Goal: Transaction & Acquisition: Purchase product/service

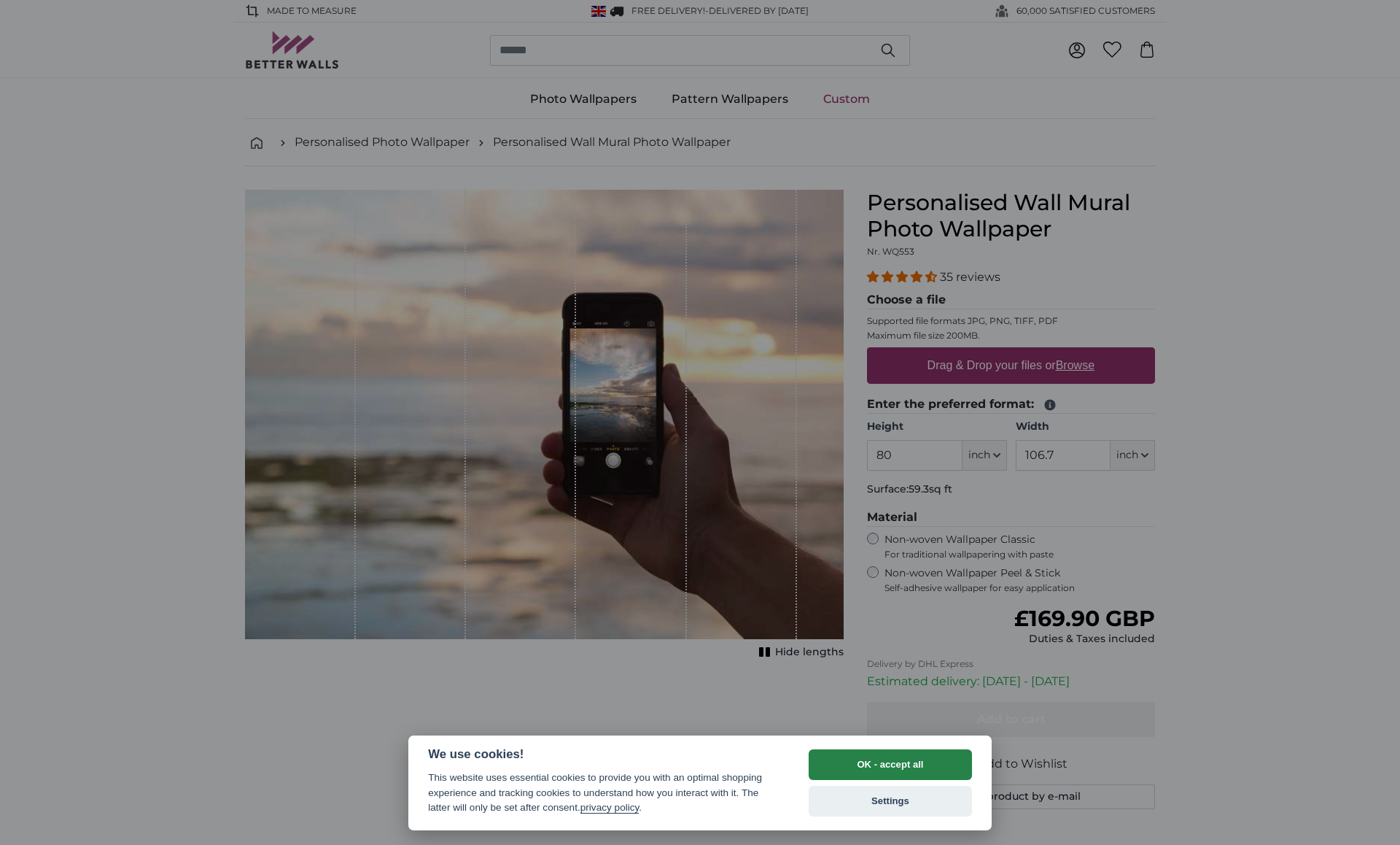
click at [943, 769] on button "OK - accept all" at bounding box center [889, 764] width 163 height 31
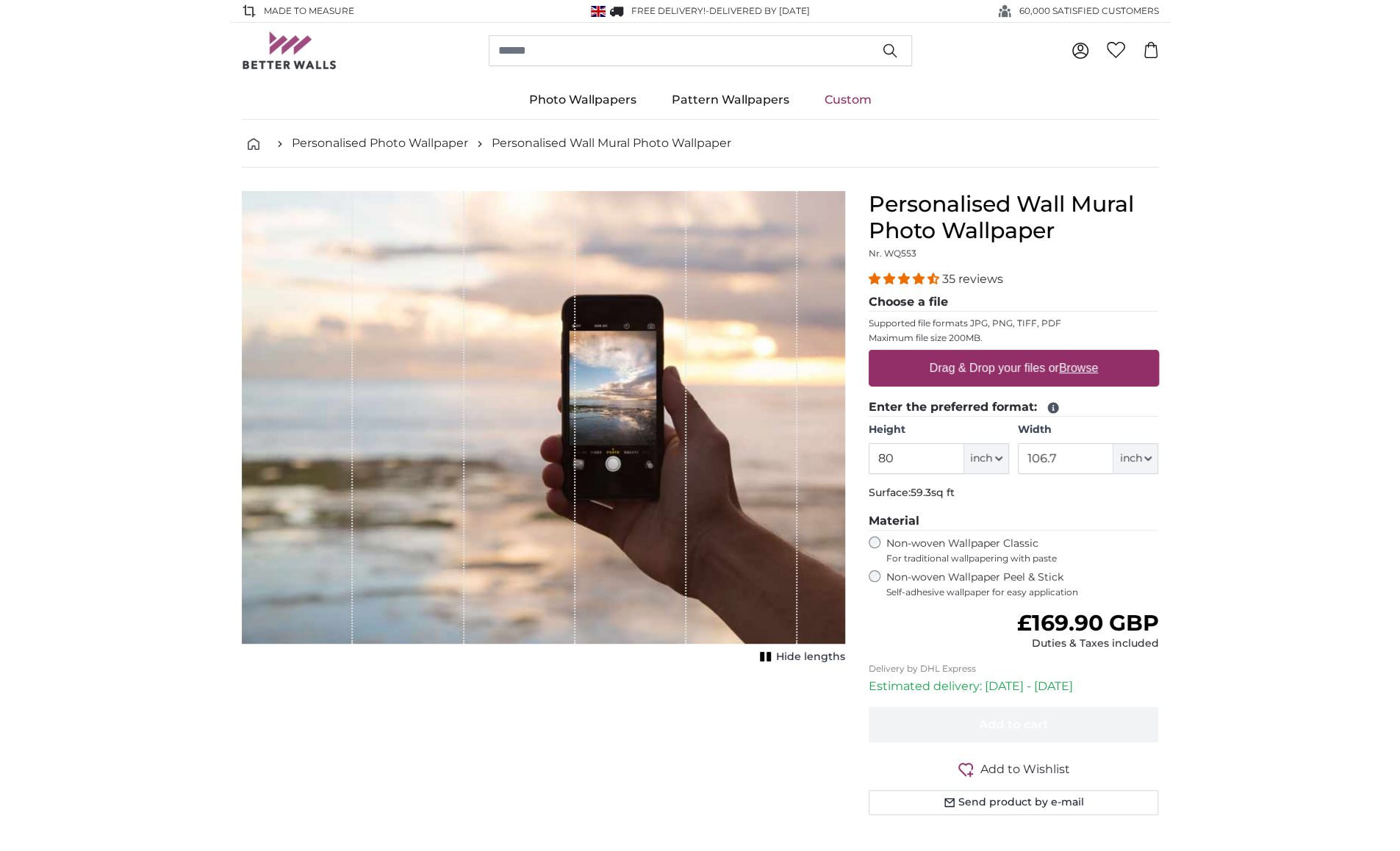
click at [990, 587] on span "Self-adhesive wallpaper for easy application" at bounding box center [1022, 591] width 272 height 12
click at [997, 555] on span "For traditional wallpapering with paste" at bounding box center [1022, 558] width 272 height 12
click at [958, 464] on input "80" at bounding box center [916, 458] width 95 height 31
click at [974, 458] on span "inch" at bounding box center [981, 458] width 22 height 15
click at [977, 495] on link "Centimeter (cm)" at bounding box center [986, 495] width 129 height 26
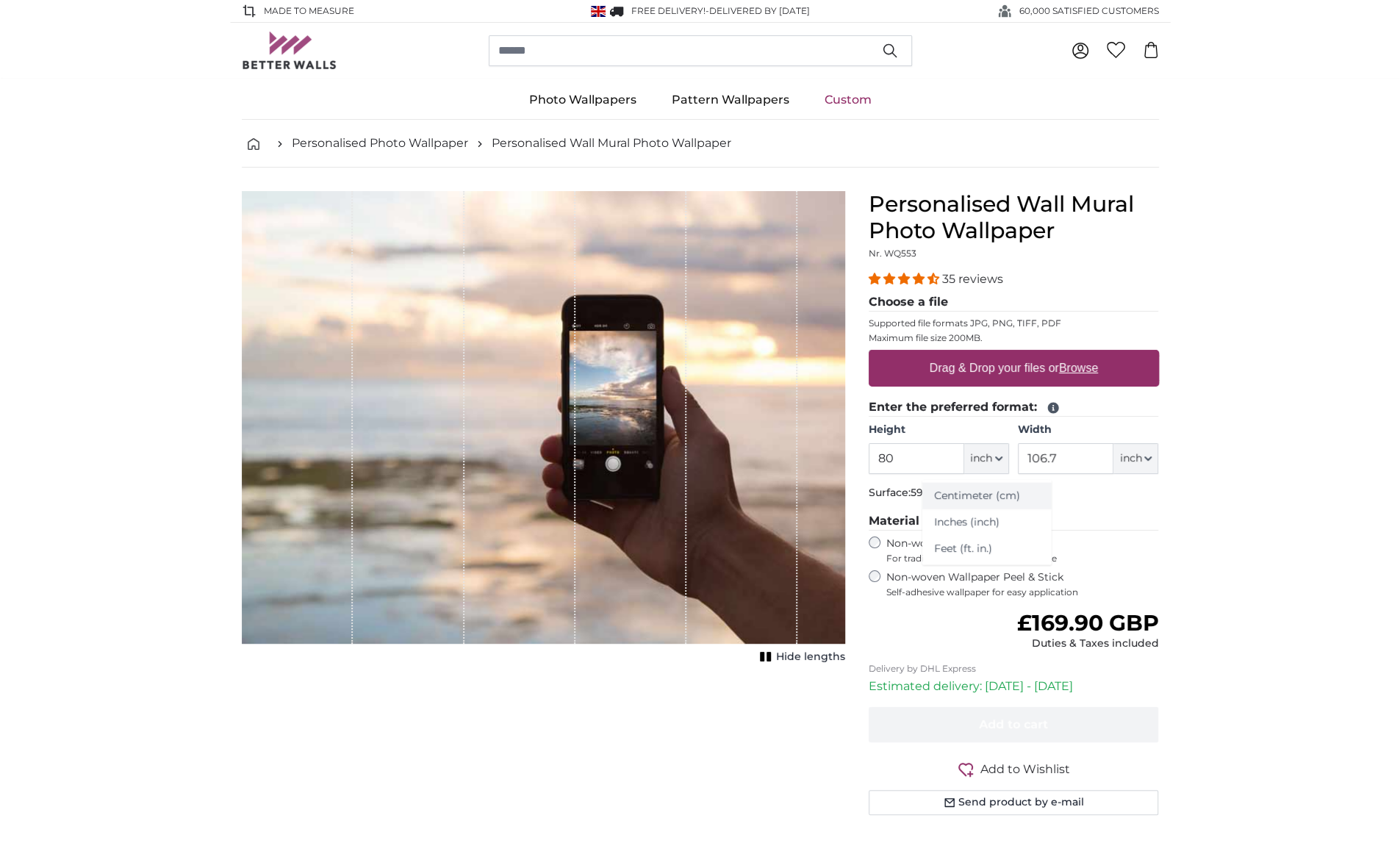
type input "203.2"
type input "271.1"
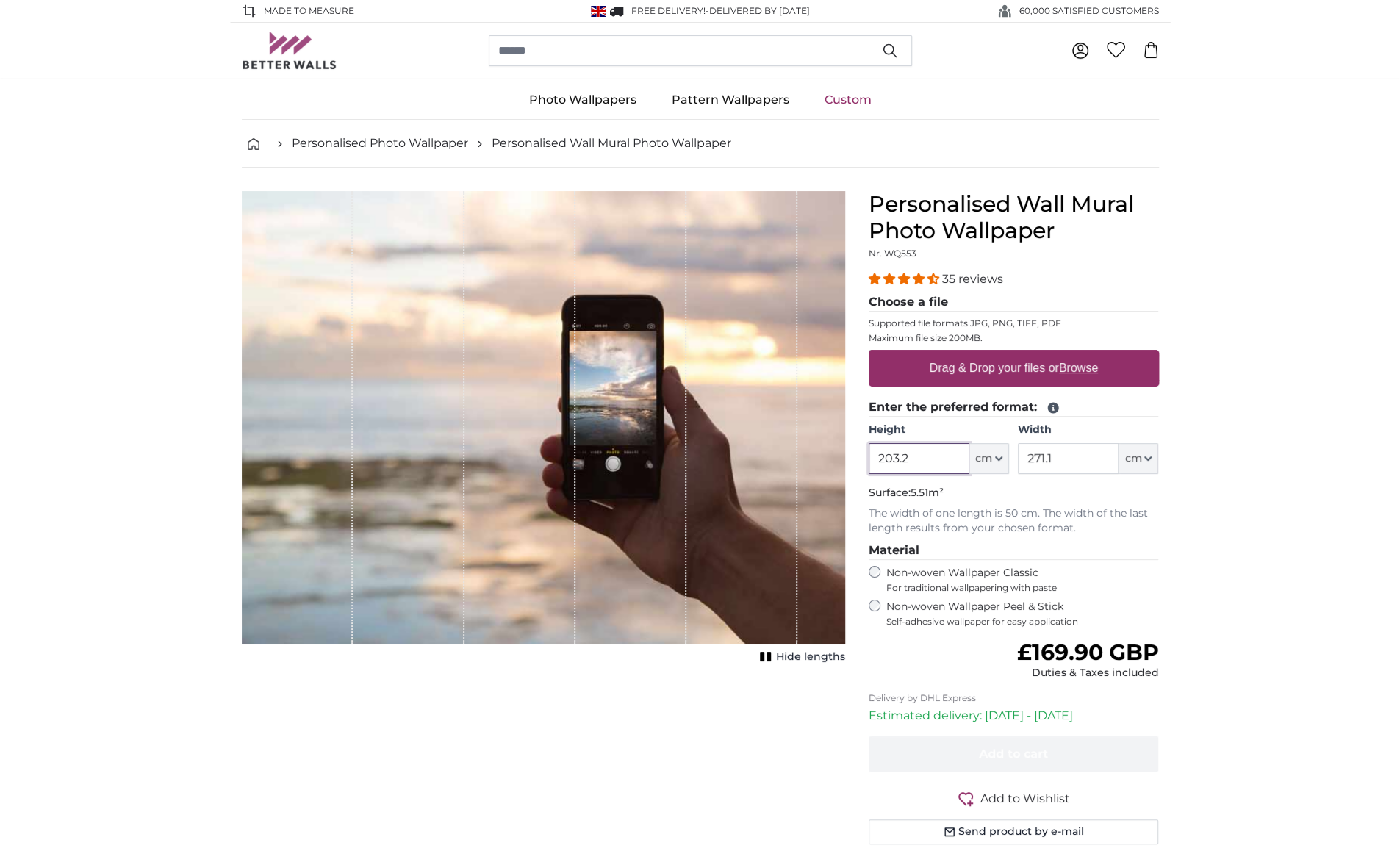
click at [916, 457] on input "203.2" at bounding box center [919, 458] width 101 height 31
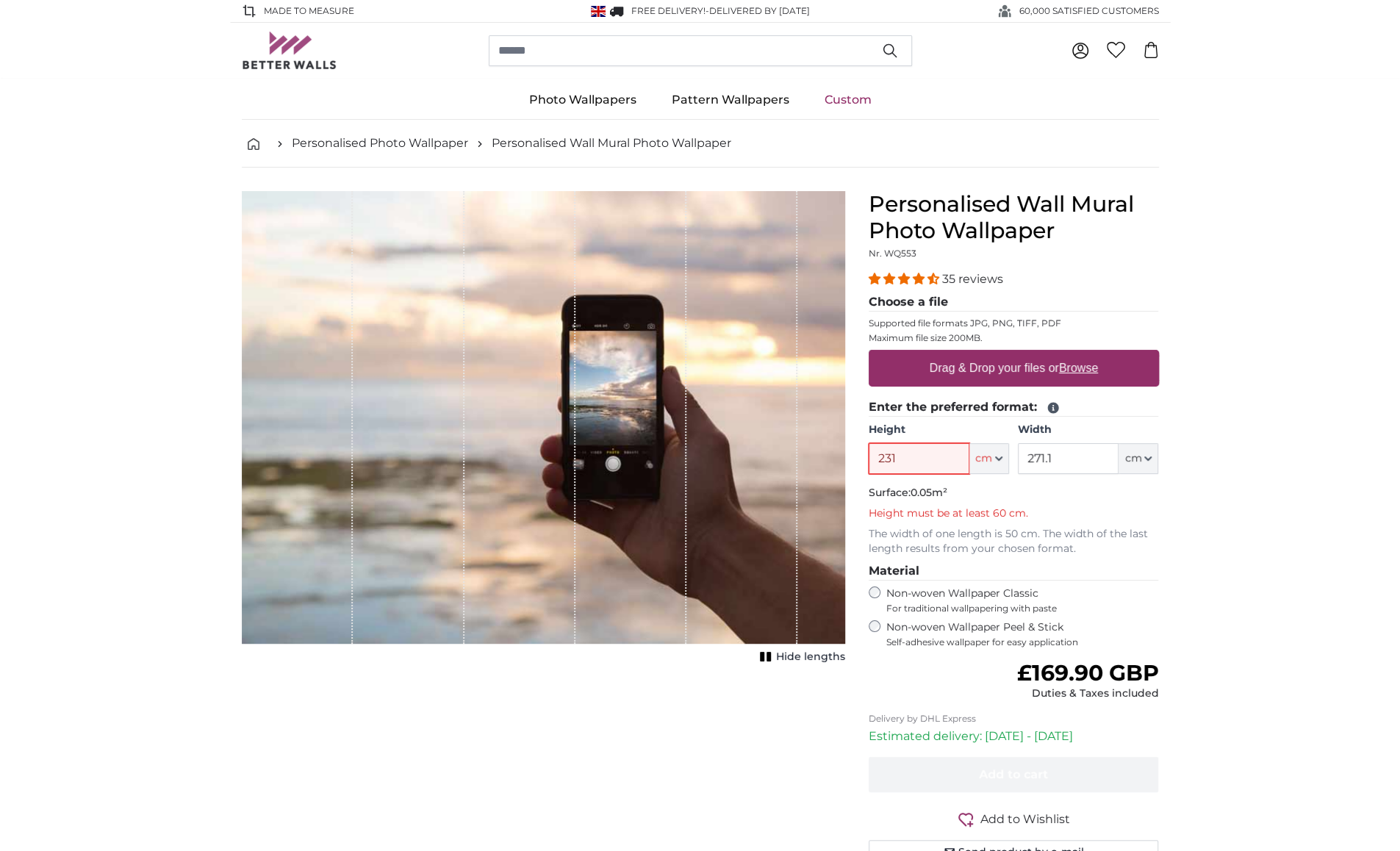
type input "231"
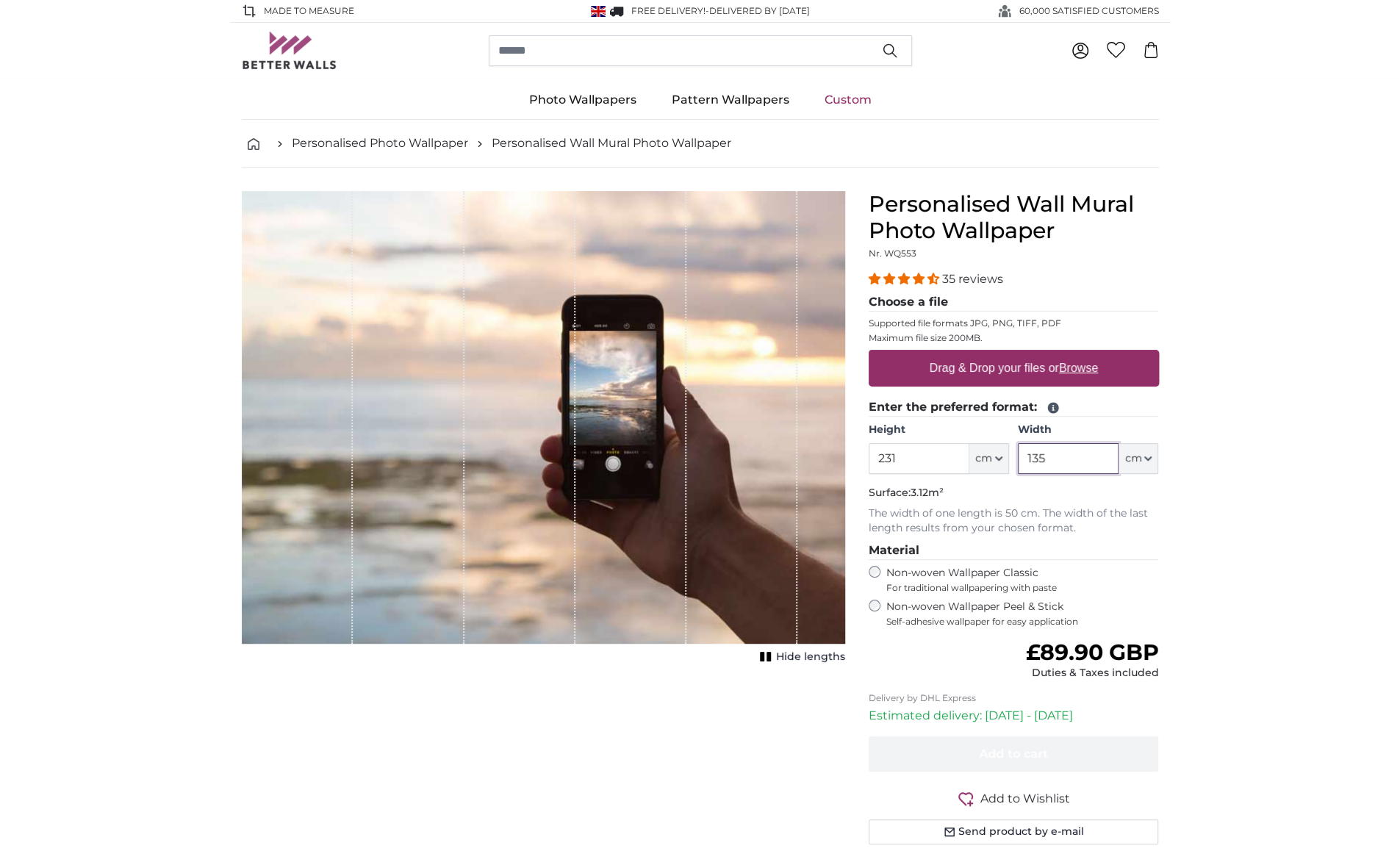
type input "135"
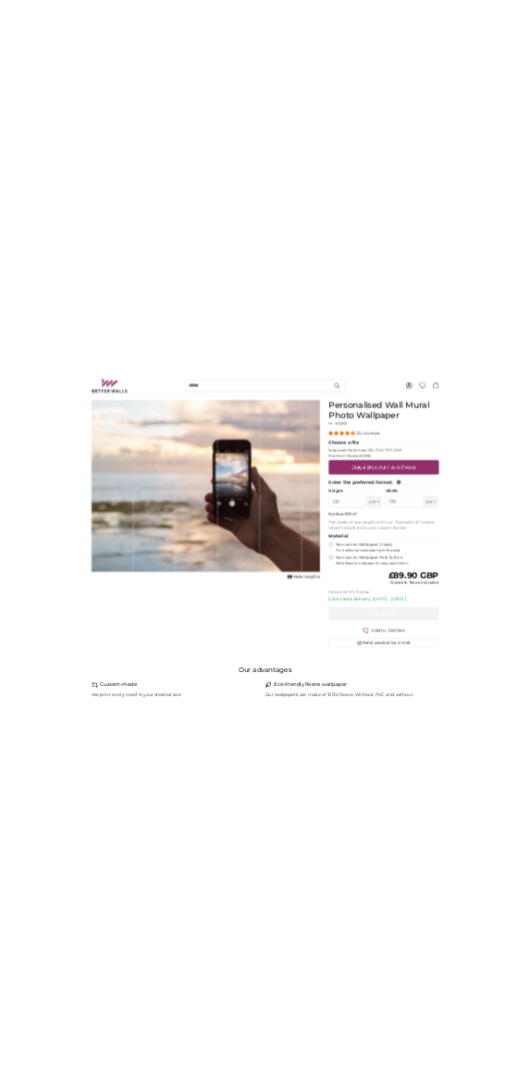
scroll to position [159, 0]
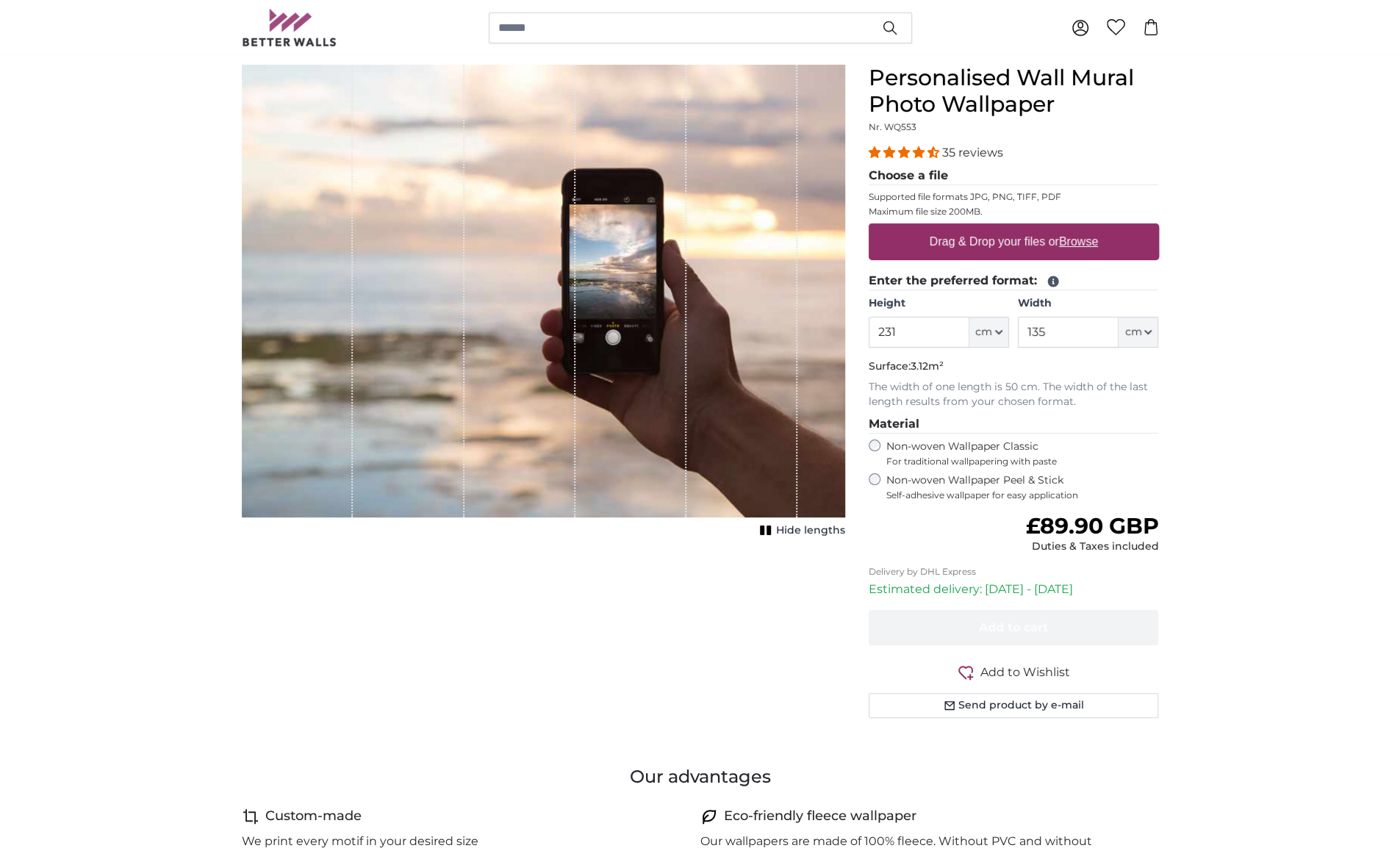
click at [1073, 245] on u "Browse" at bounding box center [1078, 241] width 39 height 13
click at [1073, 228] on input "Drag & Drop your files or Browse" at bounding box center [1014, 225] width 291 height 5
type input "**********"
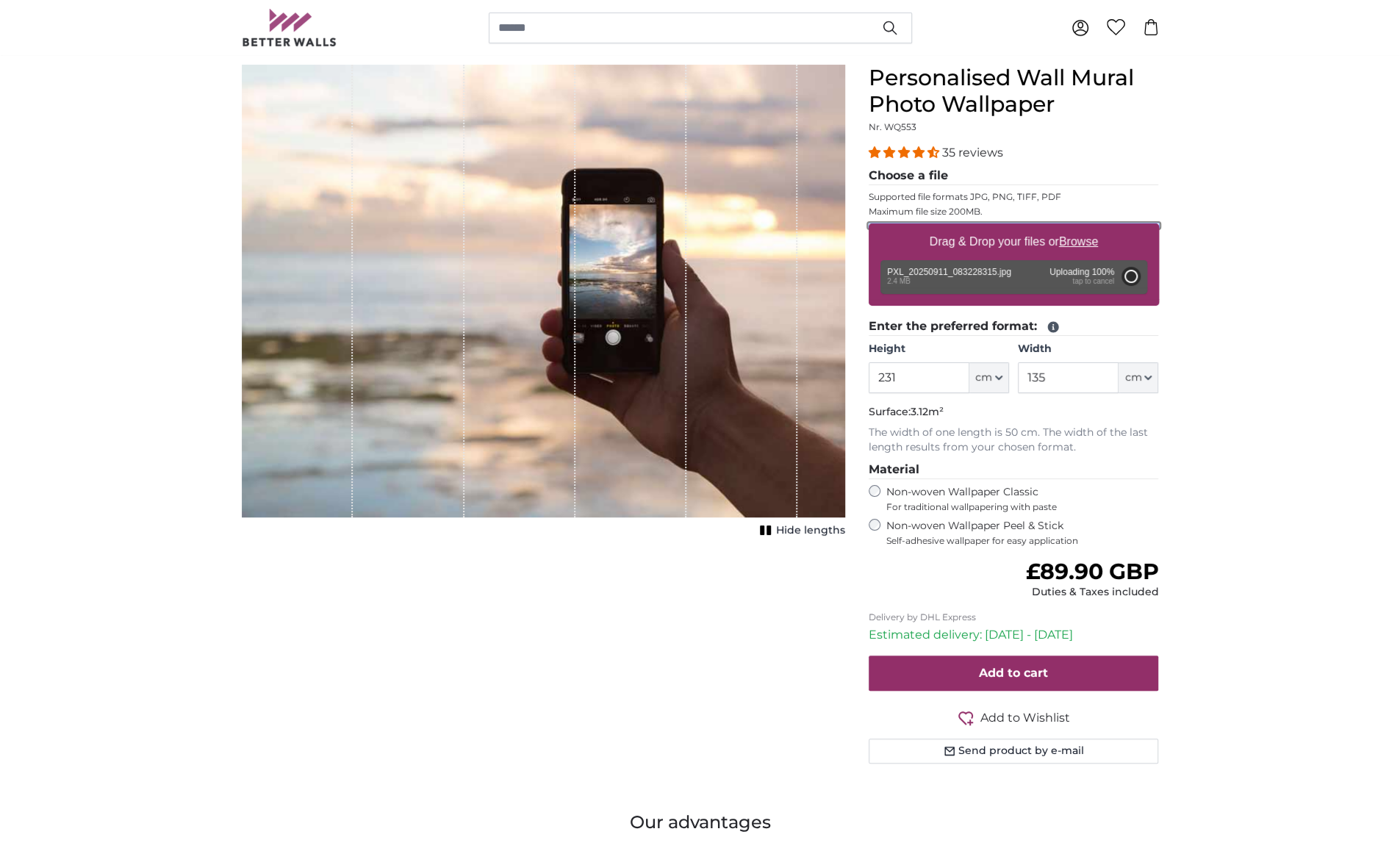
type input "200"
type input "112"
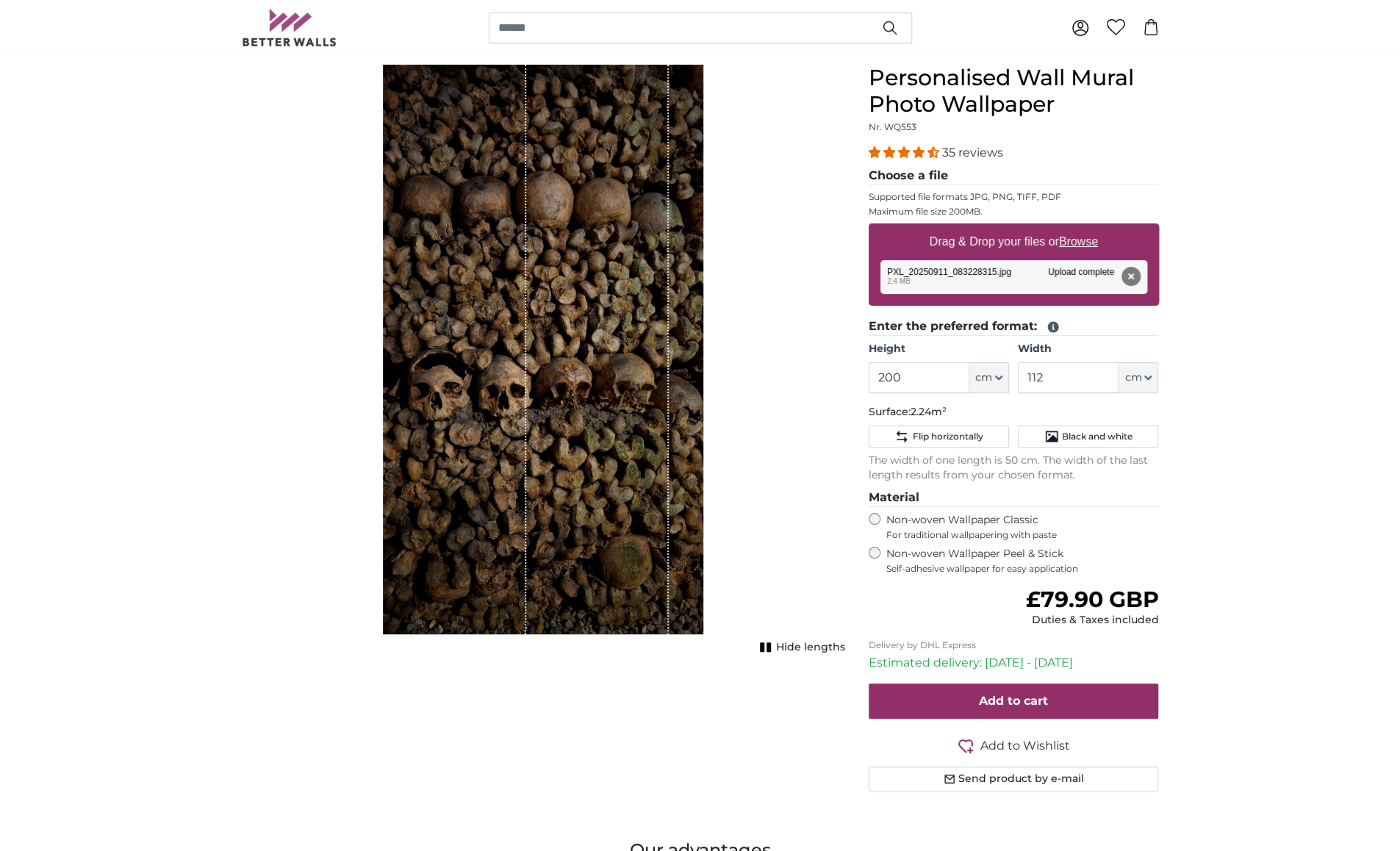
drag, startPoint x: 570, startPoint y: 450, endPoint x: 565, endPoint y: 517, distance: 67.2
click at [565, 517] on div "1 of 1" at bounding box center [598, 348] width 143 height 569
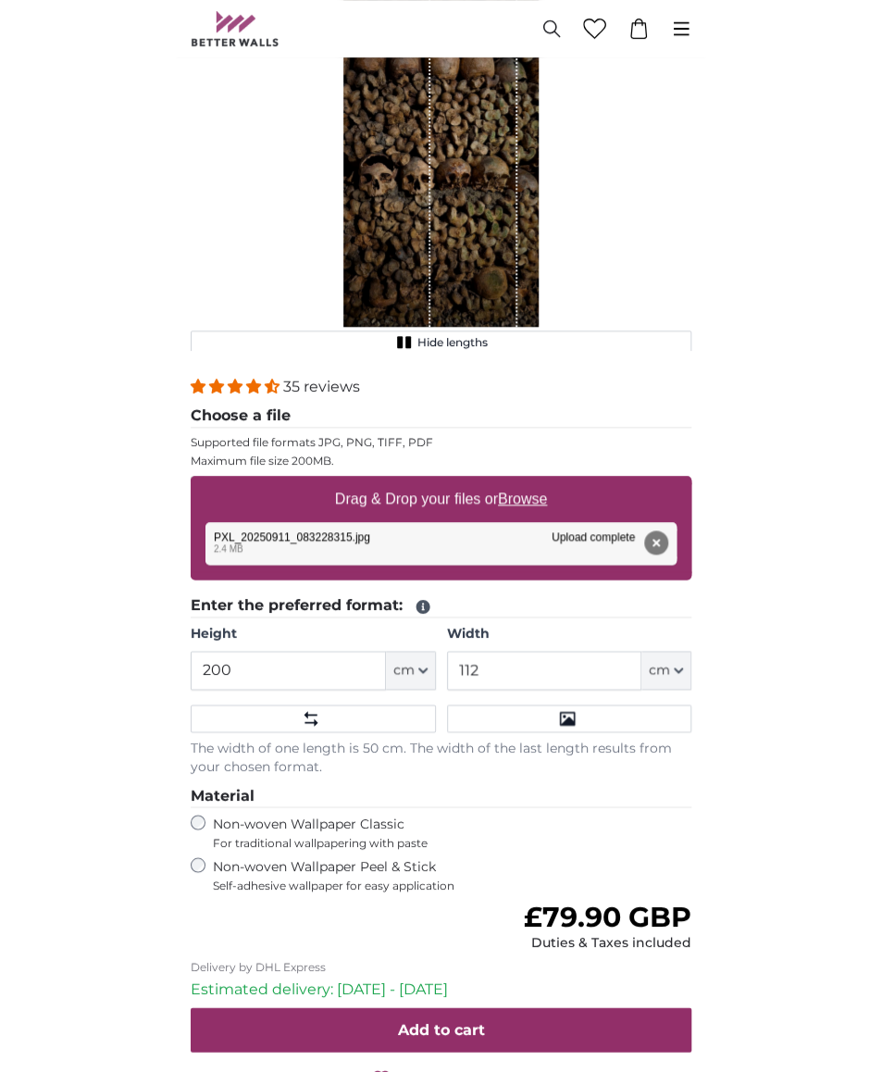
scroll to position [130, 0]
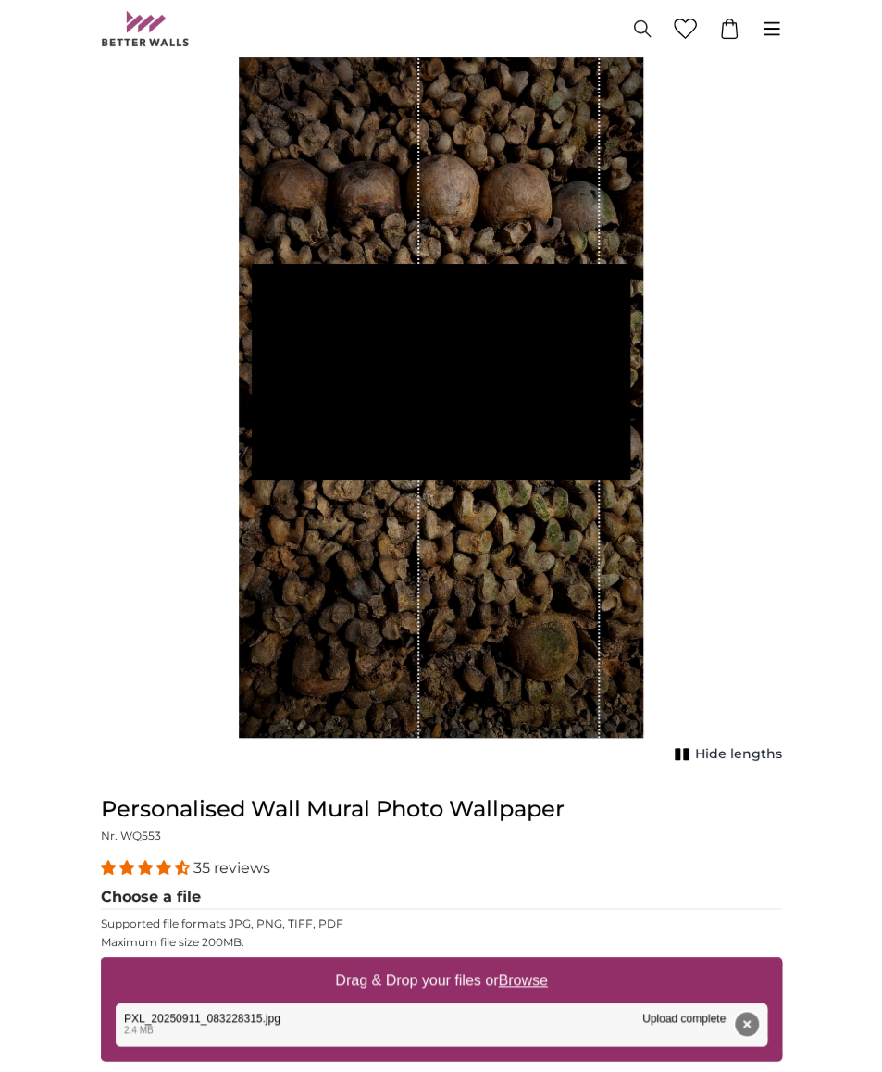
click at [750, 1021] on button "Remove" at bounding box center [747, 1023] width 24 height 24
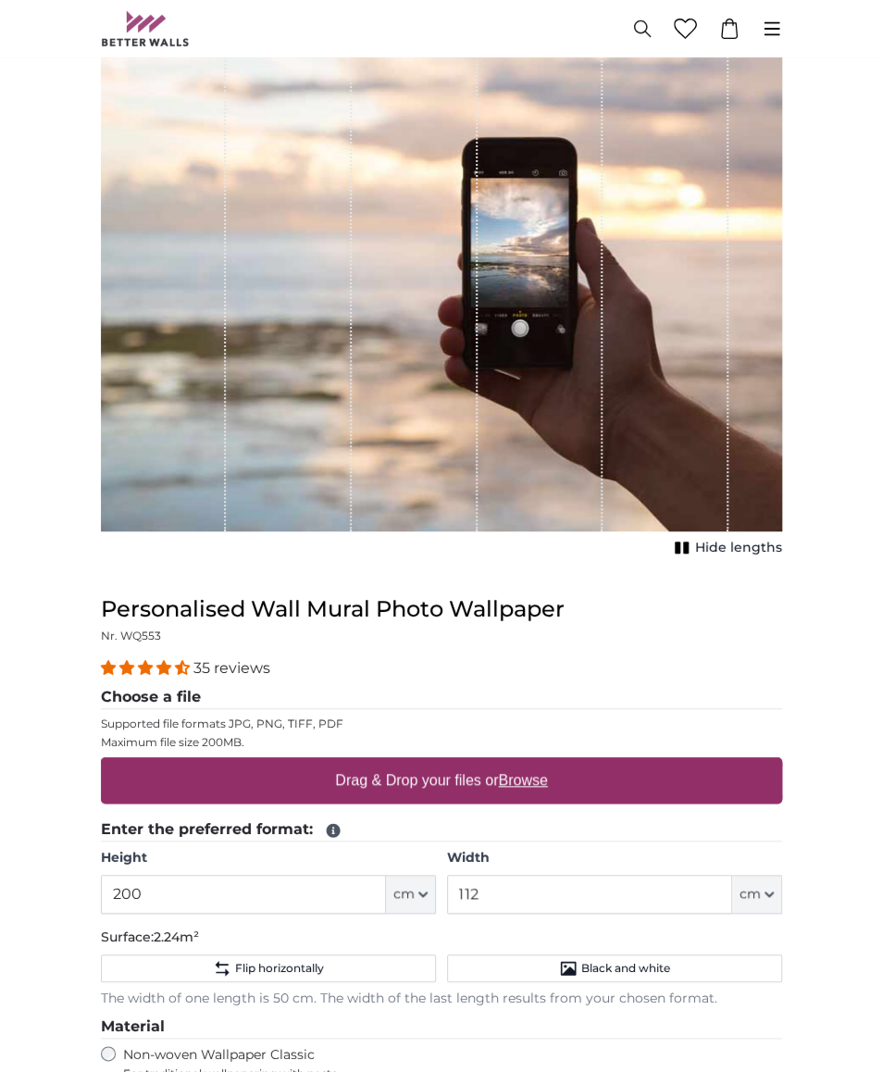
click at [533, 785] on u "Browse" at bounding box center [522, 780] width 49 height 16
click at [533, 763] on input "Drag & Drop your files or Browse" at bounding box center [441, 760] width 681 height 6
type input "**********"
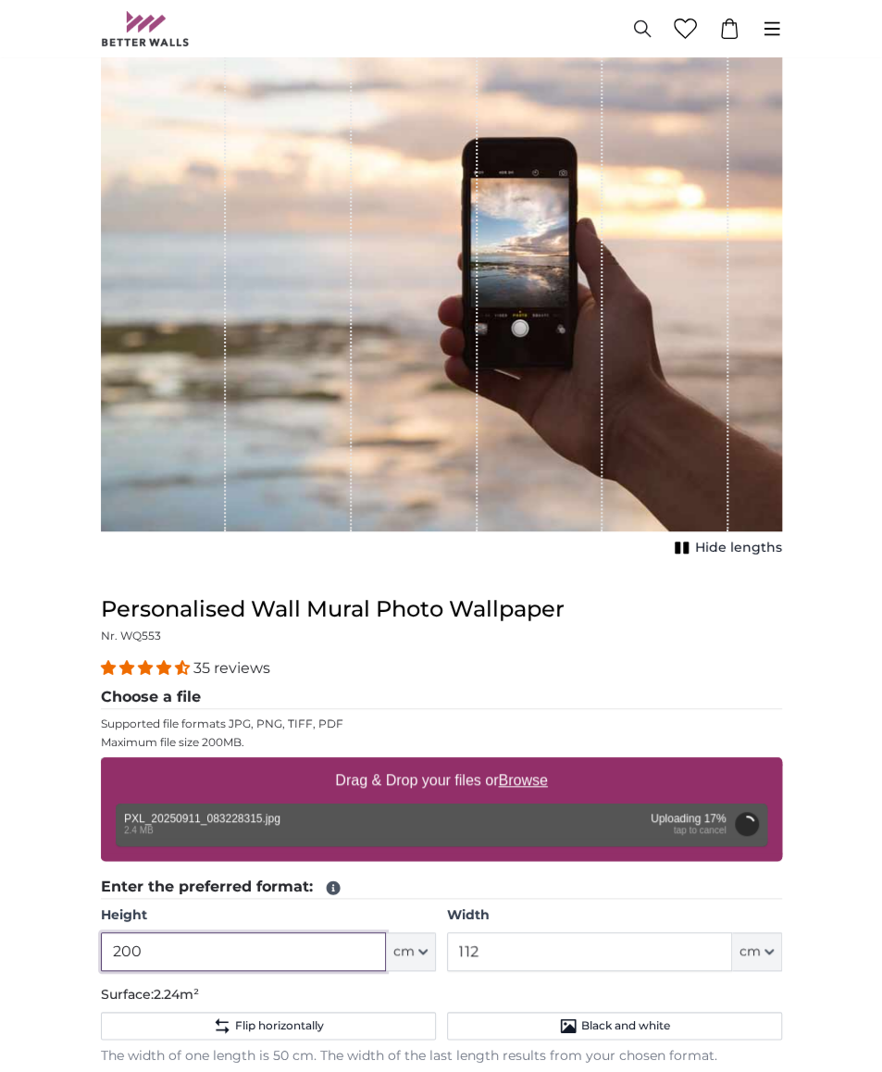
click at [226, 953] on input "200" at bounding box center [243, 951] width 285 height 39
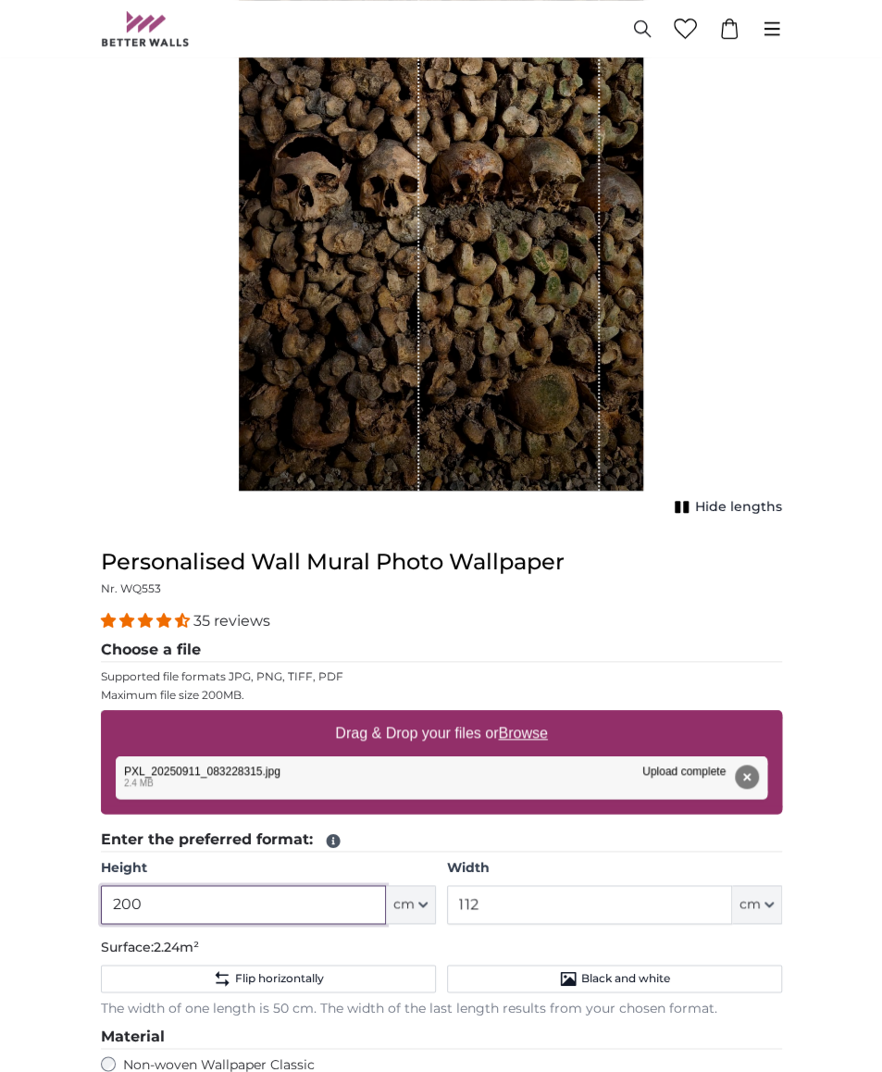
scroll to position [378, 0]
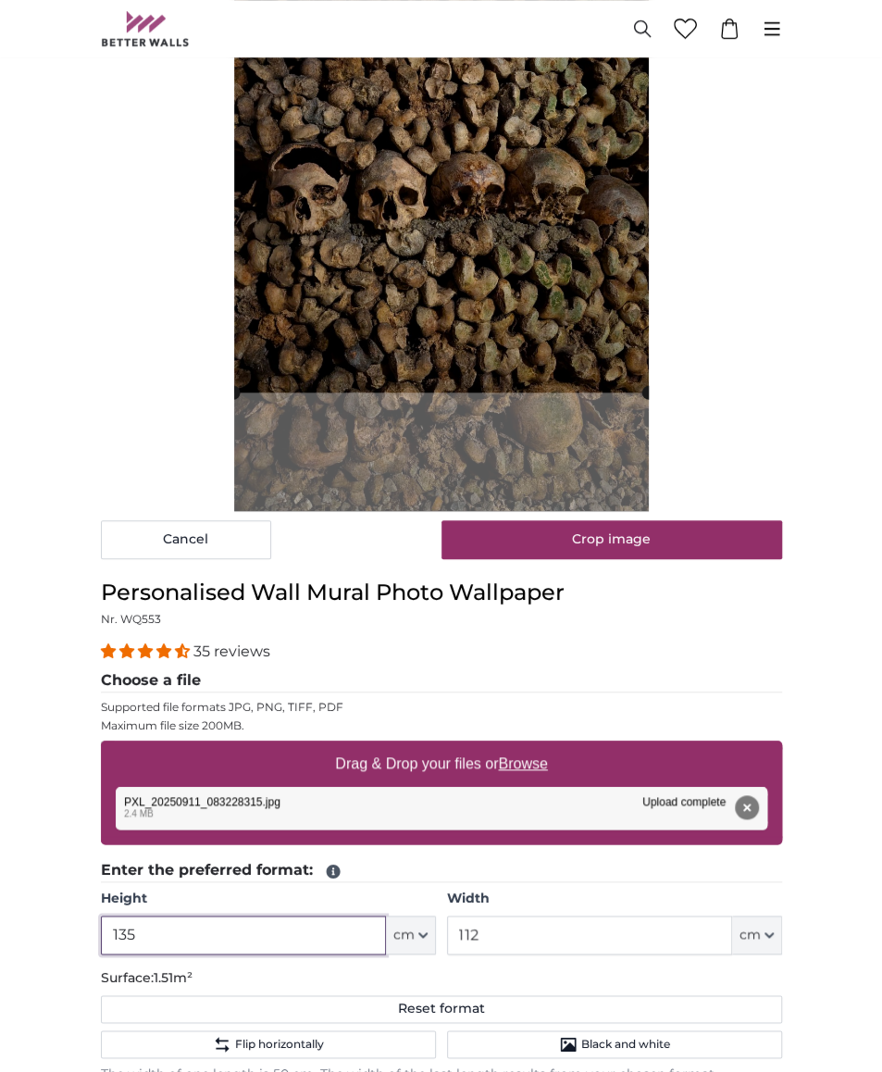
click at [168, 932] on input "135" at bounding box center [243, 934] width 285 height 39
type input "231"
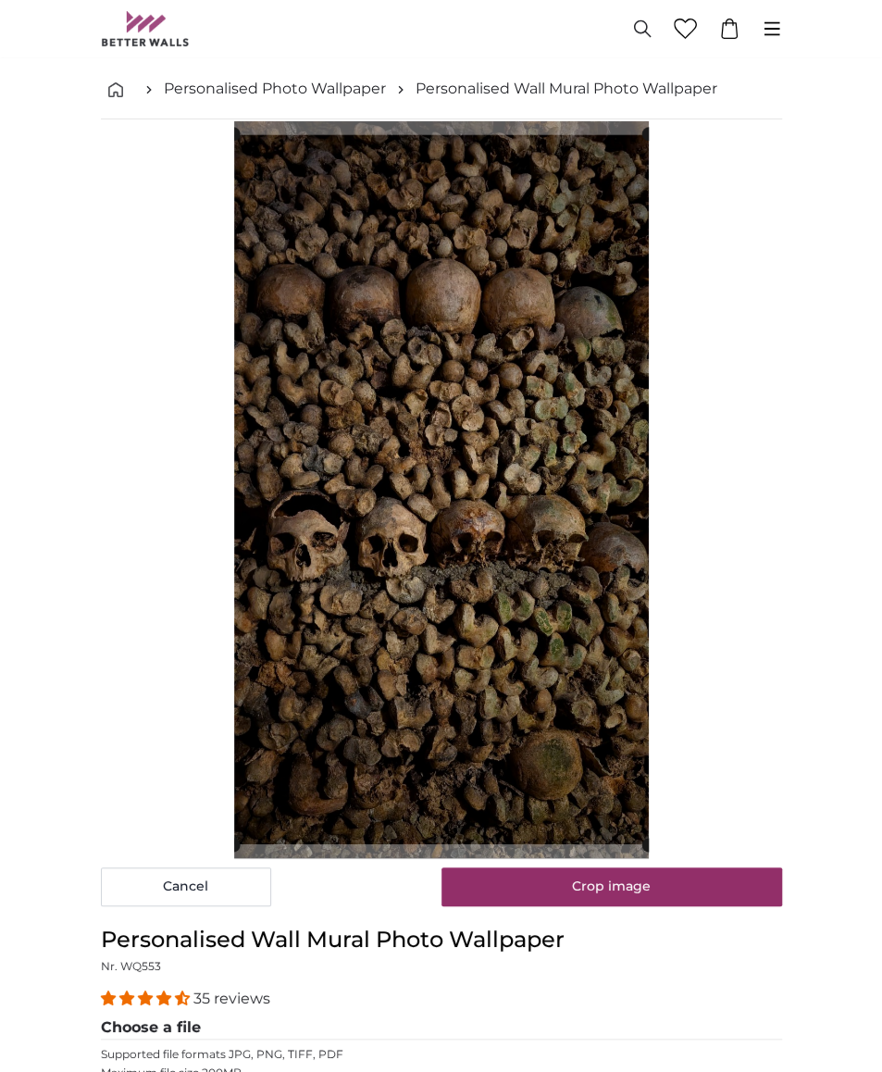
scroll to position [30, 0]
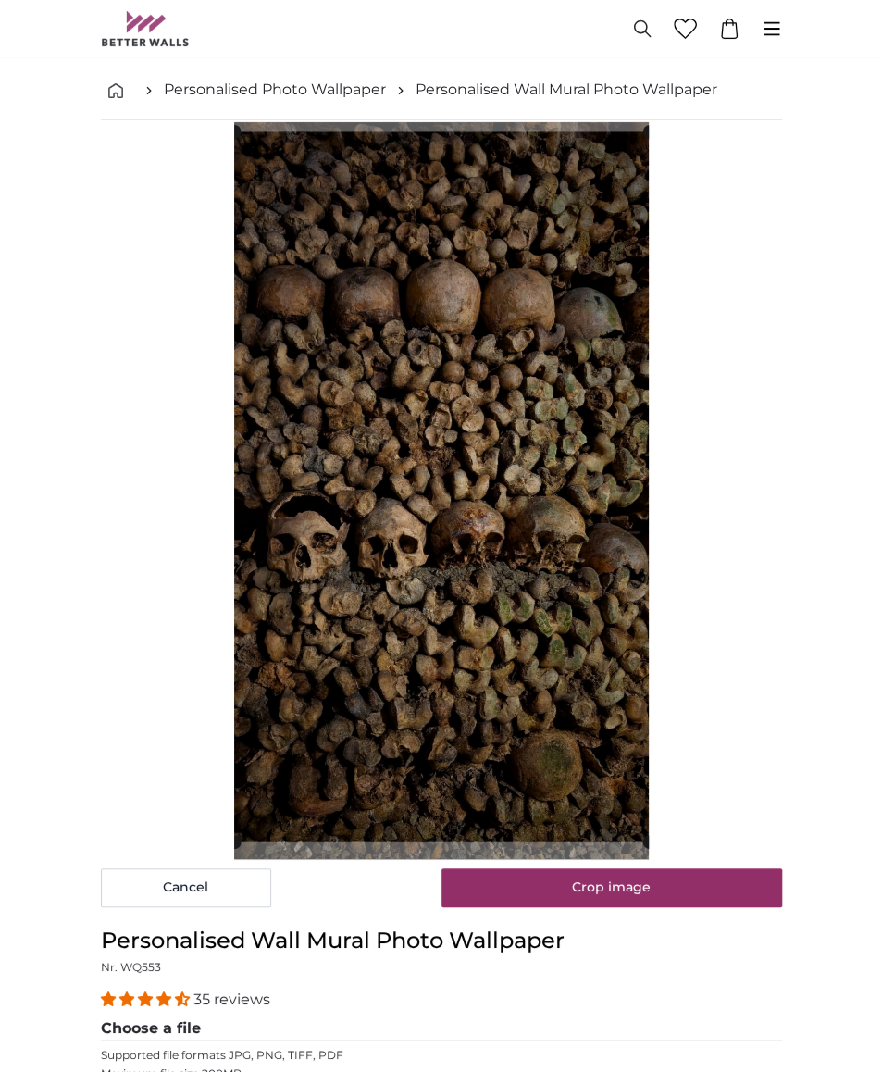
click at [537, 584] on cropper-handle at bounding box center [441, 486] width 415 height 710
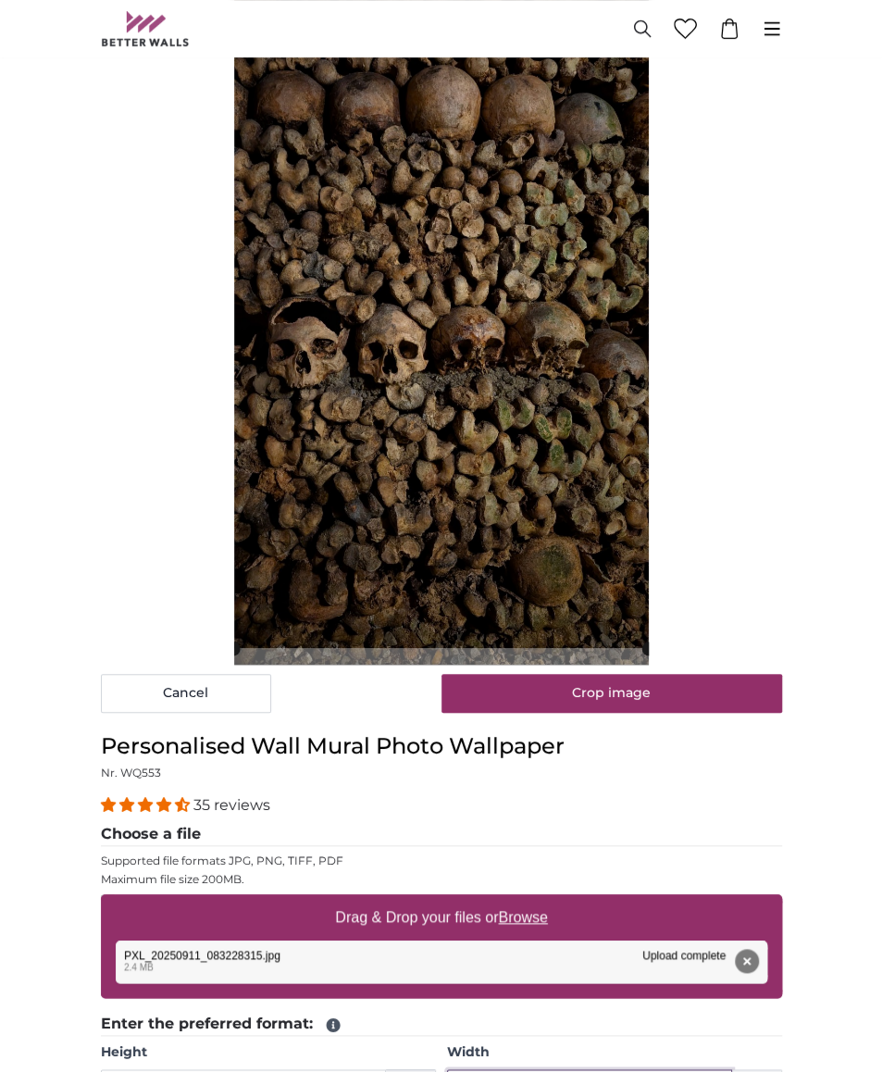
type input "135"
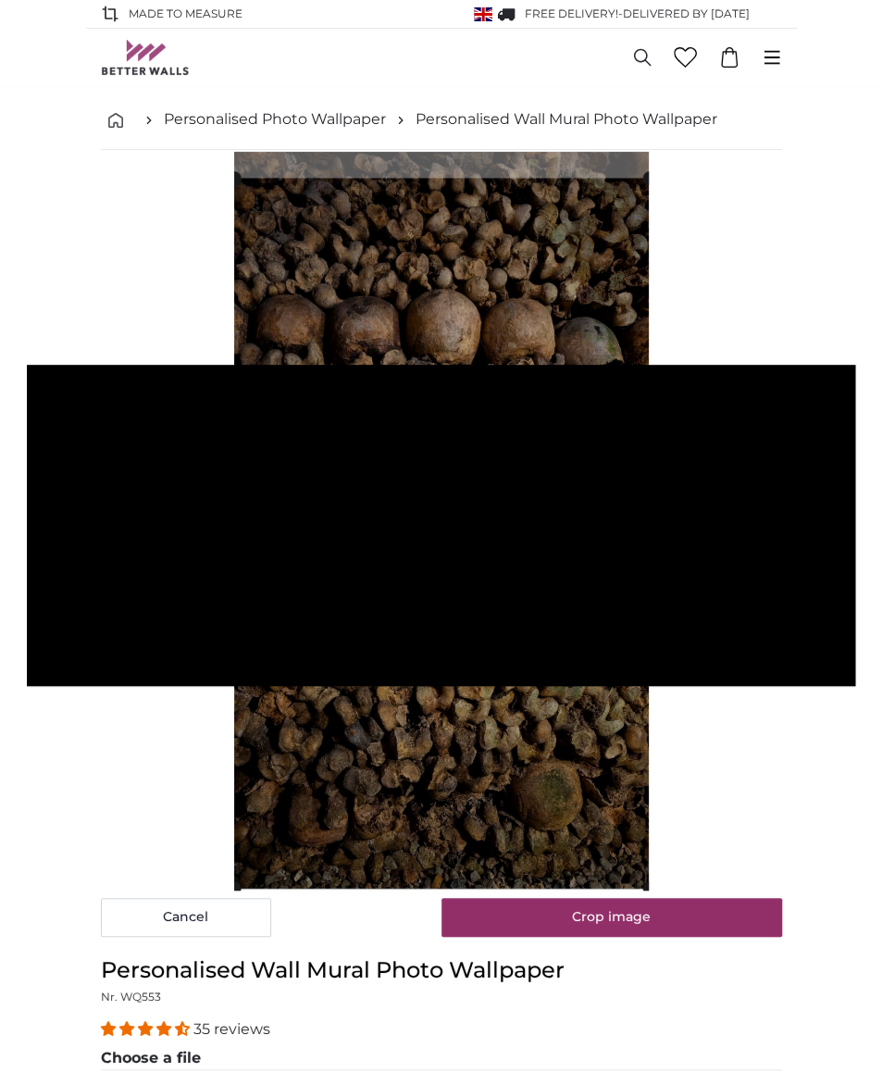
click at [550, 366] on cropper-handle at bounding box center [441, 533] width 415 height 710
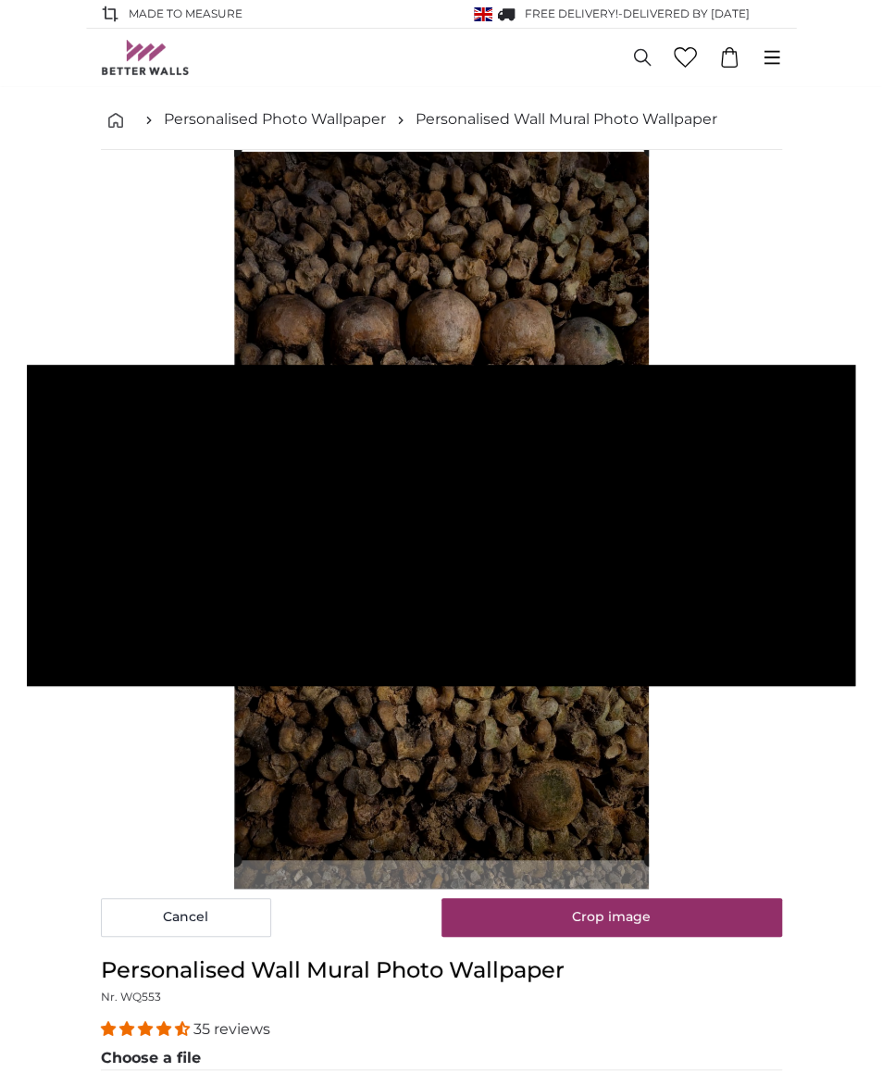
click at [518, 162] on cropper-handle at bounding box center [442, 505] width 415 height 710
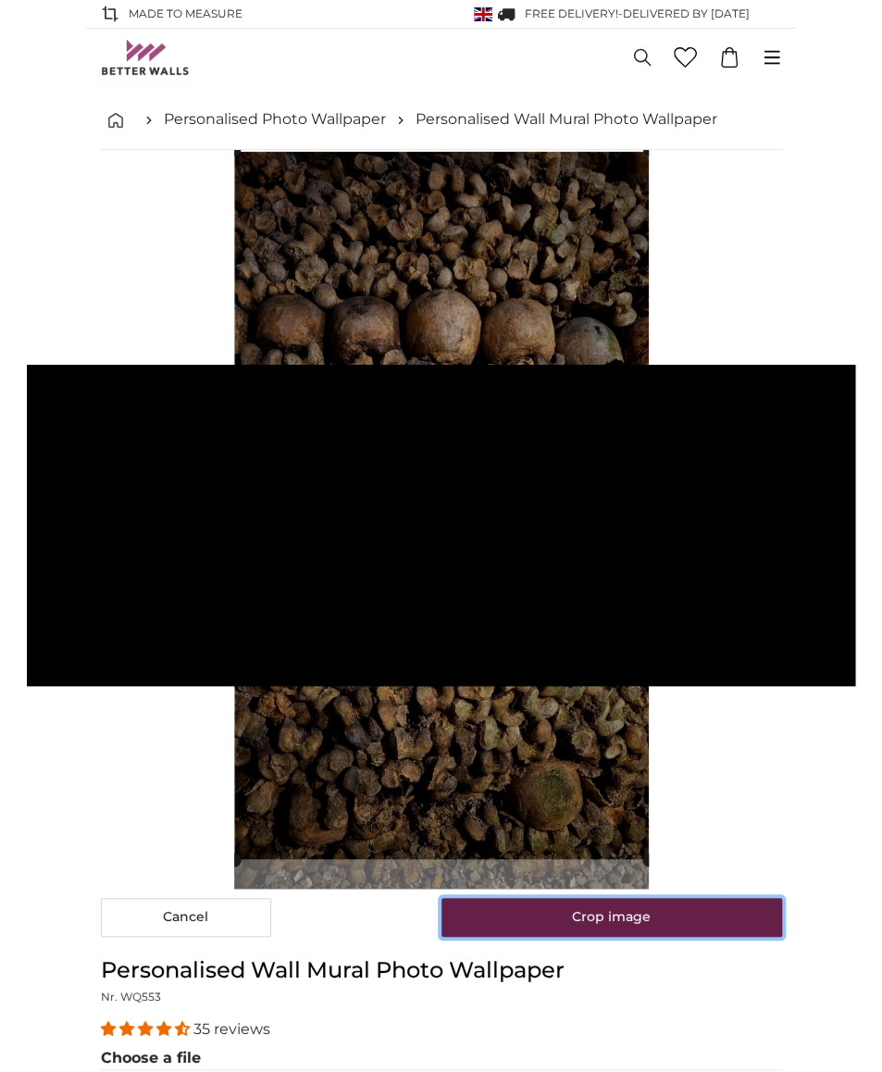
click at [653, 923] on button "Crop image" at bounding box center [611, 917] width 341 height 39
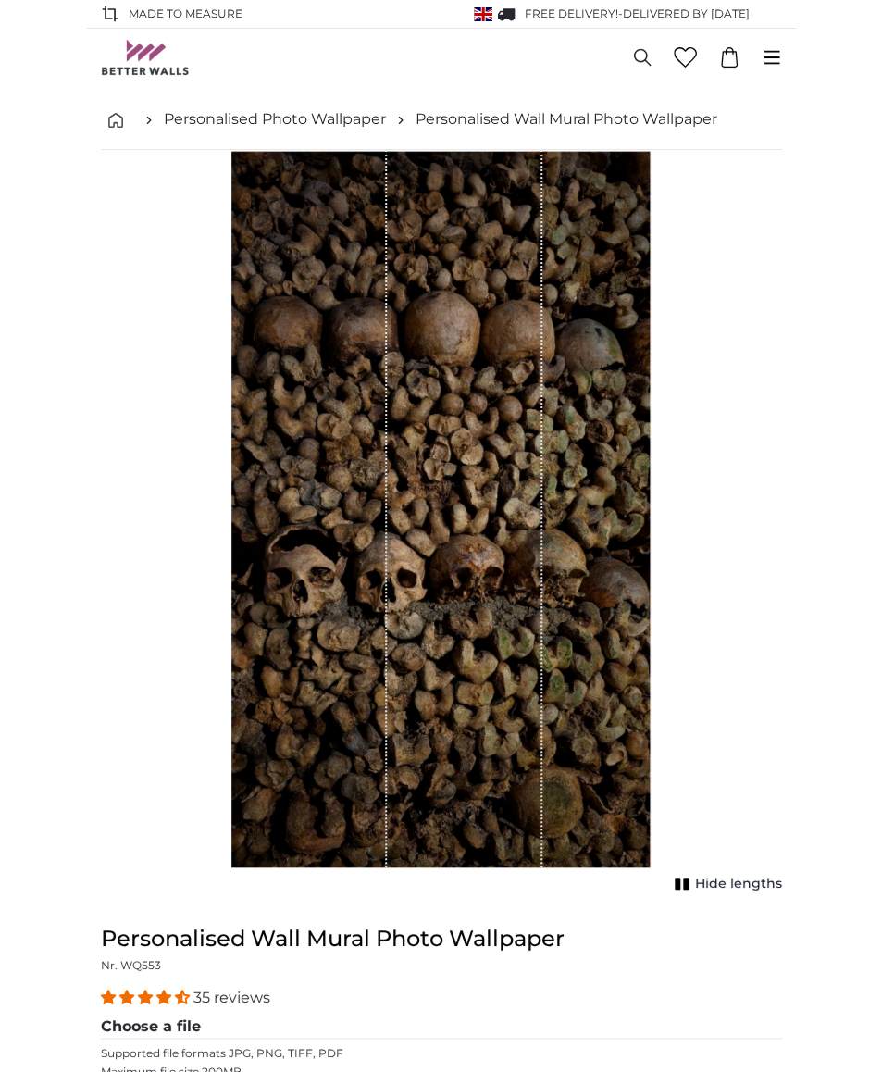
drag, startPoint x: 494, startPoint y: 496, endPoint x: 498, endPoint y: 403, distance: 92.6
click at [498, 403] on div "1 of 1" at bounding box center [464, 508] width 155 height 717
click at [686, 874] on button "Hide lengths" at bounding box center [725, 884] width 113 height 26
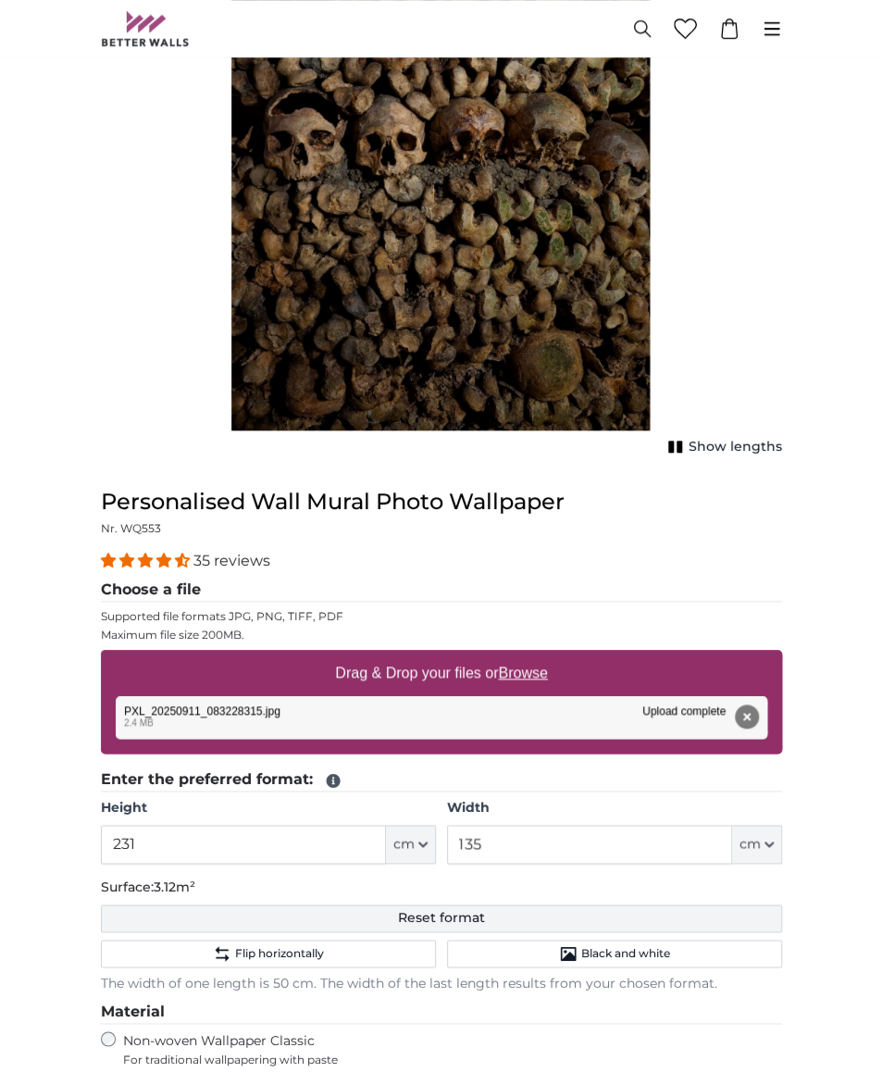
scroll to position [434, 0]
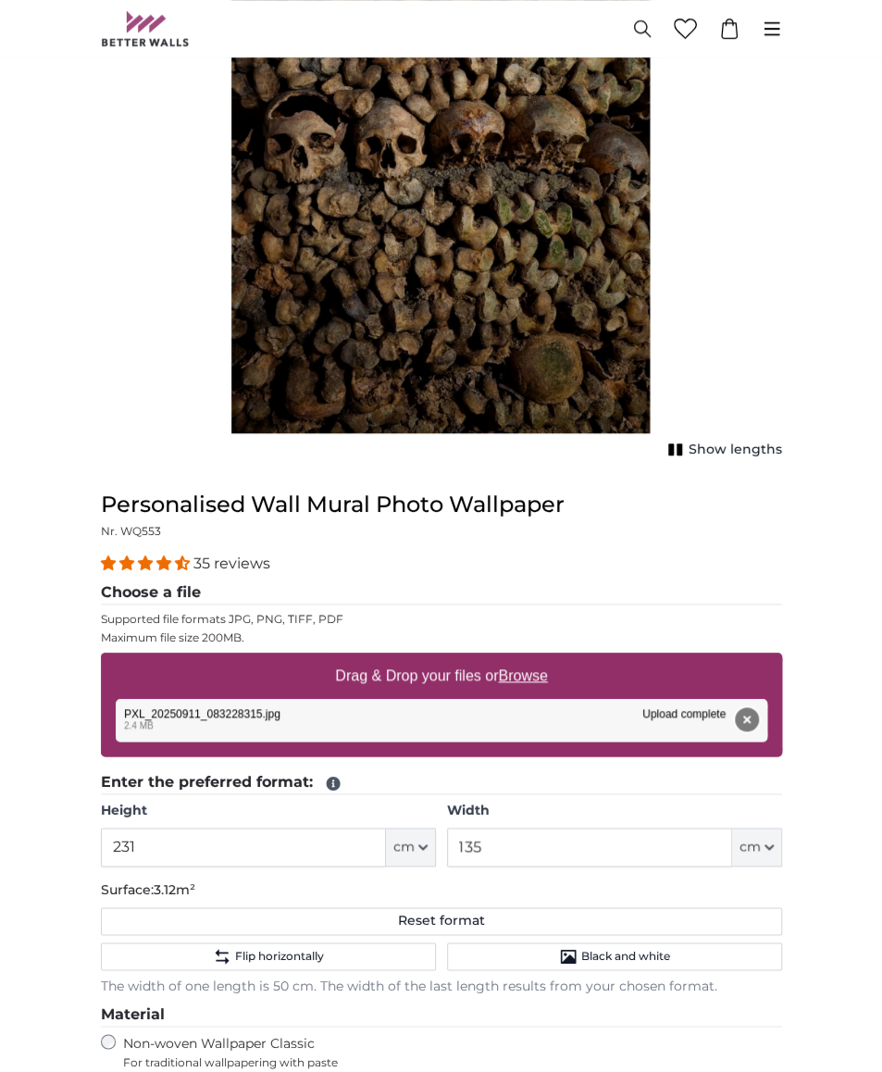
click at [740, 718] on button "Remove" at bounding box center [747, 719] width 24 height 24
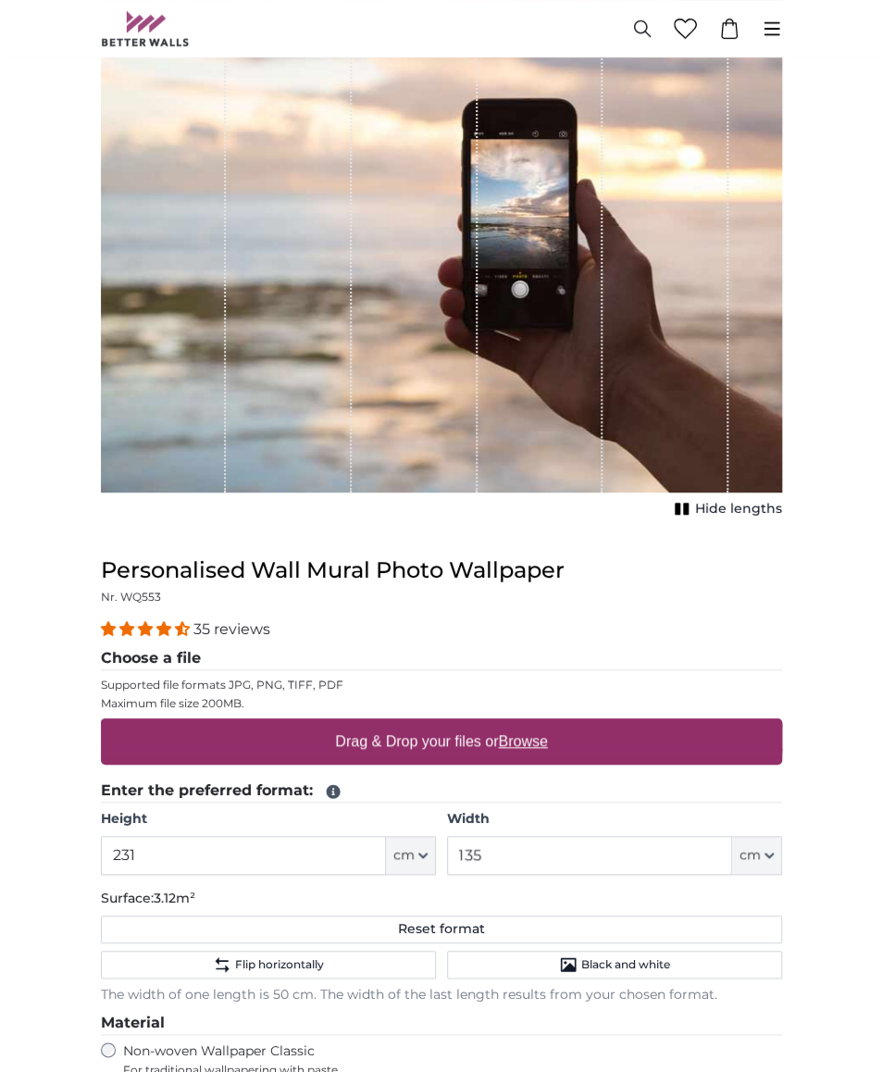
scroll to position [167, 0]
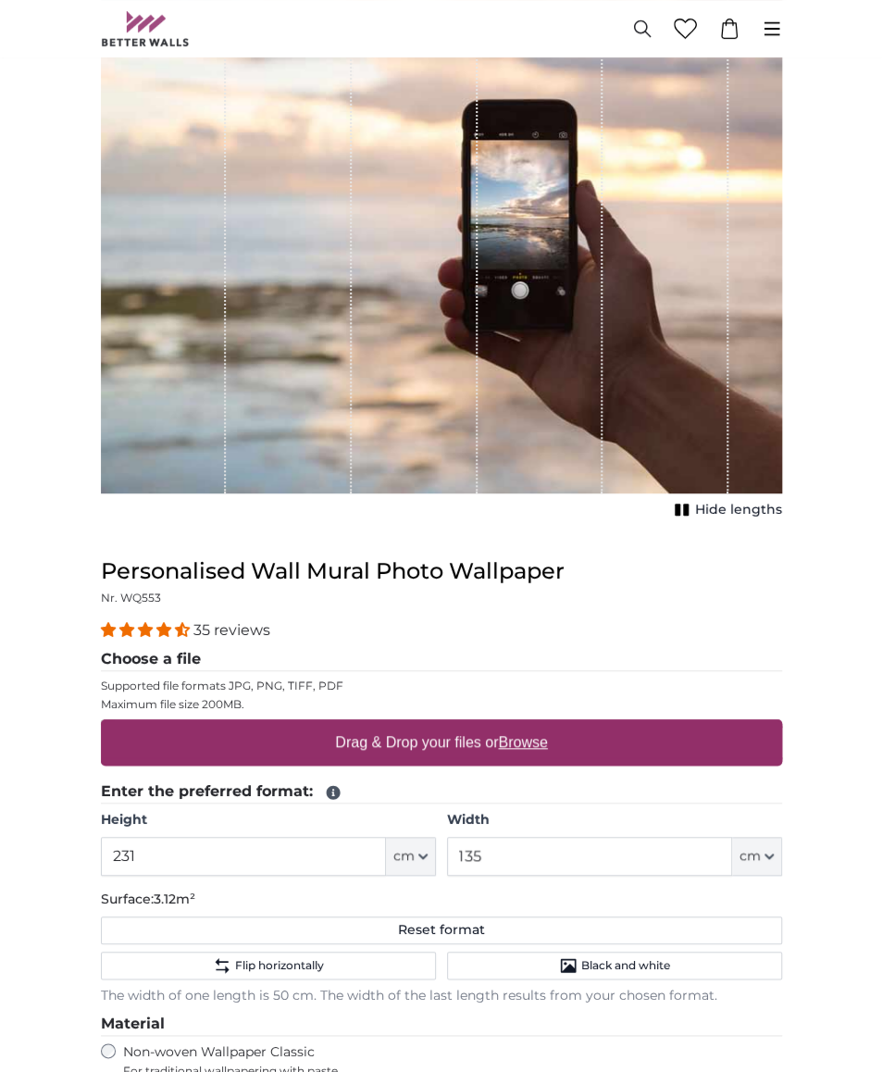
click at [539, 735] on u "Browse" at bounding box center [522, 742] width 49 height 16
click at [539, 725] on input "Drag & Drop your files or Browse" at bounding box center [441, 722] width 681 height 6
type input "**********"
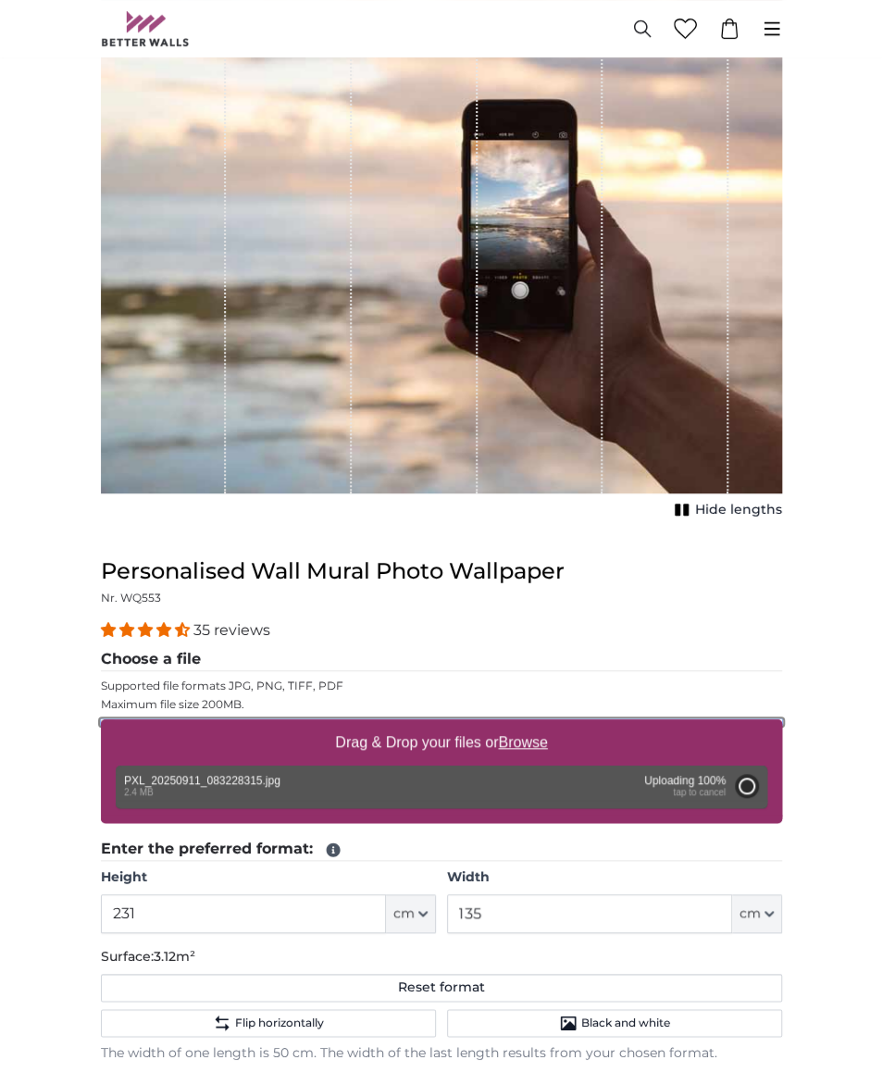
type input "200"
type input "112"
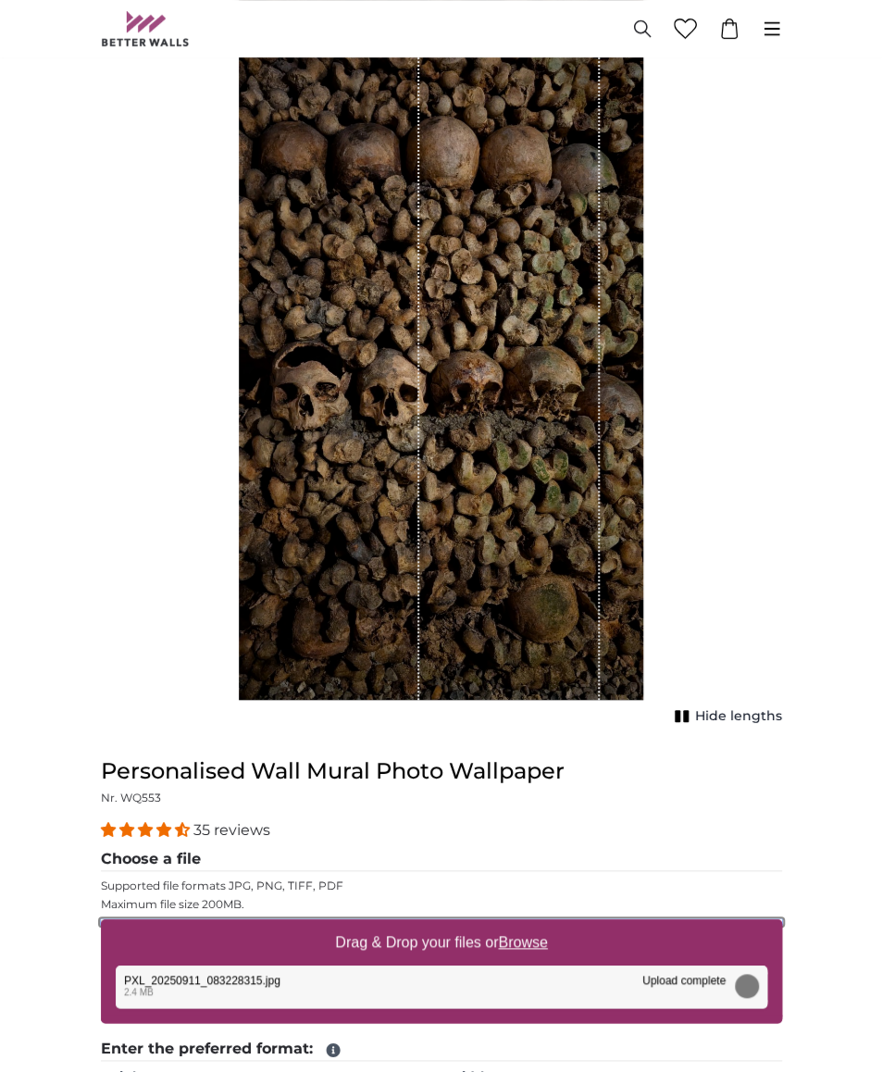
scroll to position [380, 0]
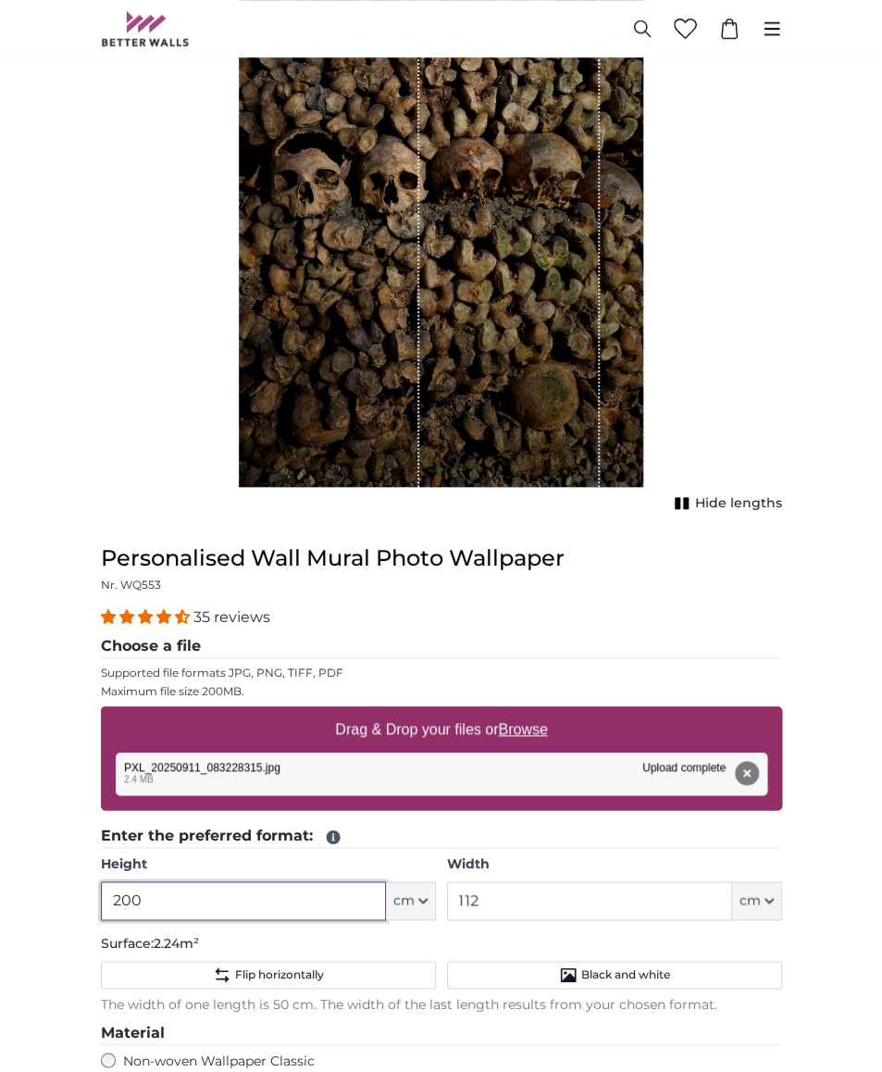
click at [222, 893] on input "200" at bounding box center [243, 900] width 285 height 39
type input "231"
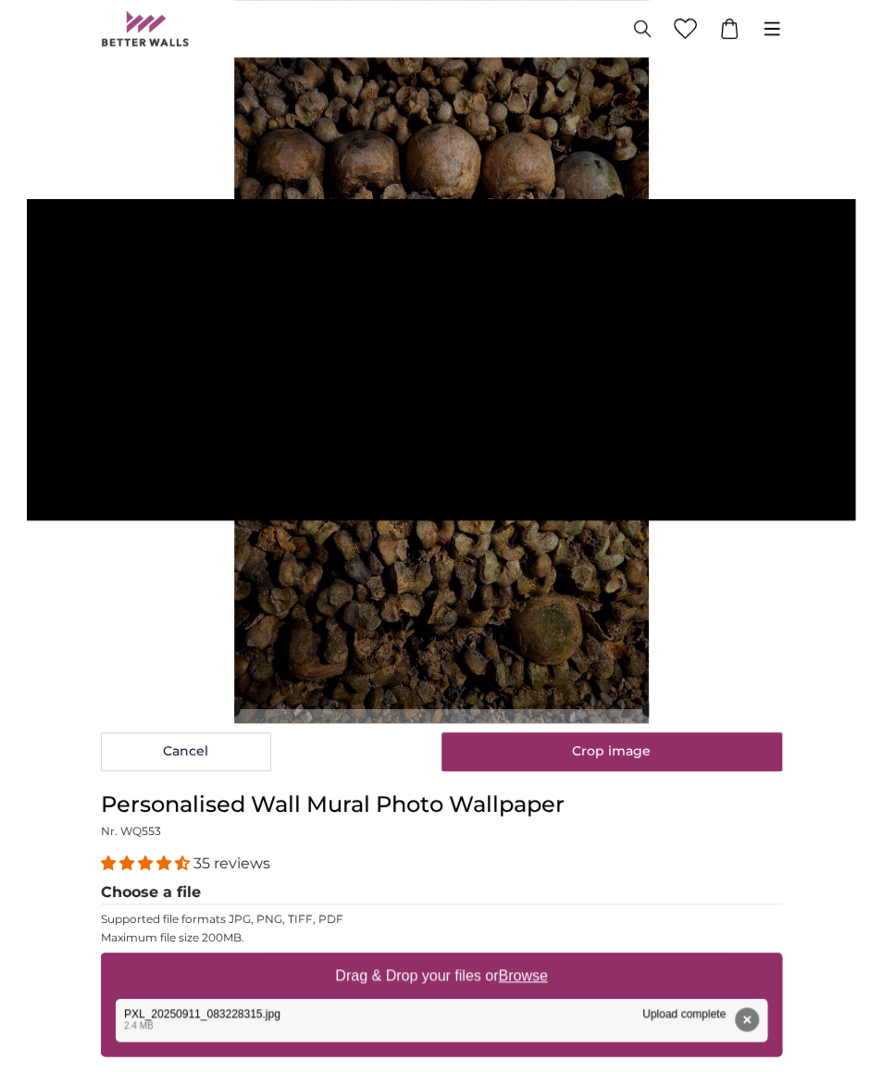
scroll to position [162, 0]
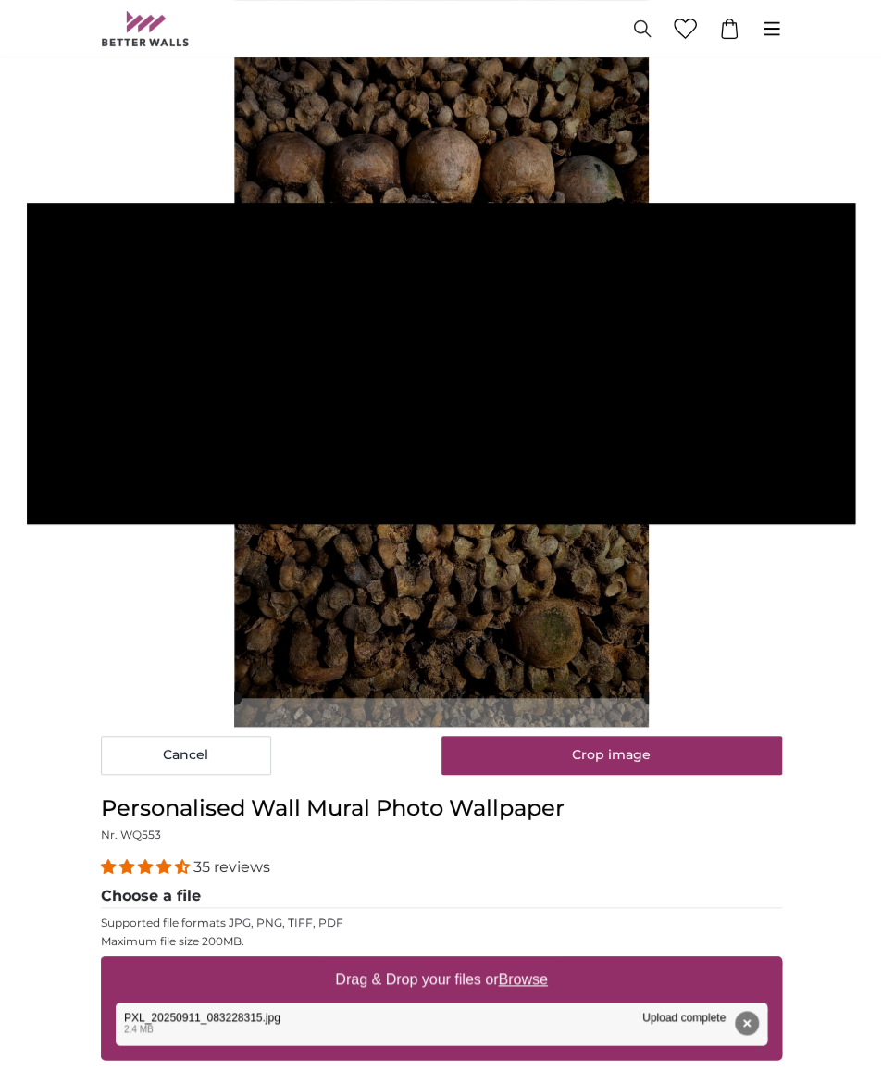
click at [456, 553] on cropper-handle at bounding box center [442, 343] width 415 height 710
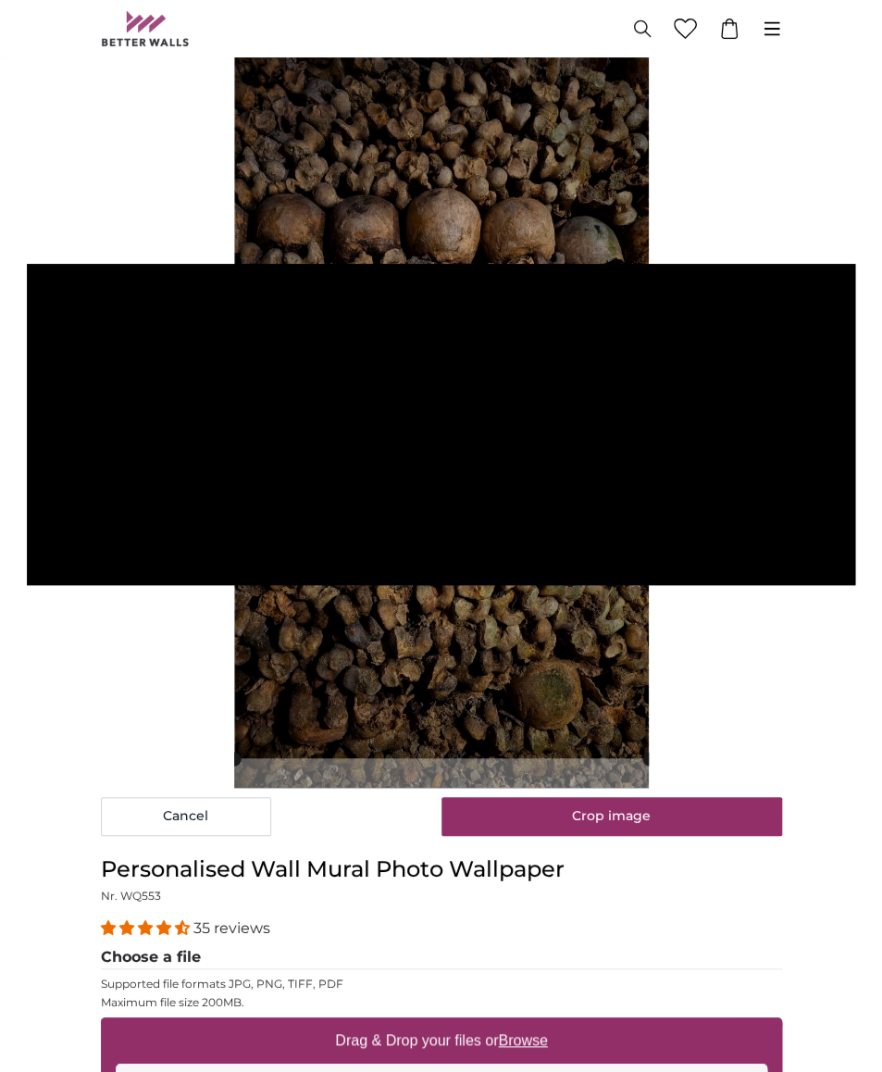
scroll to position [97, 0]
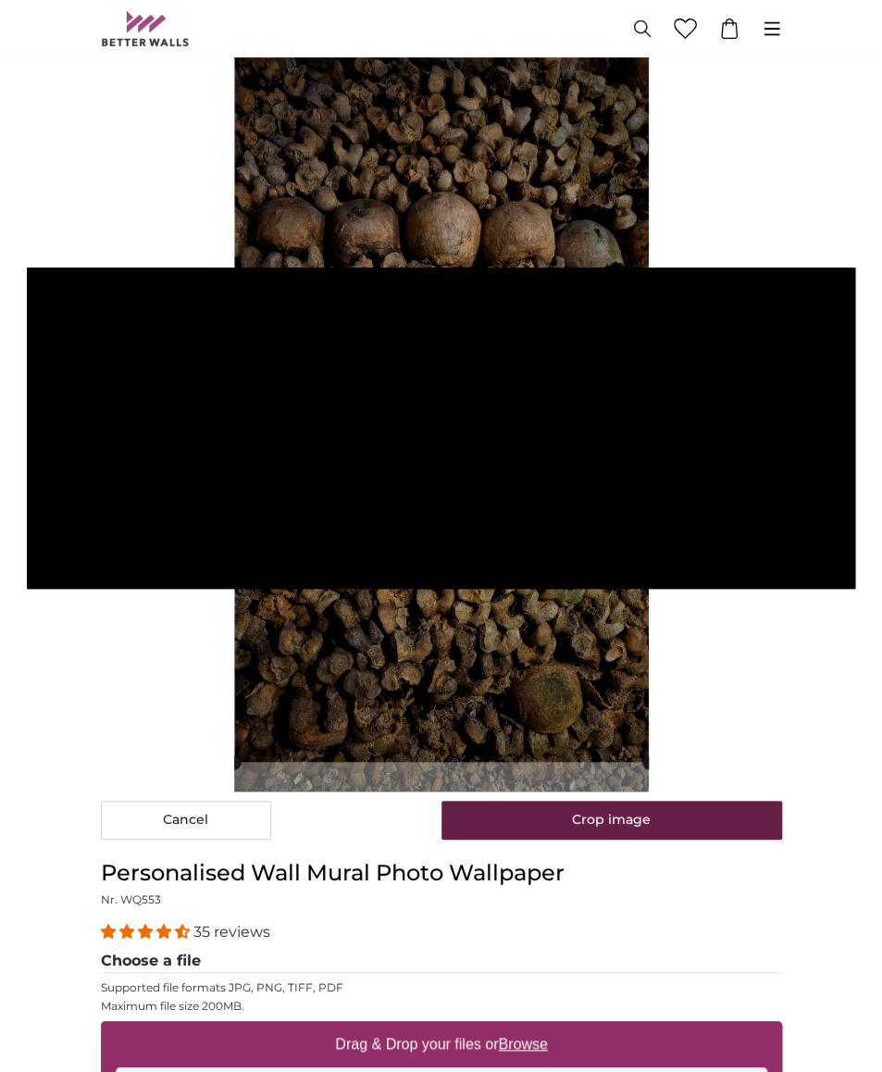
type input "135"
click at [692, 819] on button "Crop image" at bounding box center [611, 819] width 341 height 39
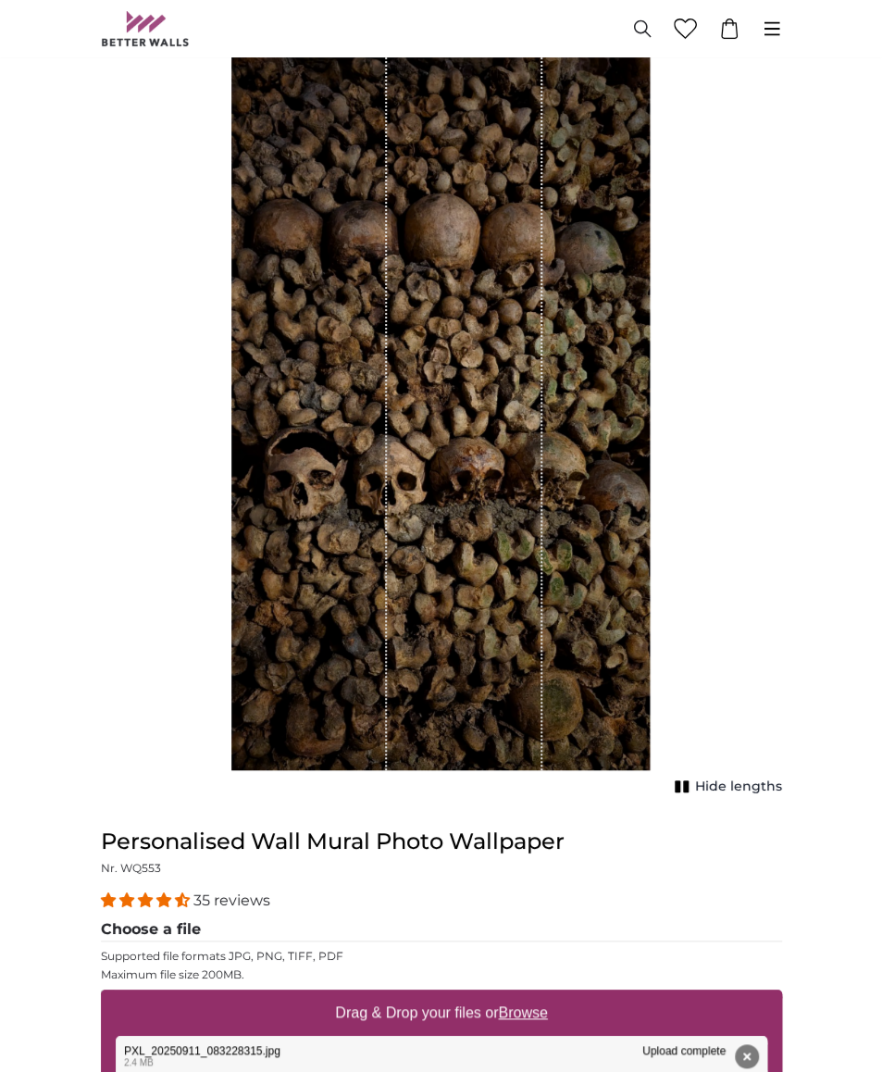
scroll to position [0, 0]
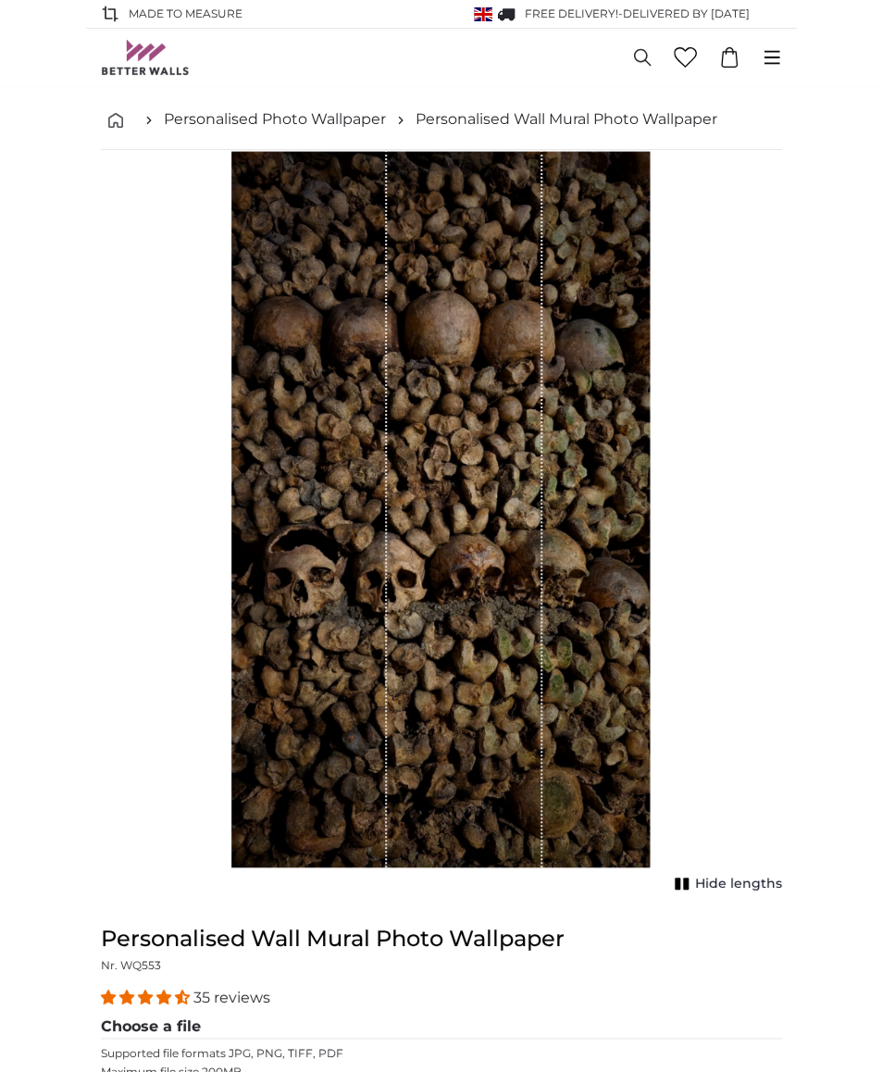
click at [549, 465] on div "1 of 1" at bounding box center [440, 508] width 419 height 717
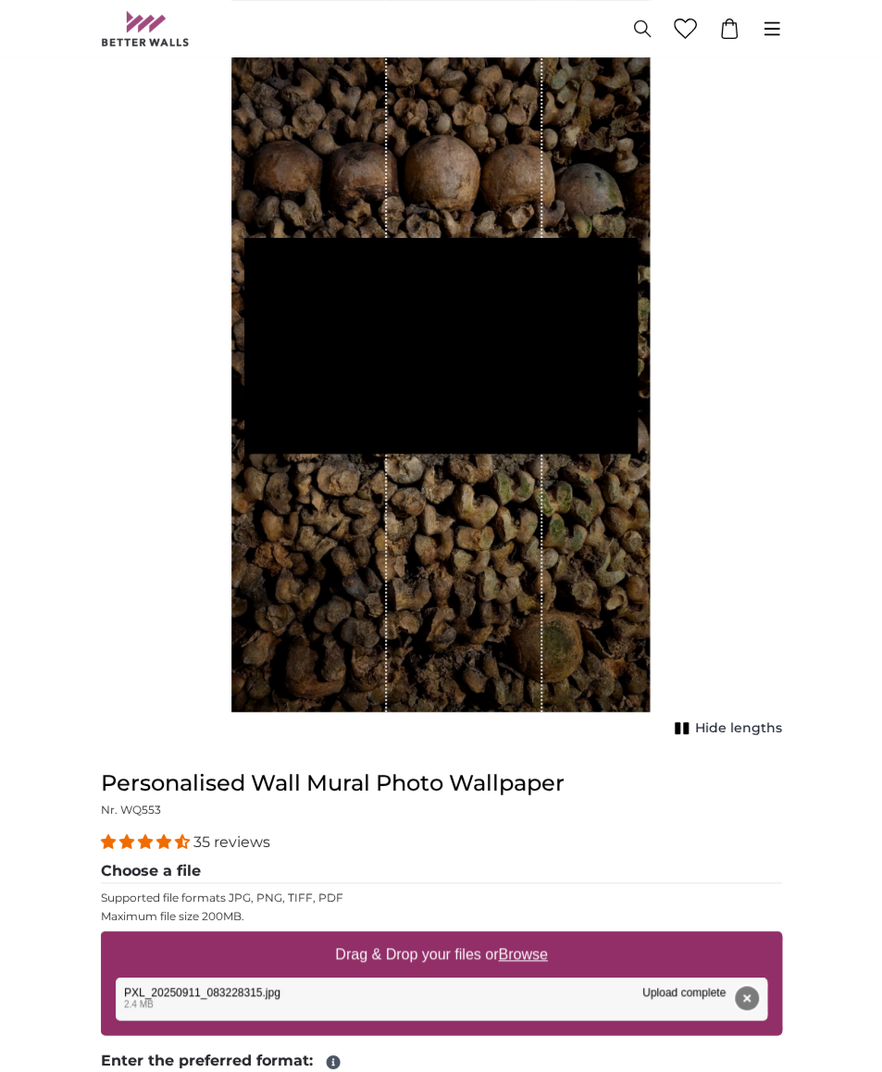
click at [750, 992] on button "Remove" at bounding box center [747, 998] width 24 height 24
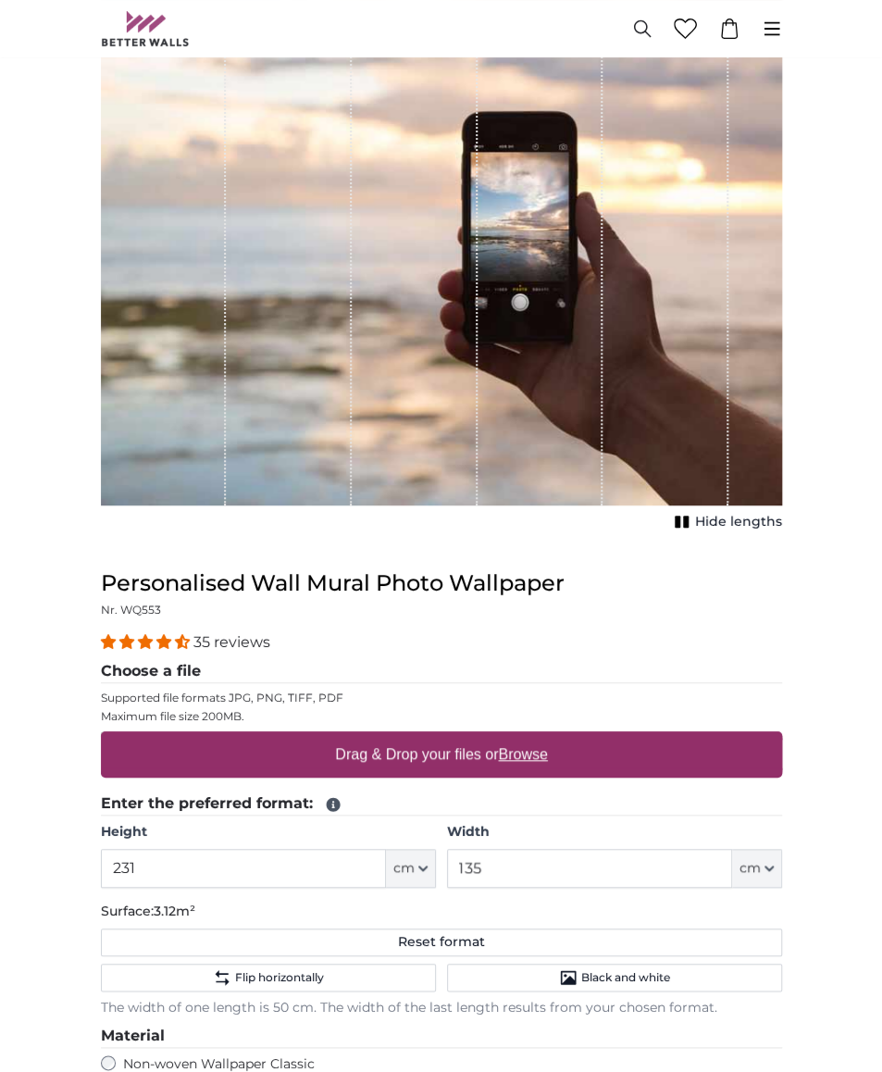
click at [552, 749] on label "Drag & Drop your files or Browse" at bounding box center [441, 754] width 227 height 37
click at [552, 737] on input "Drag & Drop your files or Browse" at bounding box center [441, 734] width 681 height 6
type input "**********"
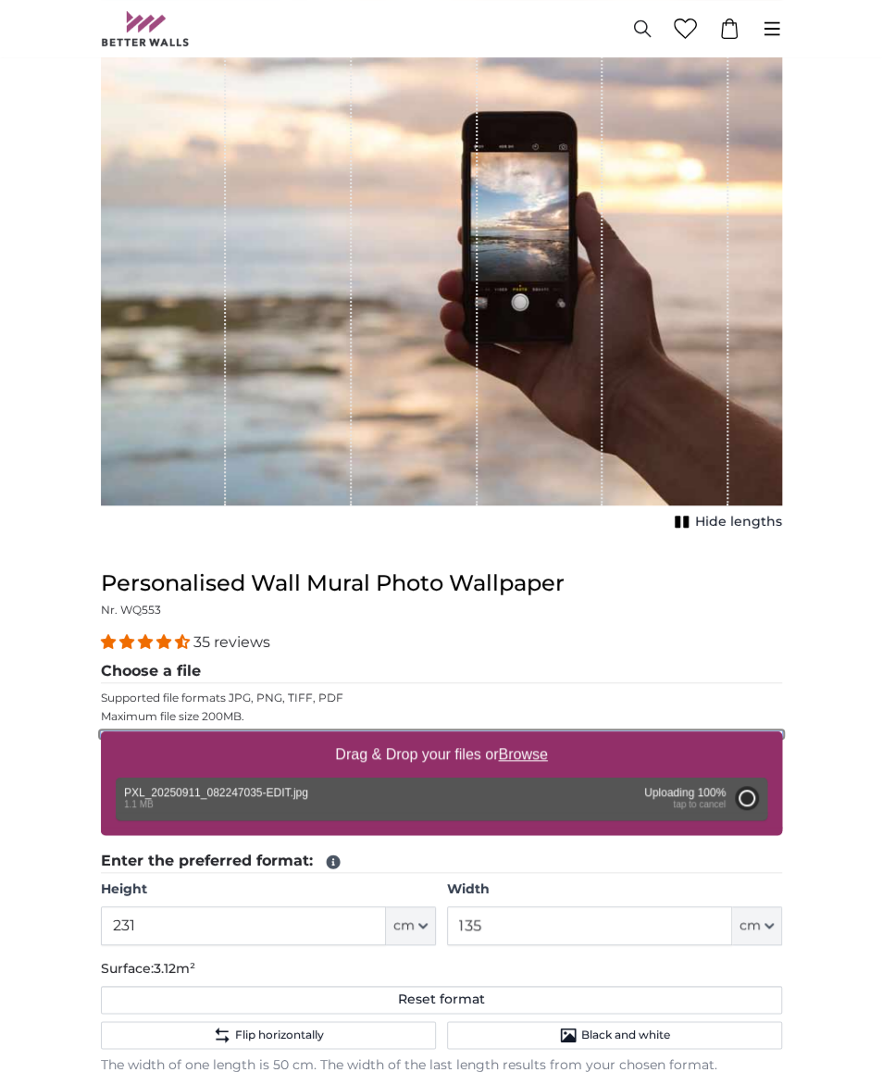
type input "200"
type input "112"
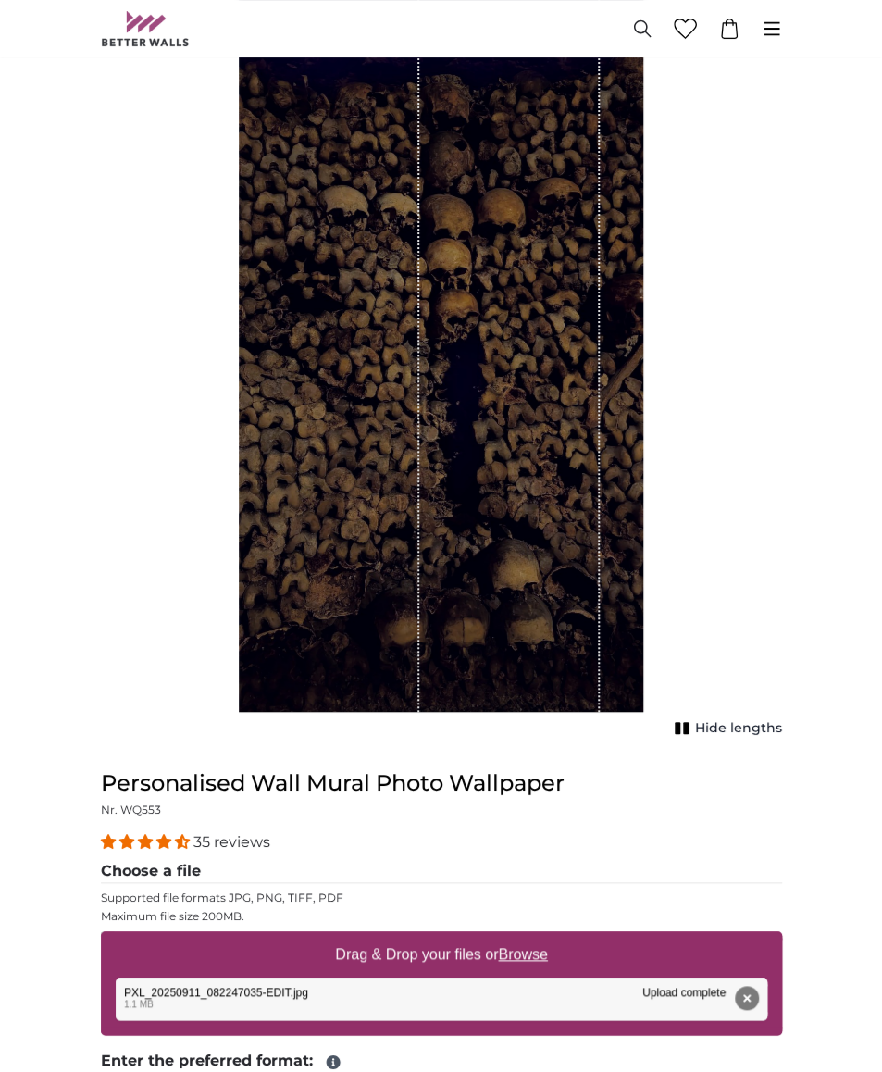
drag, startPoint x: 538, startPoint y: 561, endPoint x: 537, endPoint y: 542, distance: 18.5
click at [537, 542] on div "1 of 1" at bounding box center [509, 352] width 180 height 717
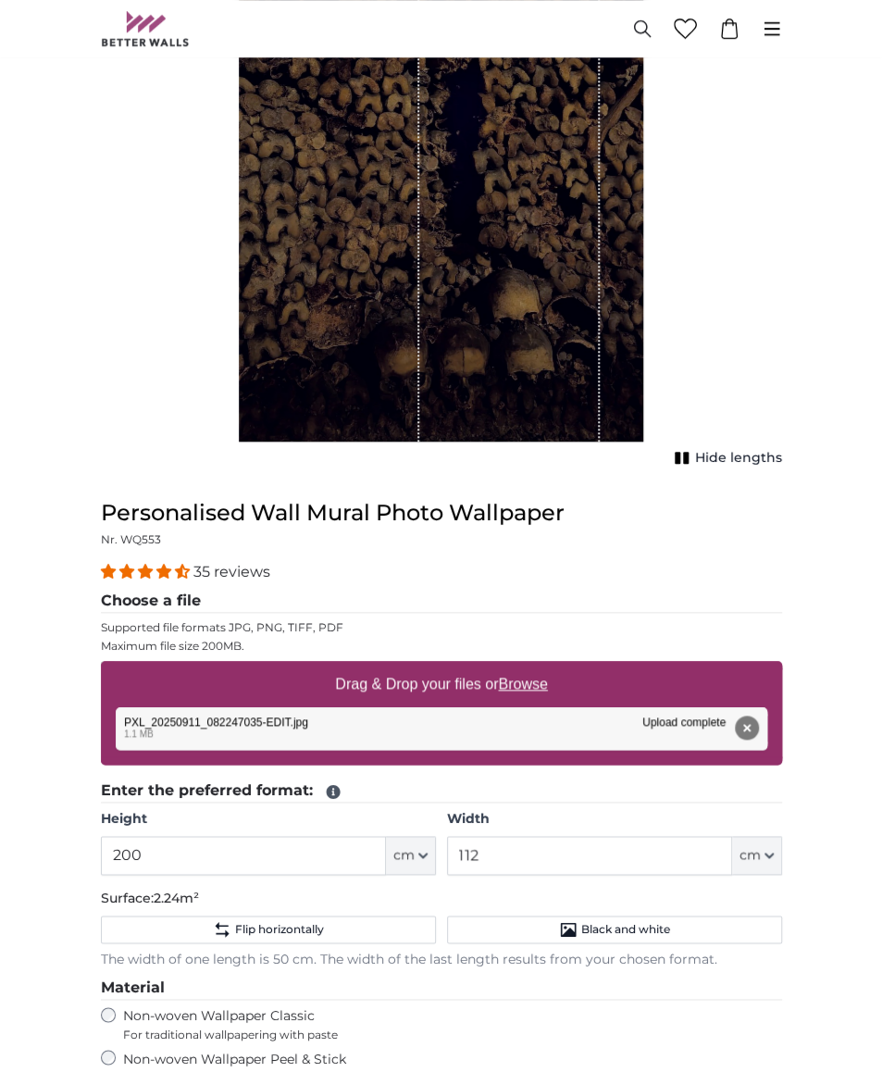
scroll to position [428, 0]
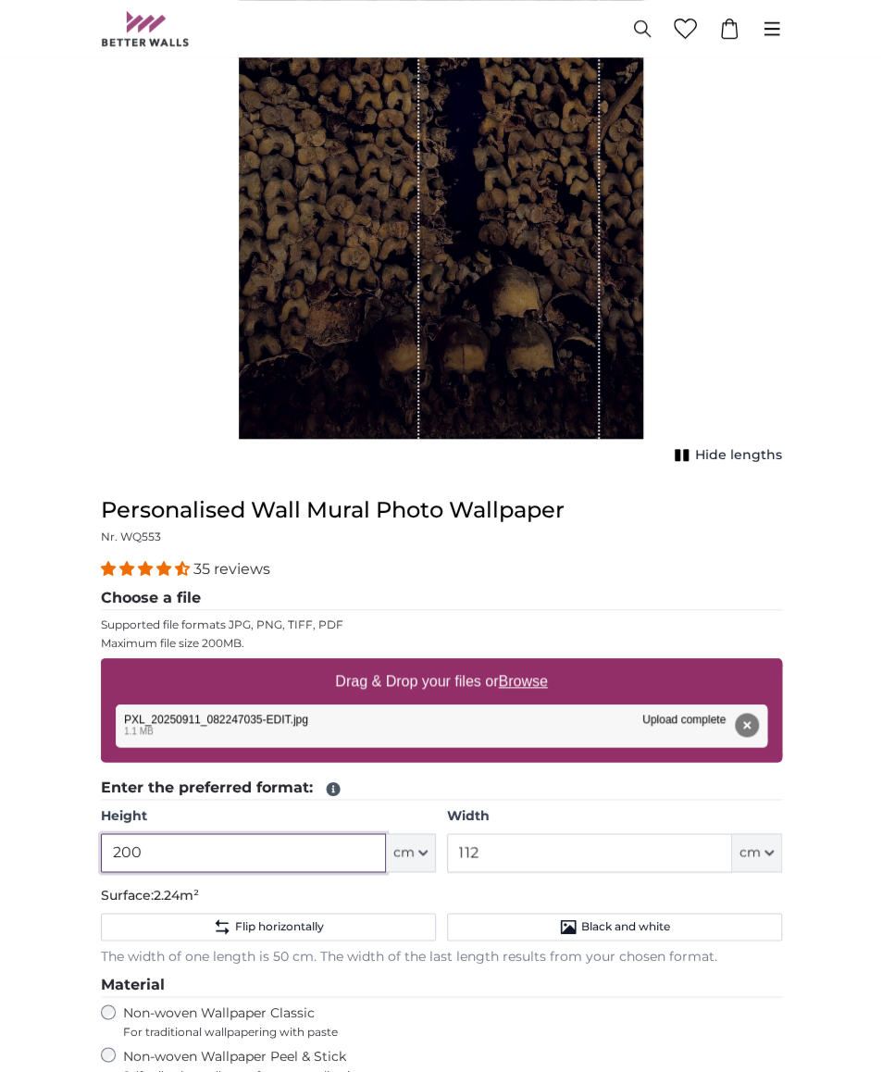
click at [164, 850] on input "200" at bounding box center [243, 852] width 285 height 39
type input "231"
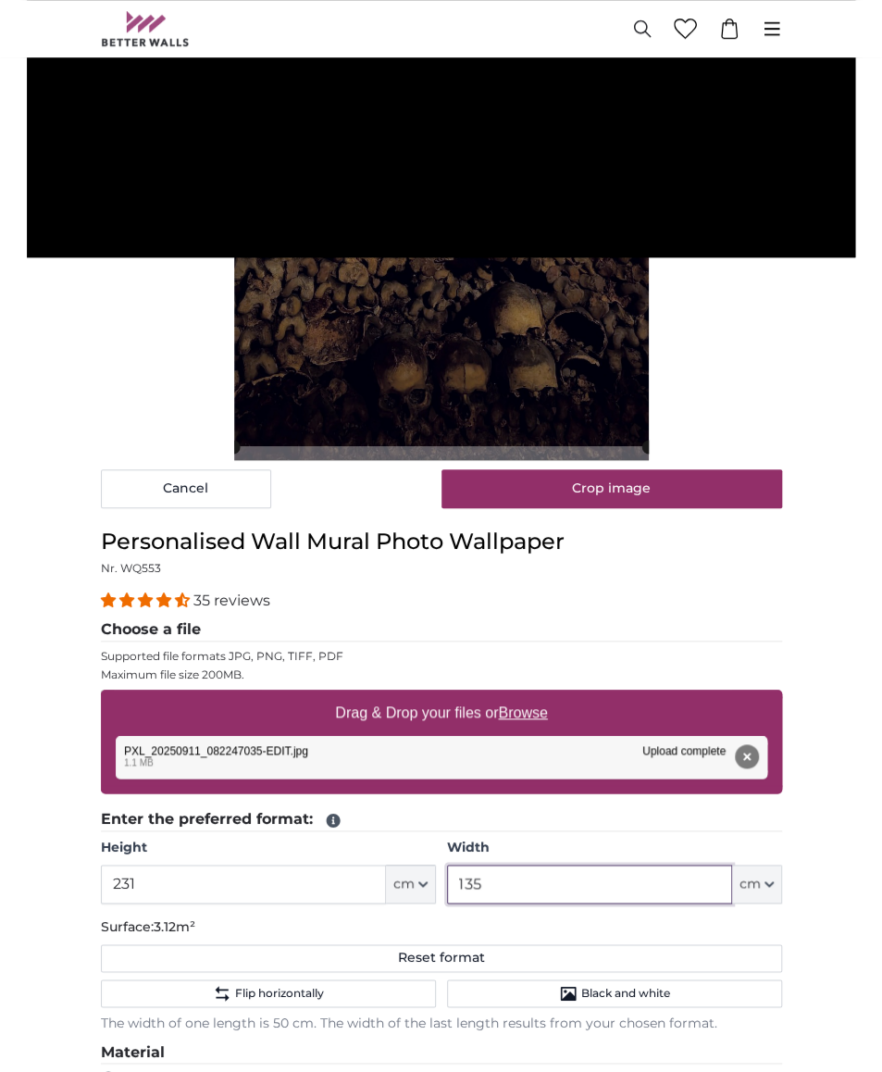
type input "135"
click at [657, 823] on legend "Enter the preferred format:" at bounding box center [441, 819] width 681 height 23
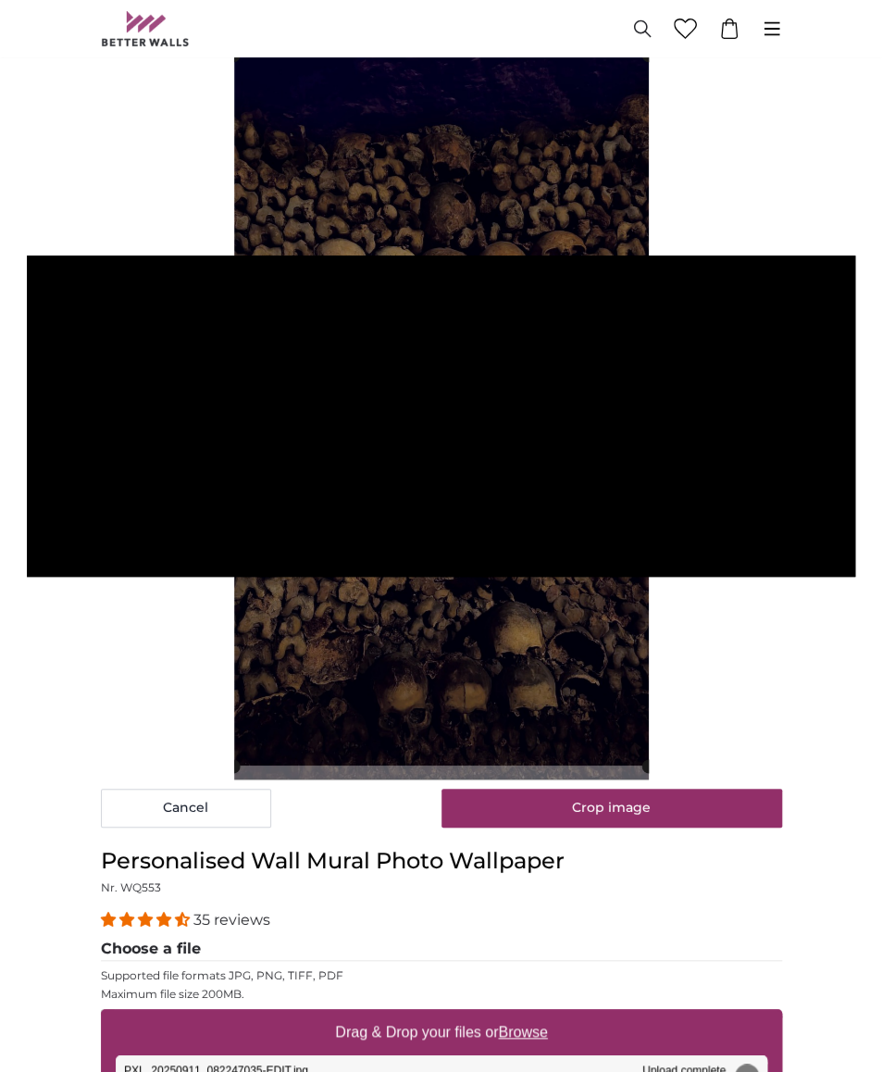
scroll to position [105, 0]
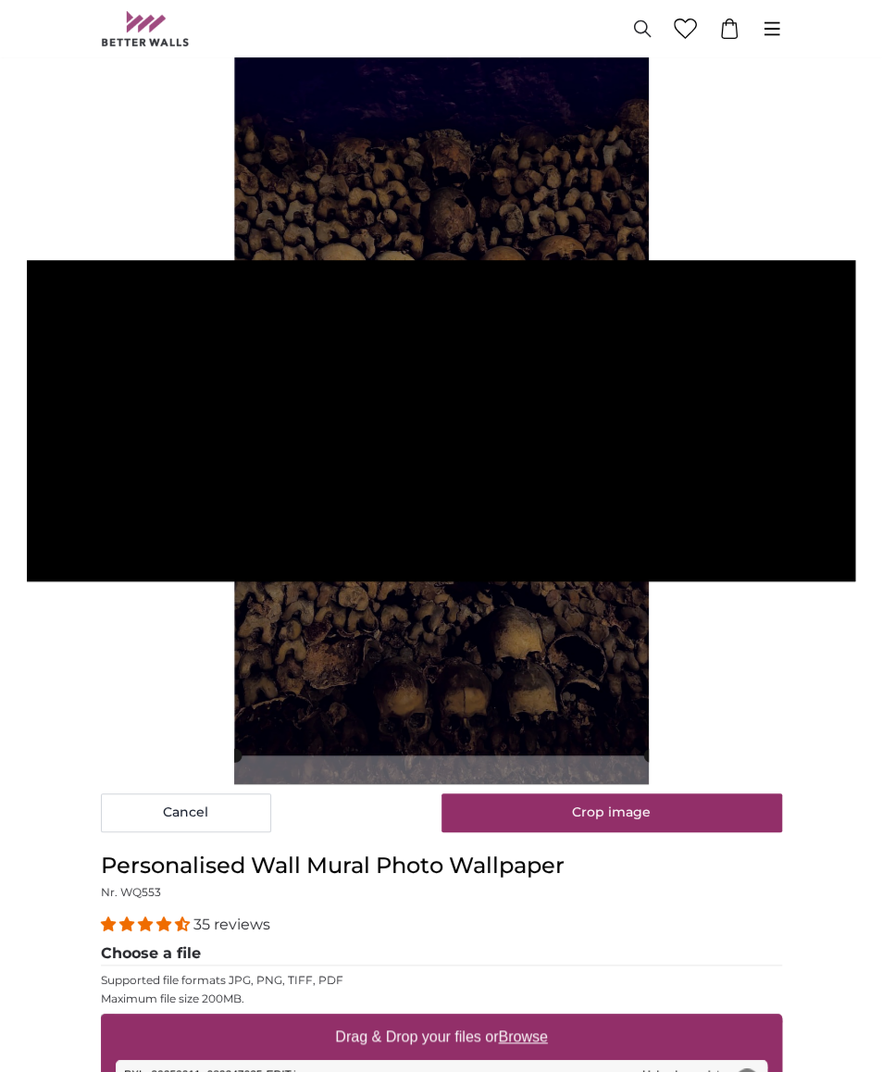
click at [570, 559] on cropper-handle at bounding box center [442, 400] width 415 height 710
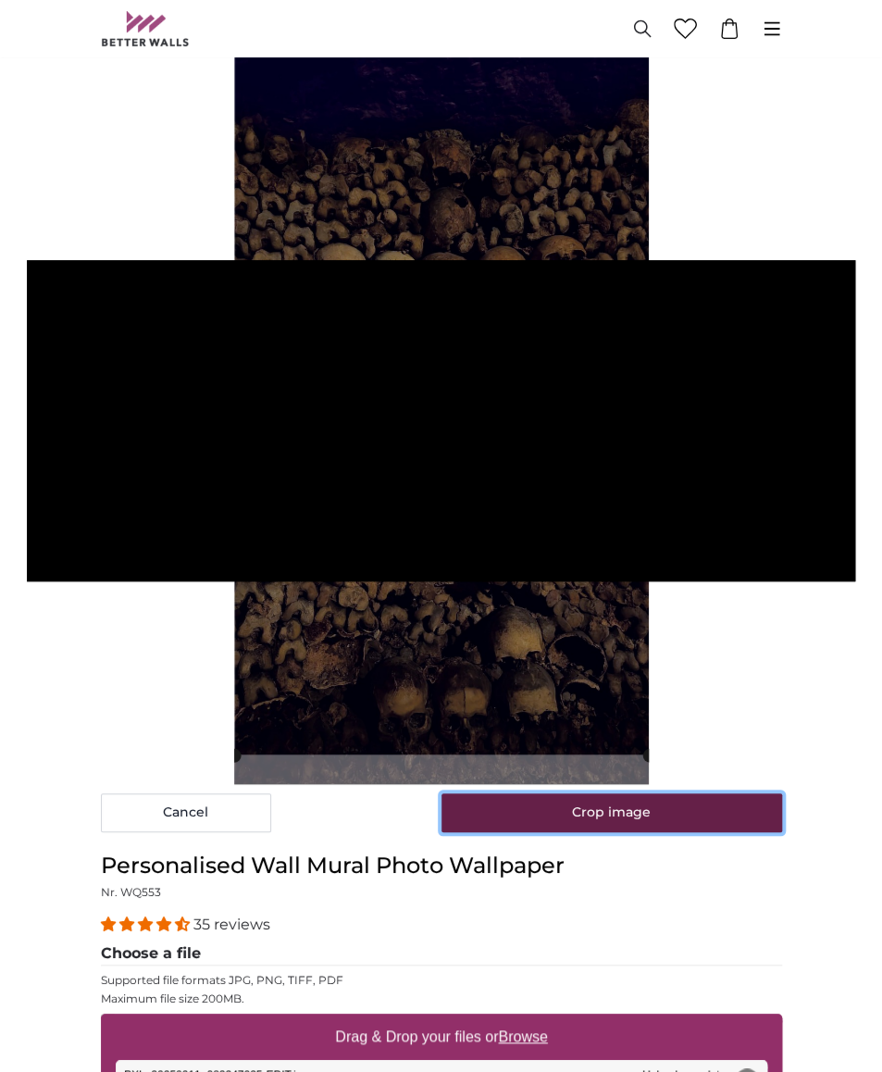
click at [603, 816] on button "Crop image" at bounding box center [611, 812] width 341 height 39
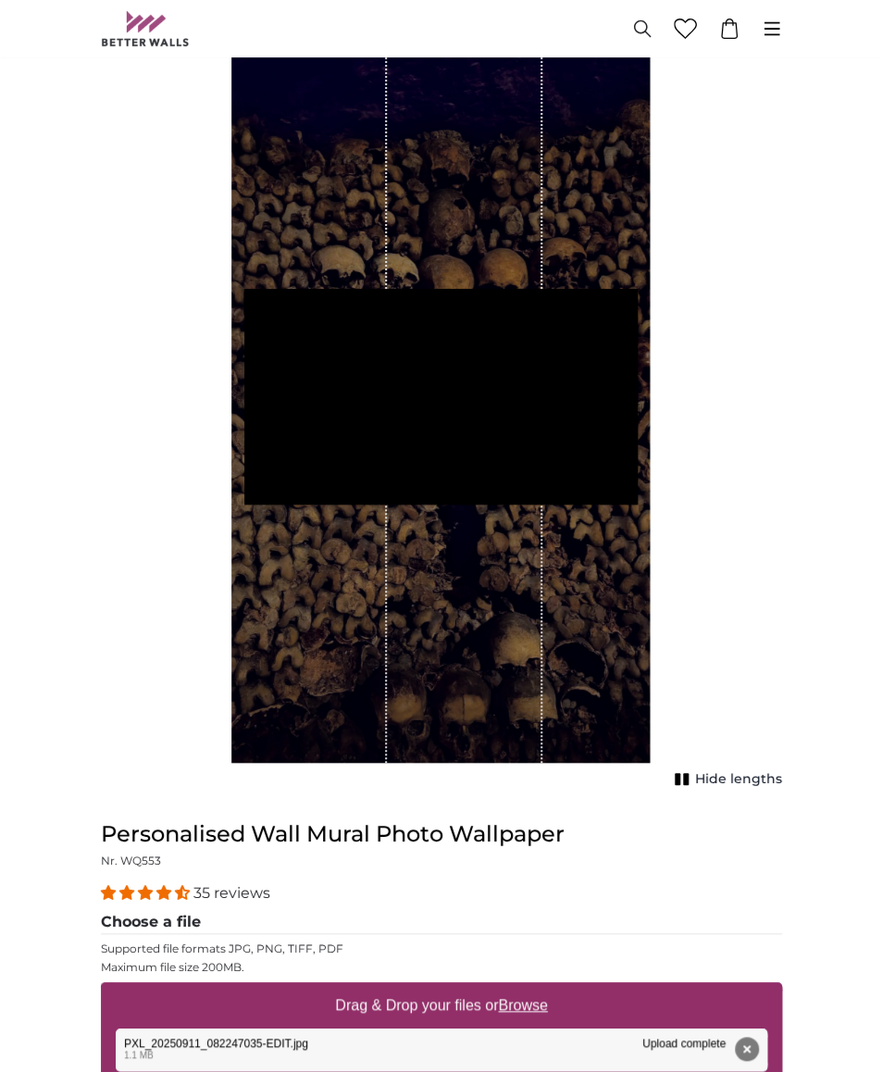
scroll to position [286, 0]
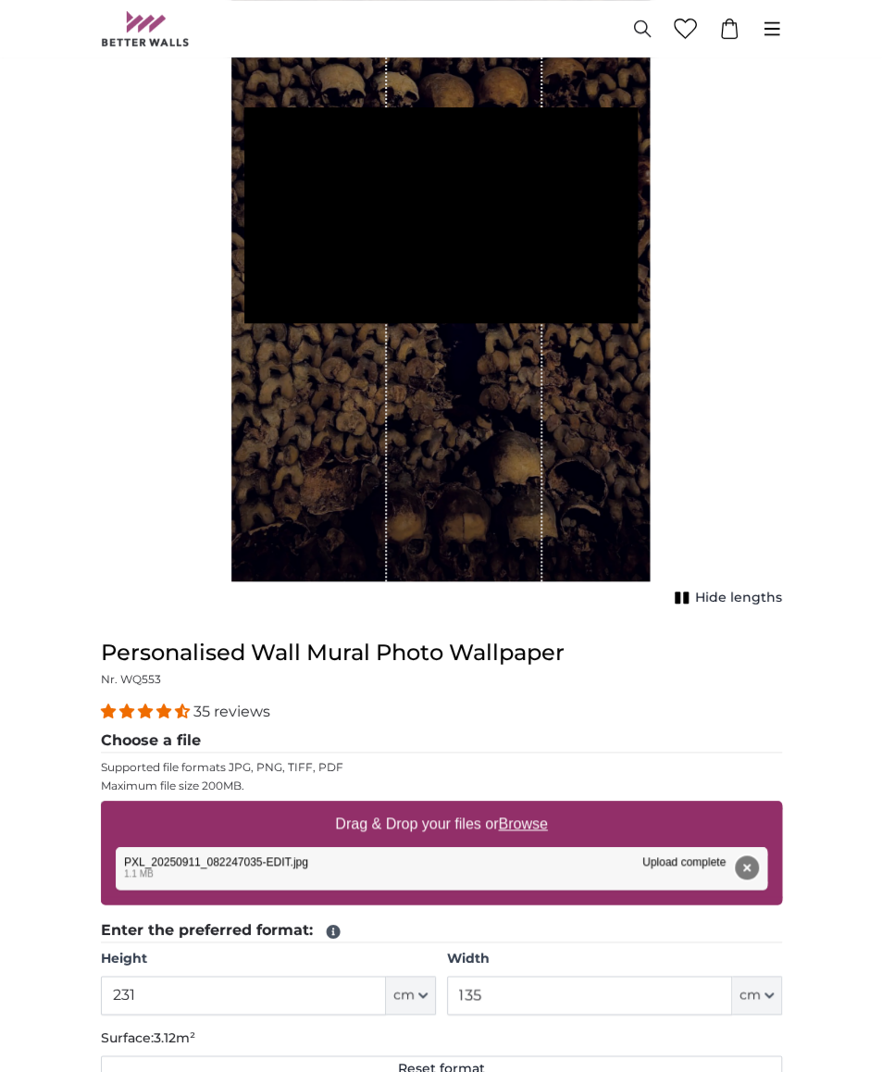
click at [748, 858] on button "Remove" at bounding box center [747, 867] width 24 height 24
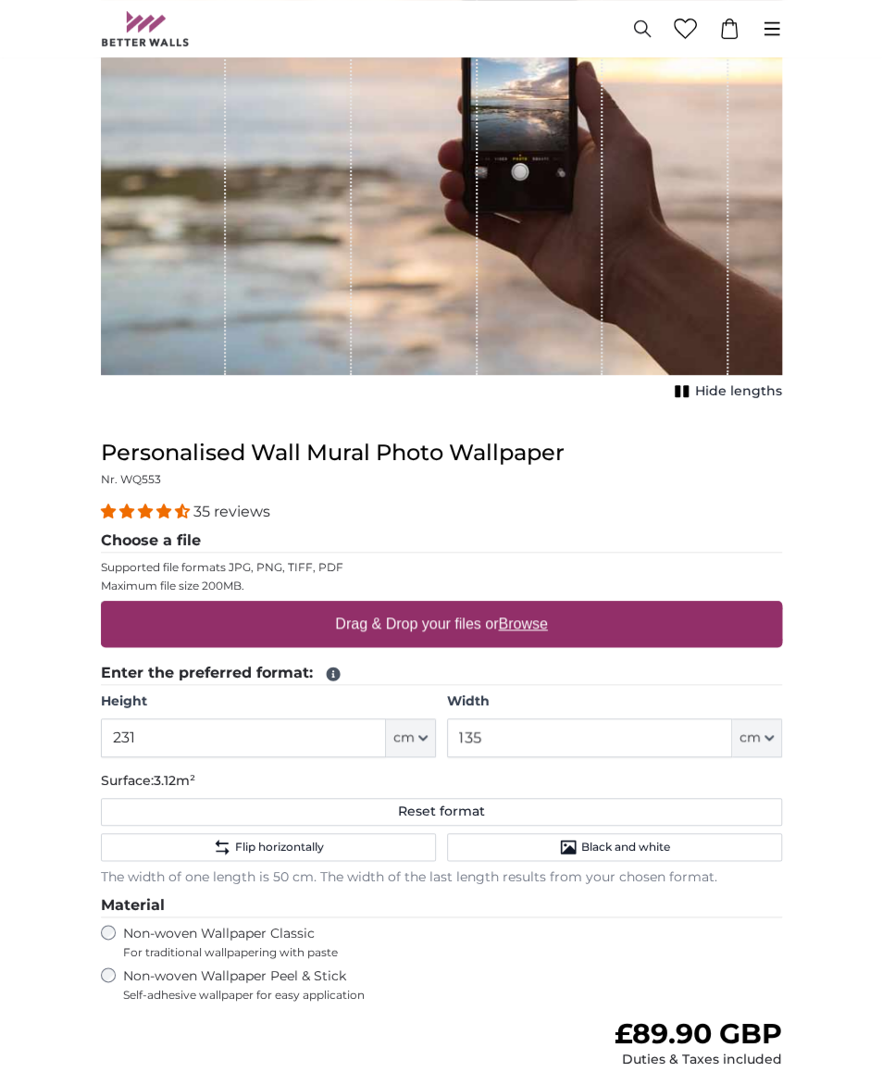
click at [512, 617] on u "Browse" at bounding box center [522, 623] width 49 height 16
click at [512, 606] on input "Drag & Drop your files or Browse" at bounding box center [441, 604] width 681 height 6
type input "**********"
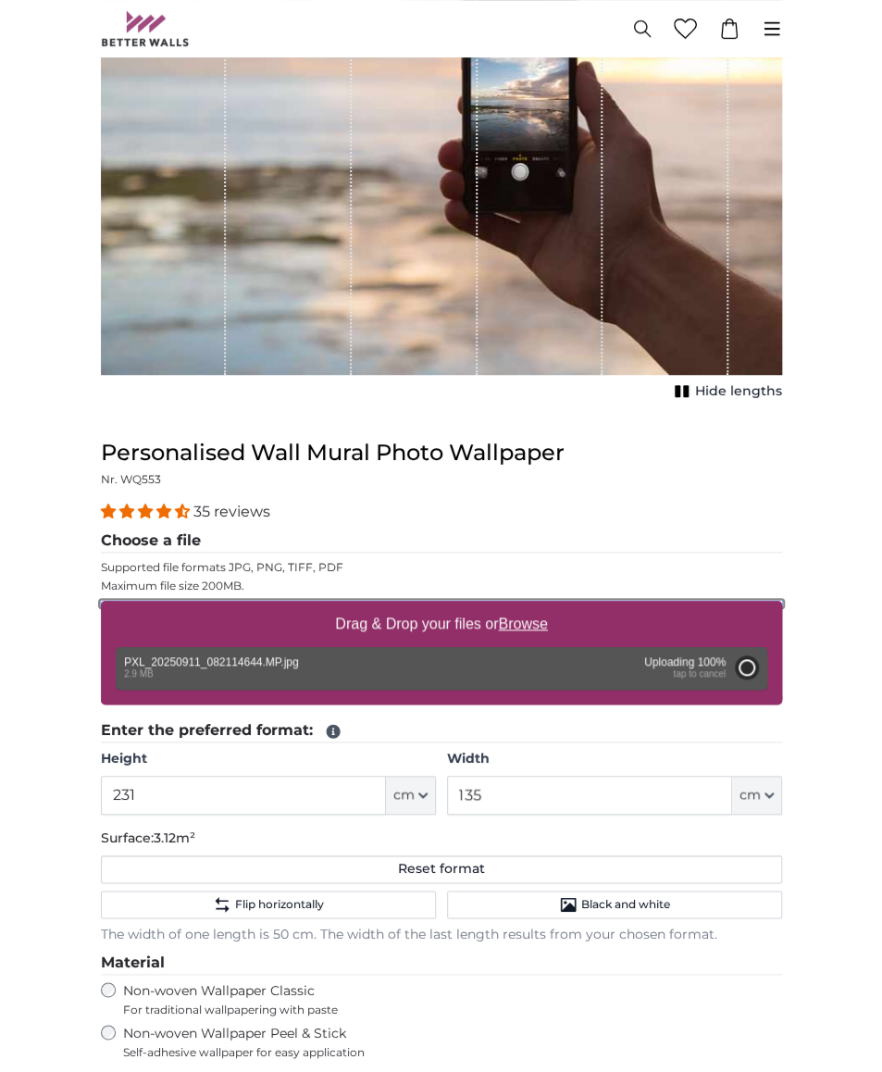
type input "200"
type input "112"
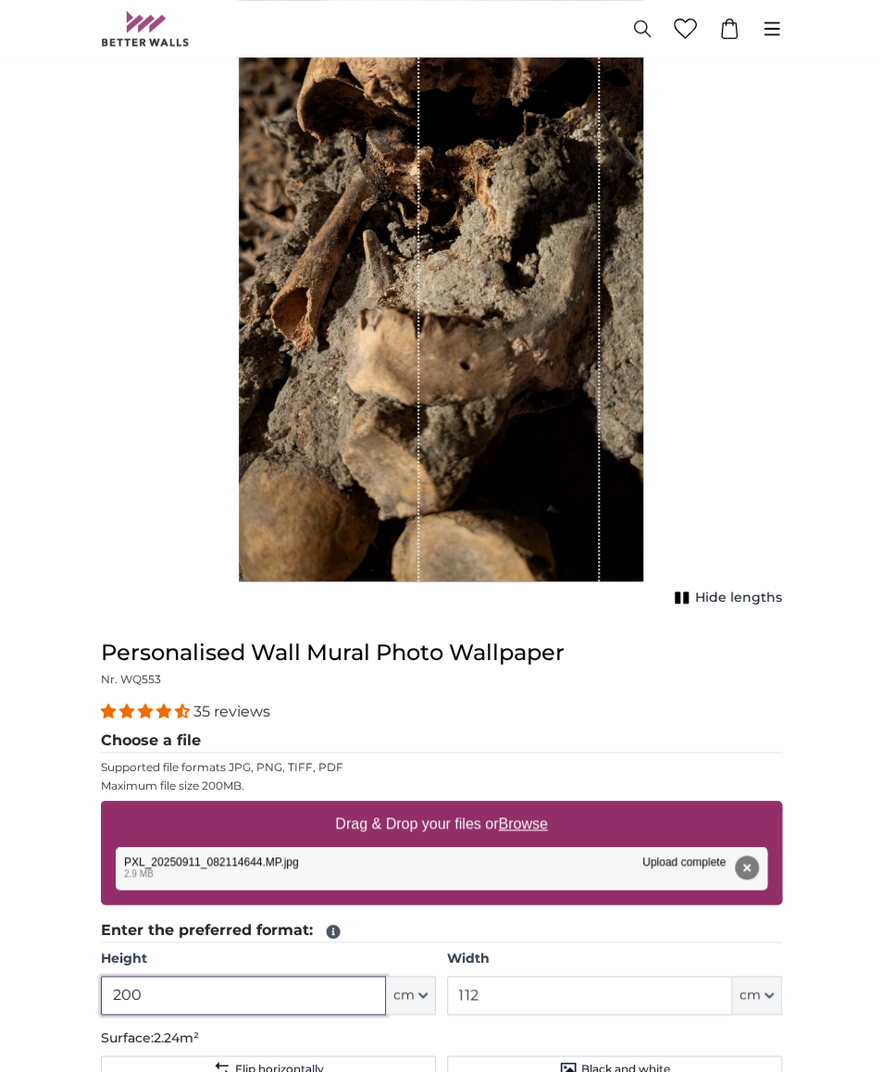
click at [164, 979] on input "200" at bounding box center [243, 994] width 285 height 39
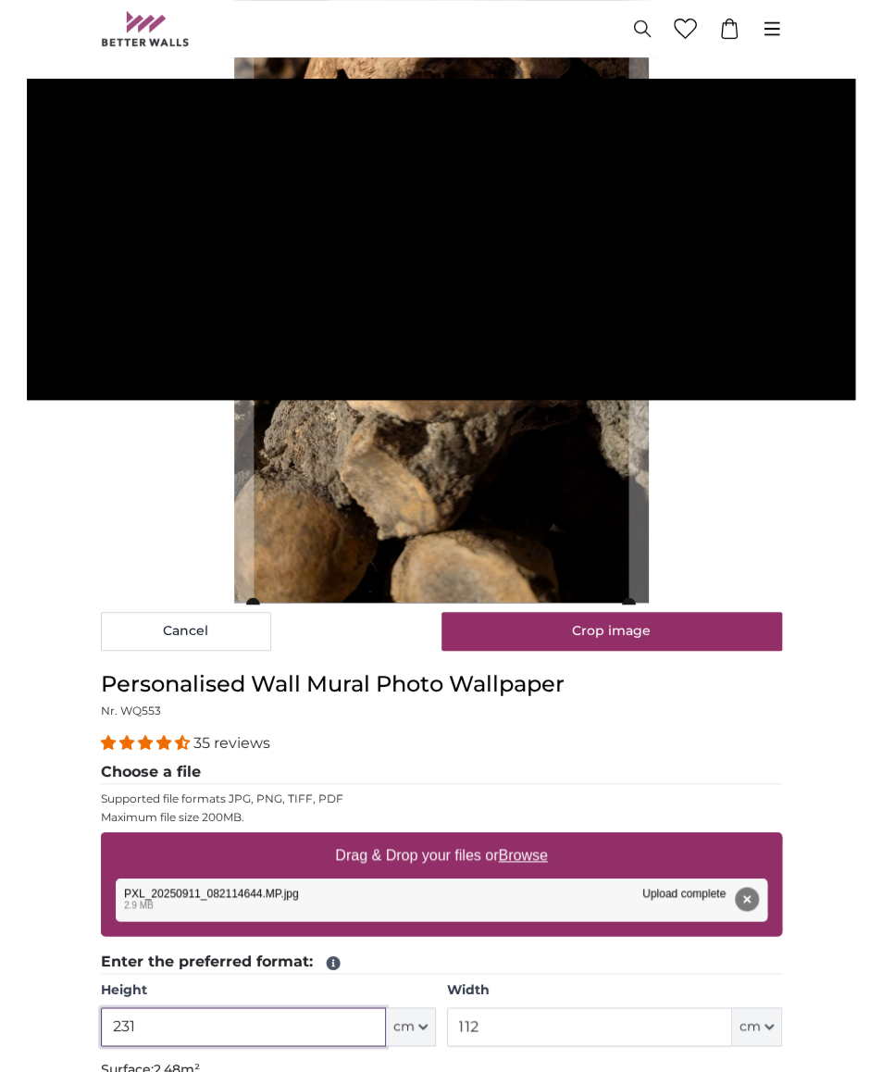
type input "231"
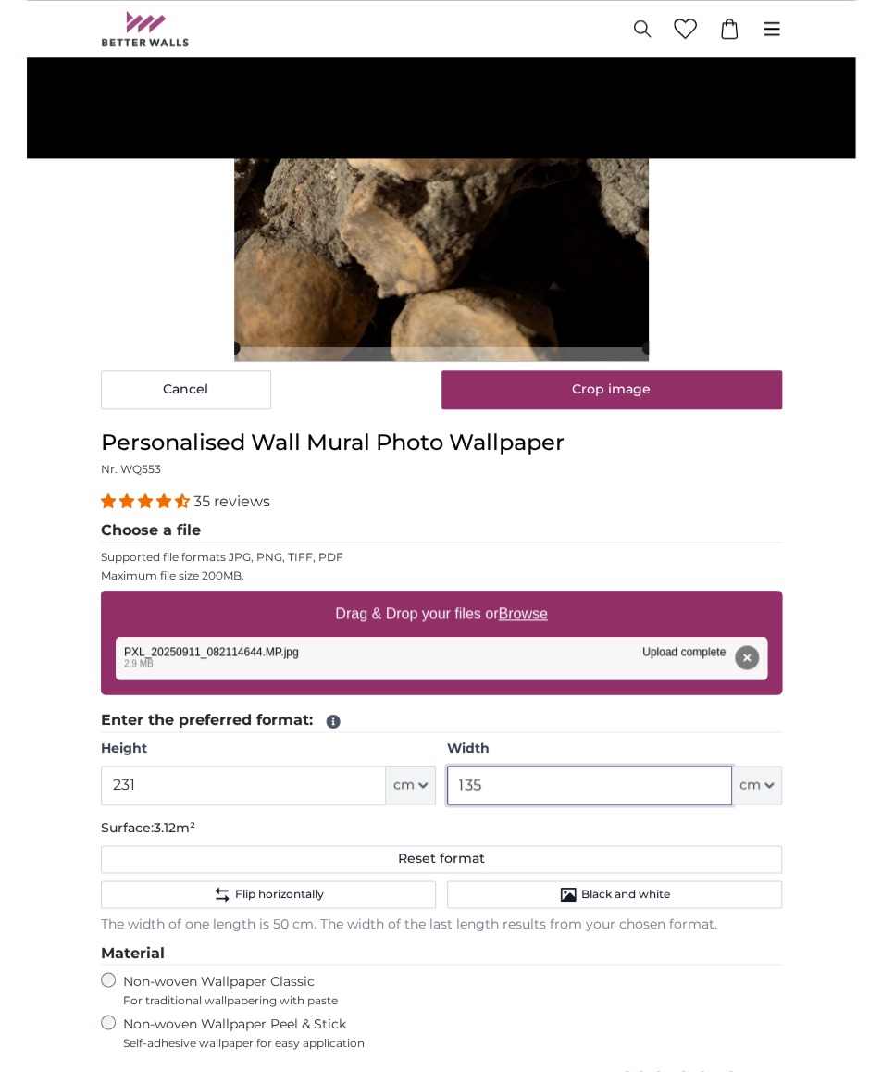
scroll to position [528, 0]
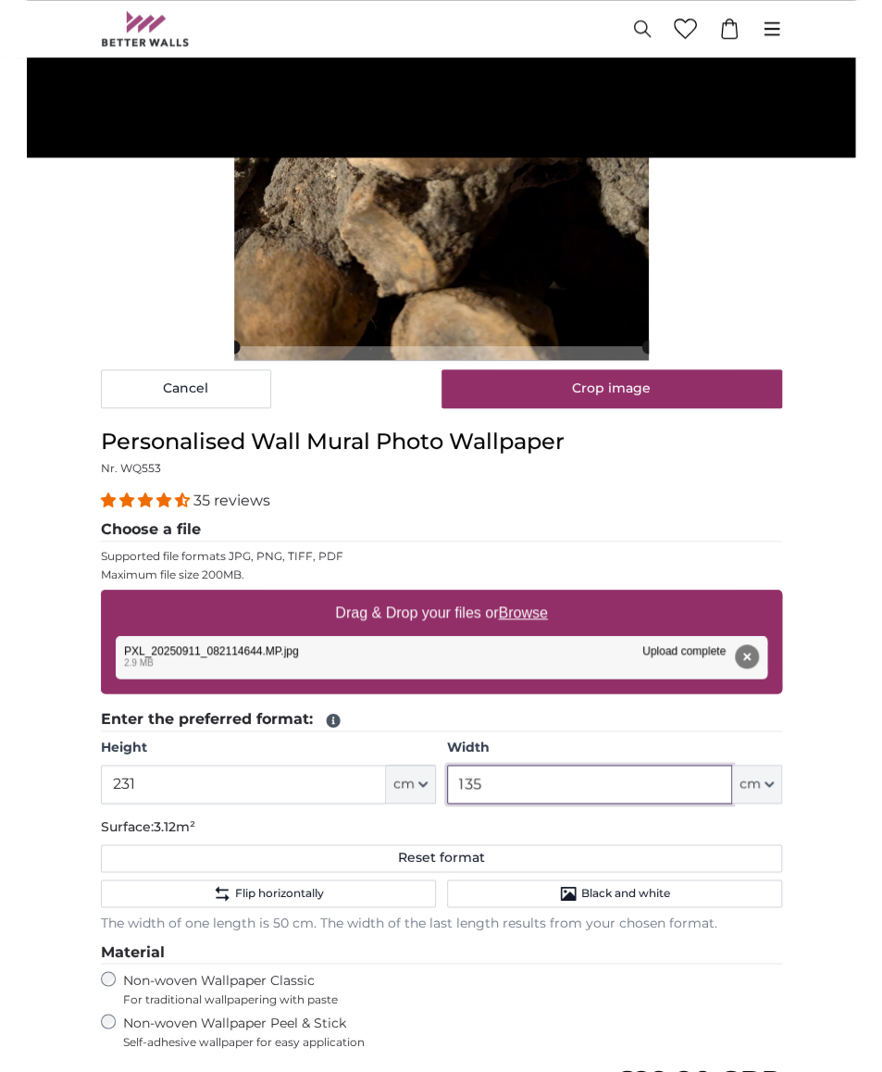
type input "135"
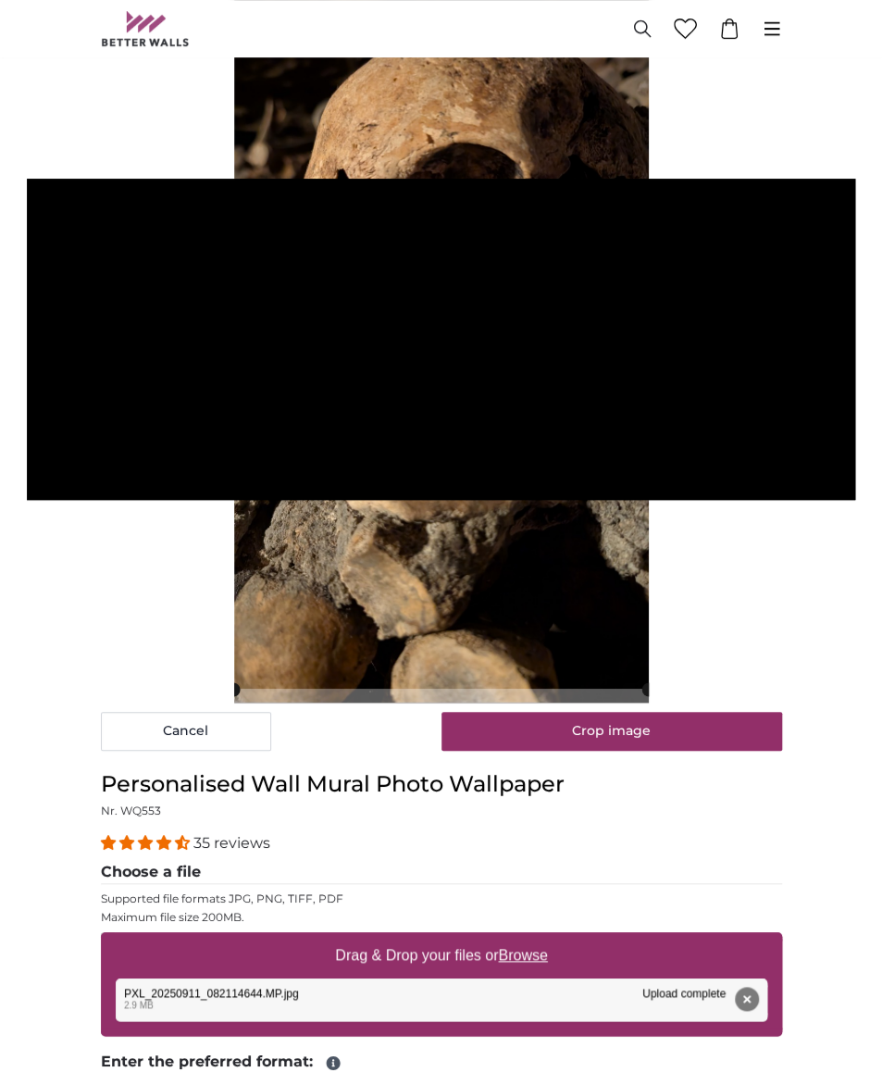
scroll to position [0, 0]
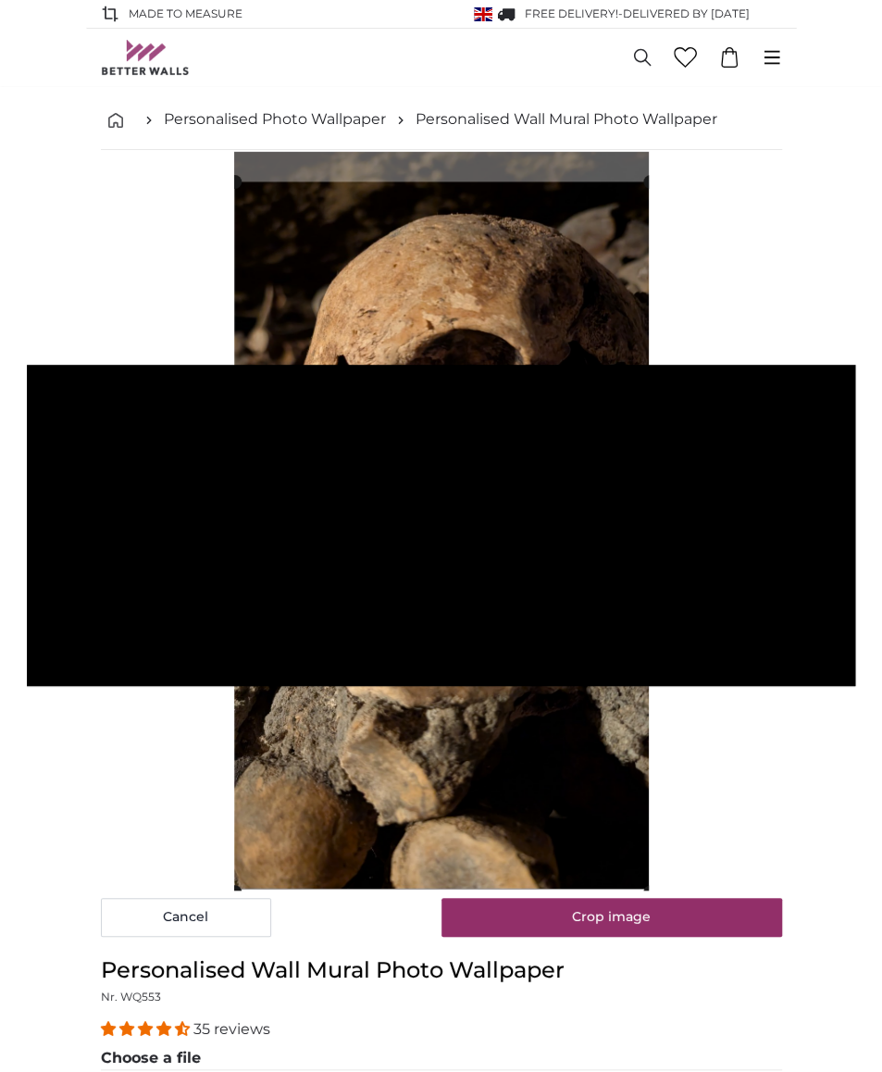
click at [453, 737] on cropper-handle at bounding box center [441, 536] width 415 height 710
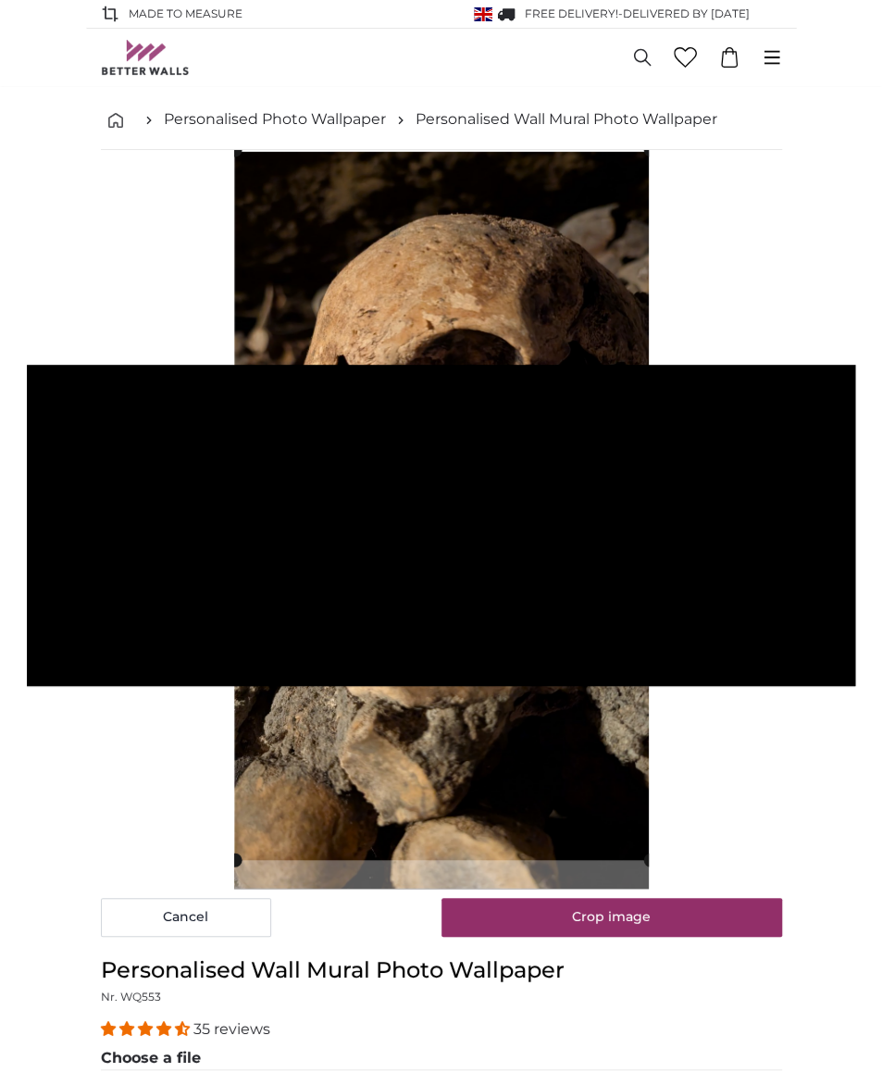
click at [460, 682] on cropper-handle at bounding box center [442, 505] width 415 height 710
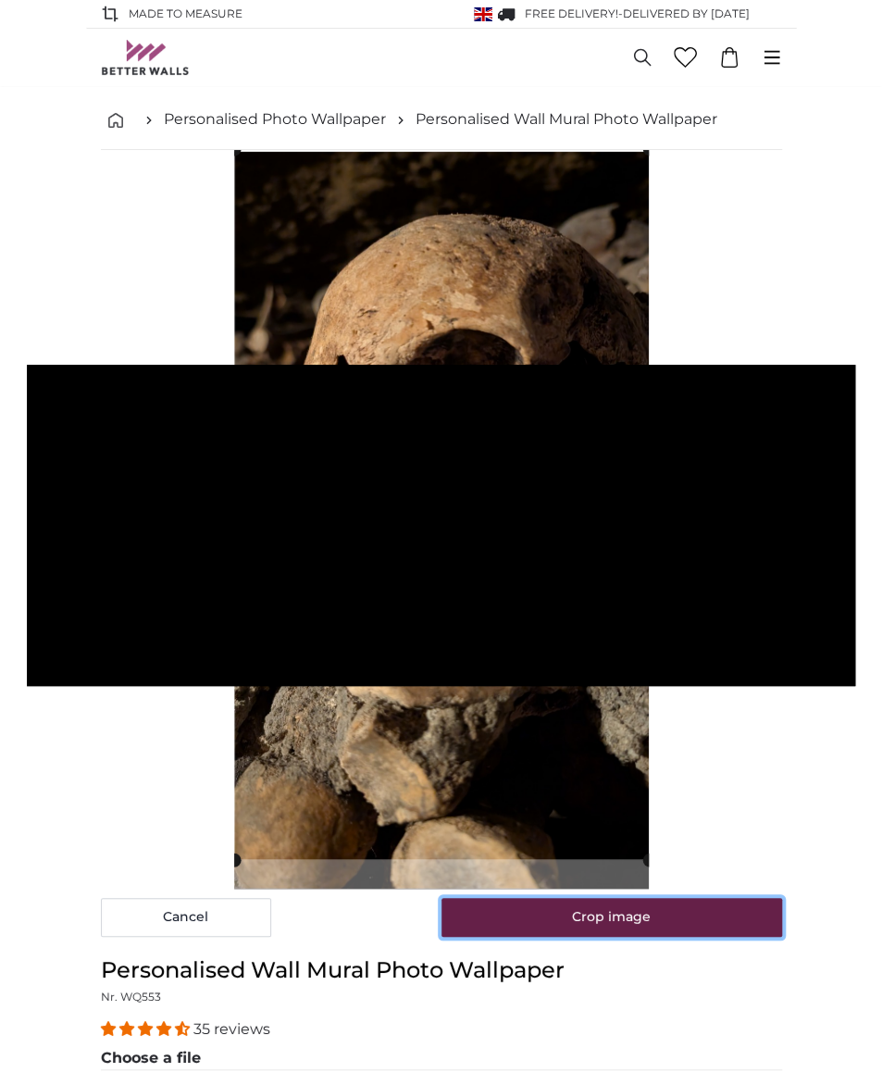
click at [583, 924] on button "Crop image" at bounding box center [611, 917] width 341 height 39
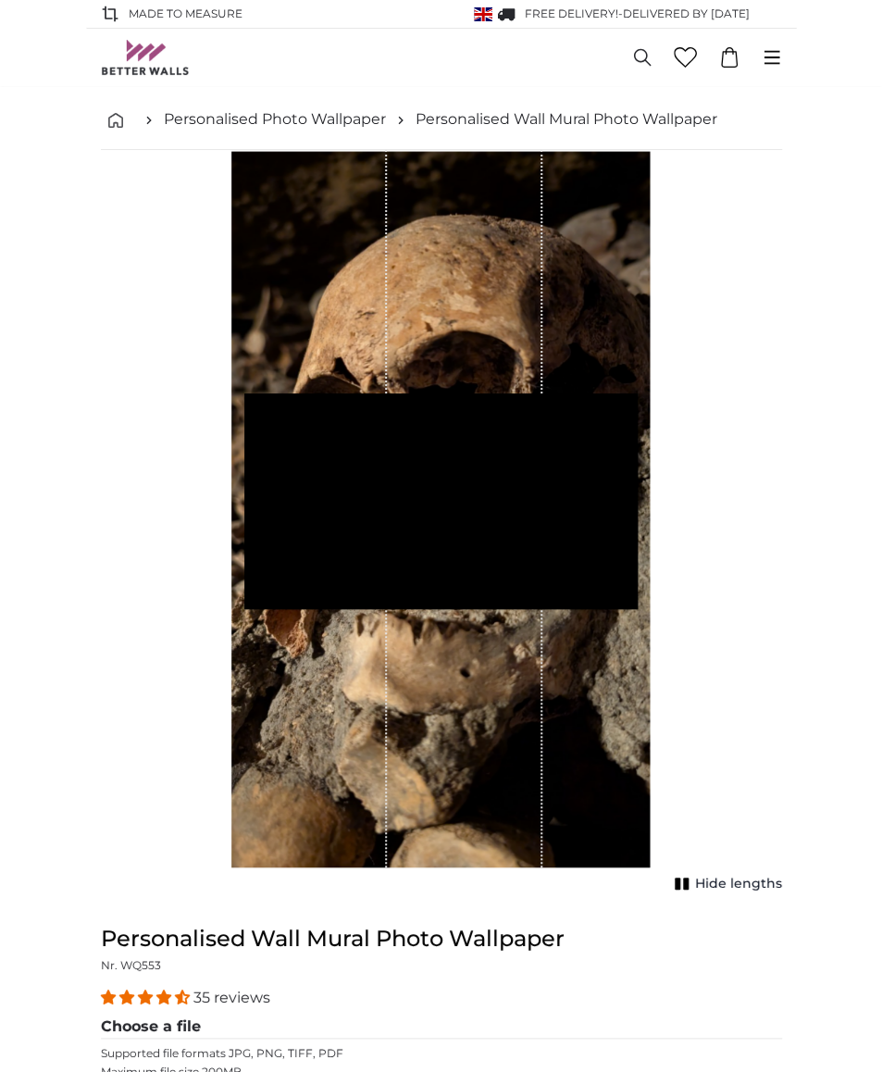
scroll to position [291, 0]
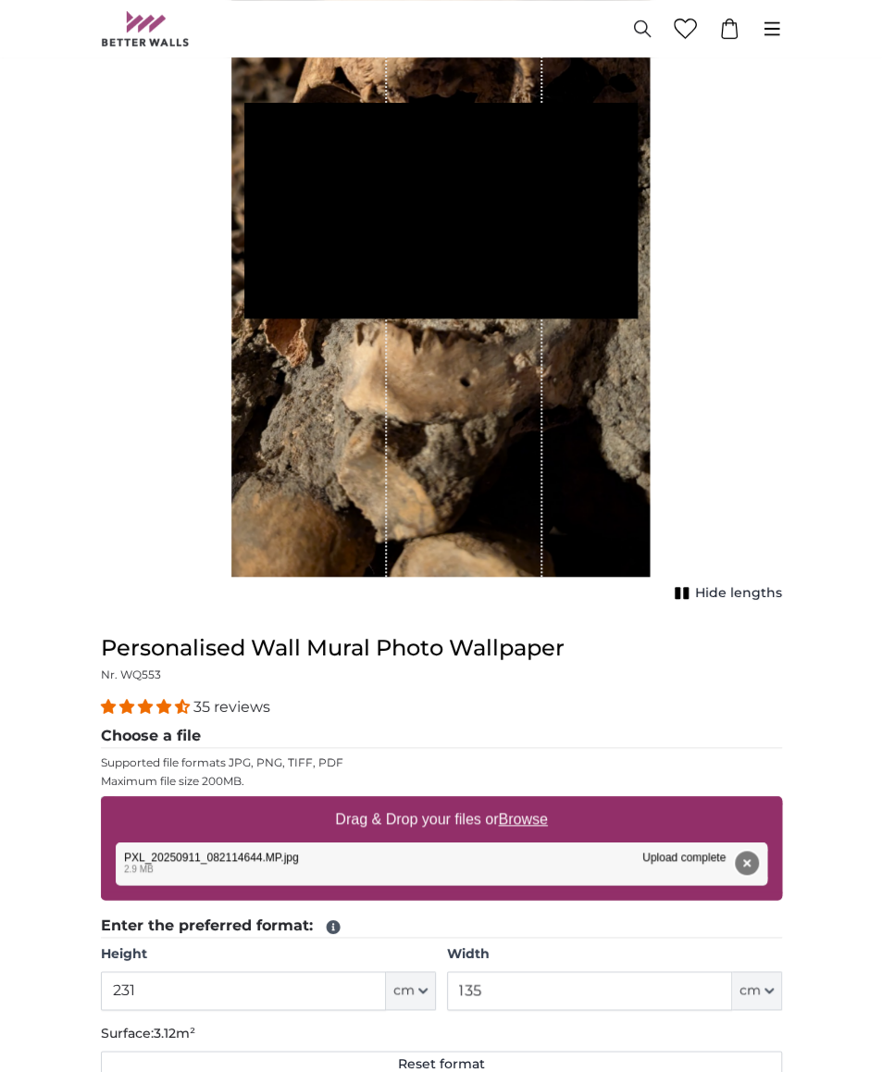
click at [744, 860] on button "Remove" at bounding box center [747, 862] width 24 height 24
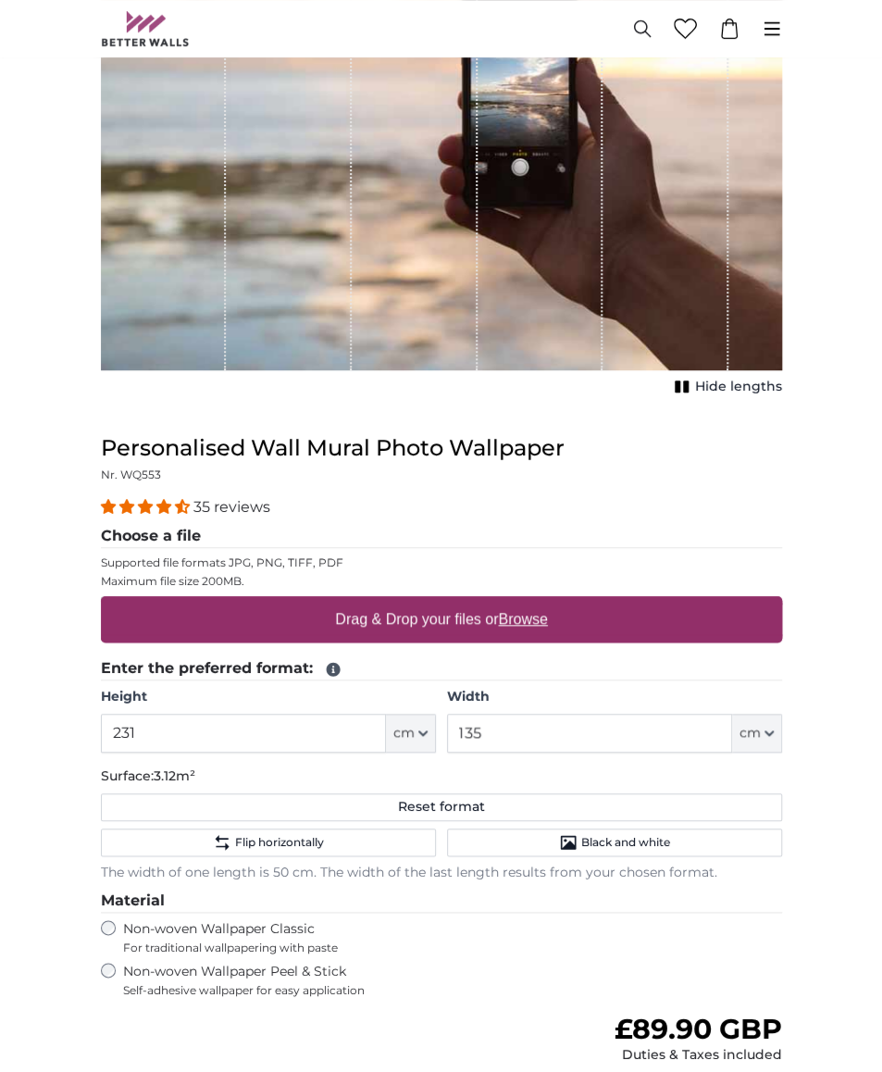
click at [539, 629] on label "Drag & Drop your files or Browse" at bounding box center [441, 619] width 227 height 37
click at [539, 601] on input "Drag & Drop your files or Browse" at bounding box center [441, 599] width 681 height 6
type input "**********"
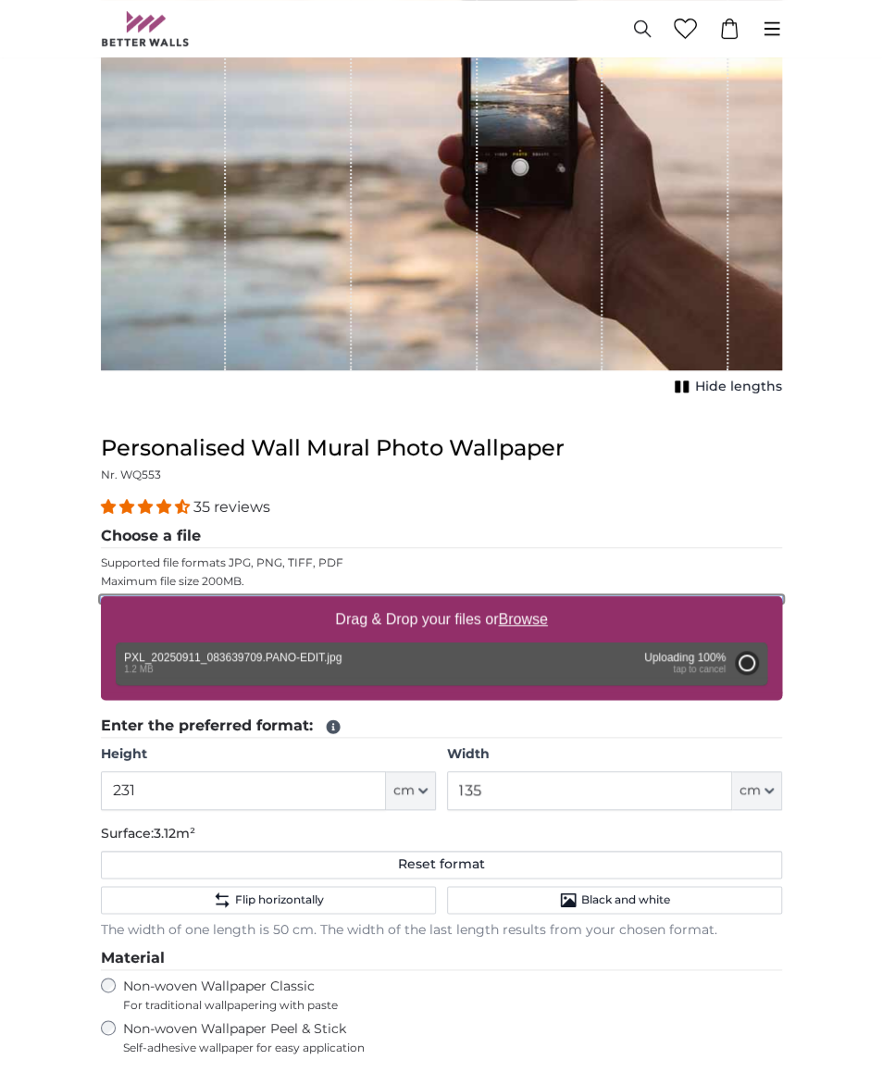
type input "200"
type input "132"
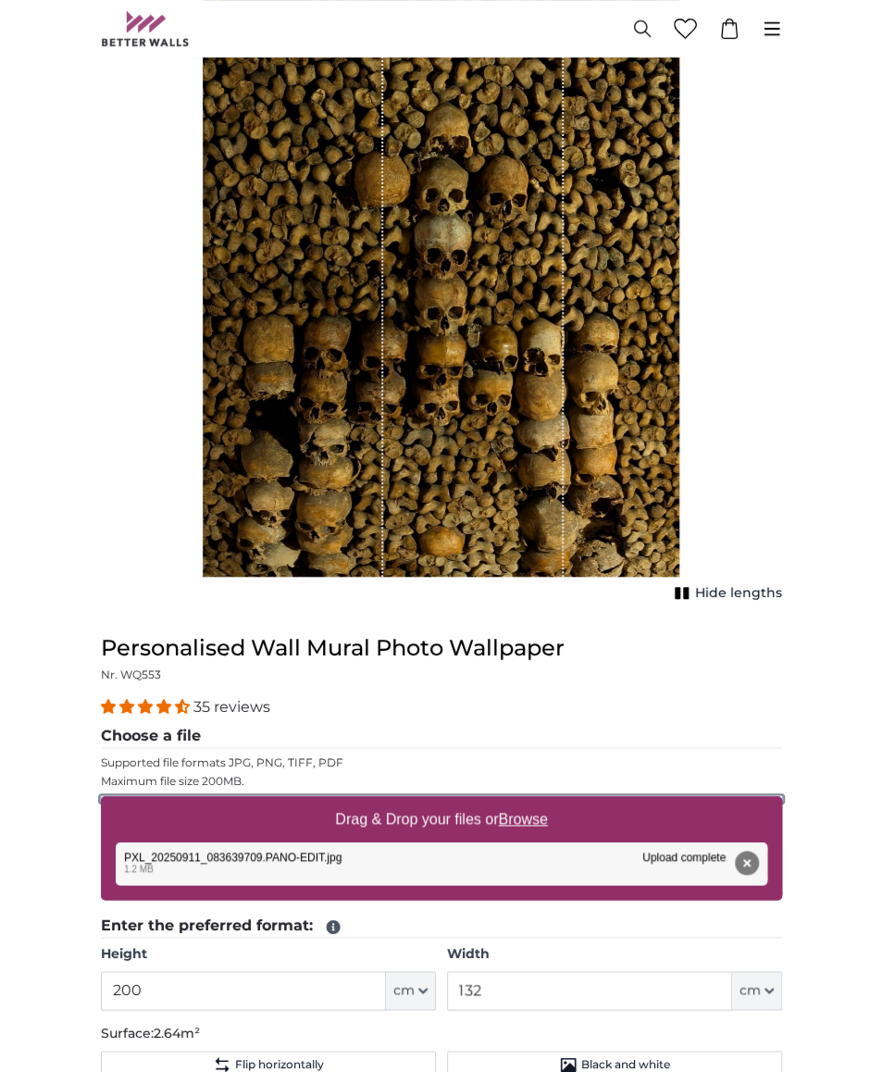
scroll to position [324, 0]
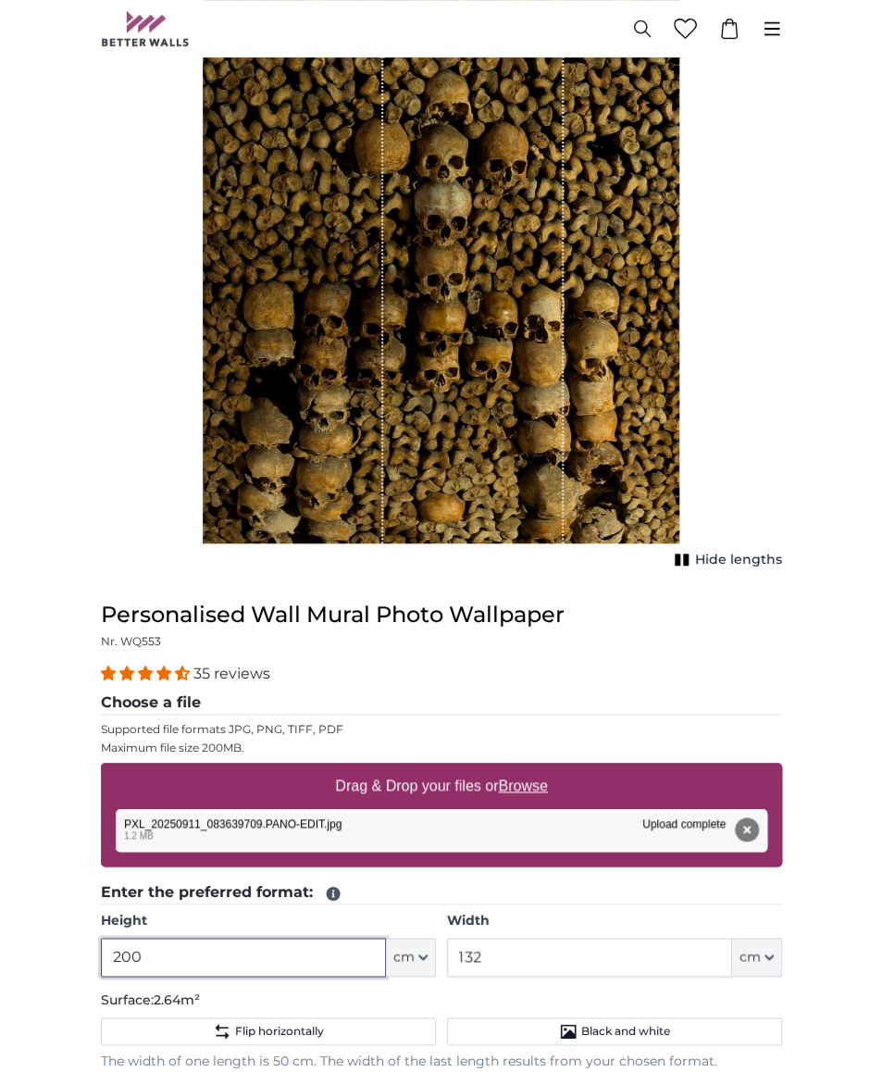
click at [176, 956] on input "200" at bounding box center [243, 956] width 285 height 39
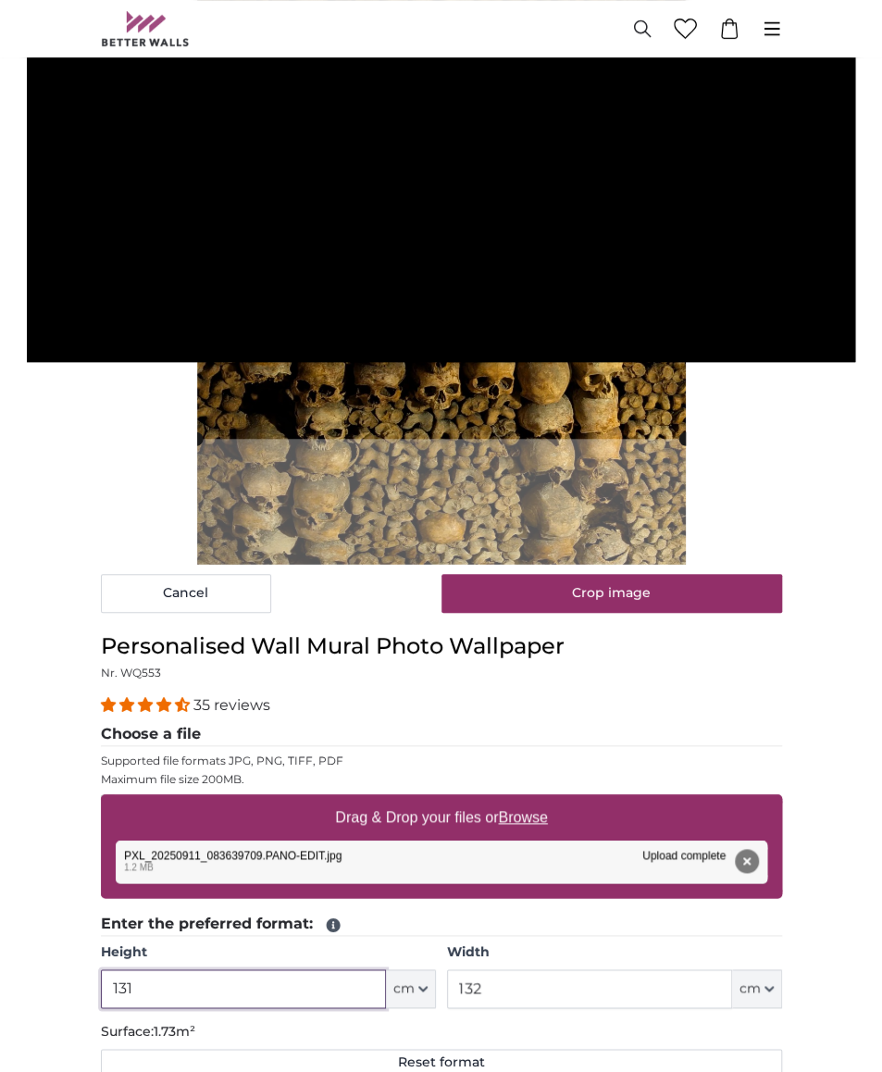
click at [131, 973] on input "131" at bounding box center [243, 988] width 285 height 39
type input "231"
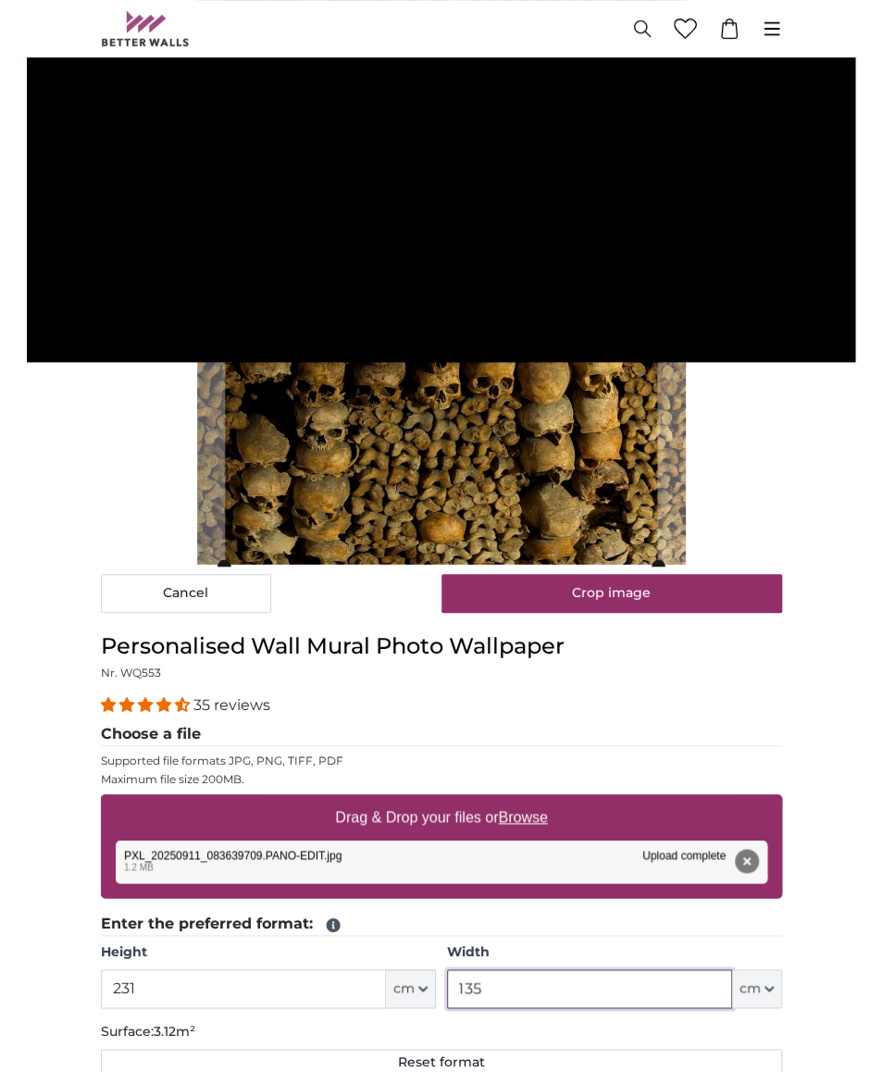
type input "135"
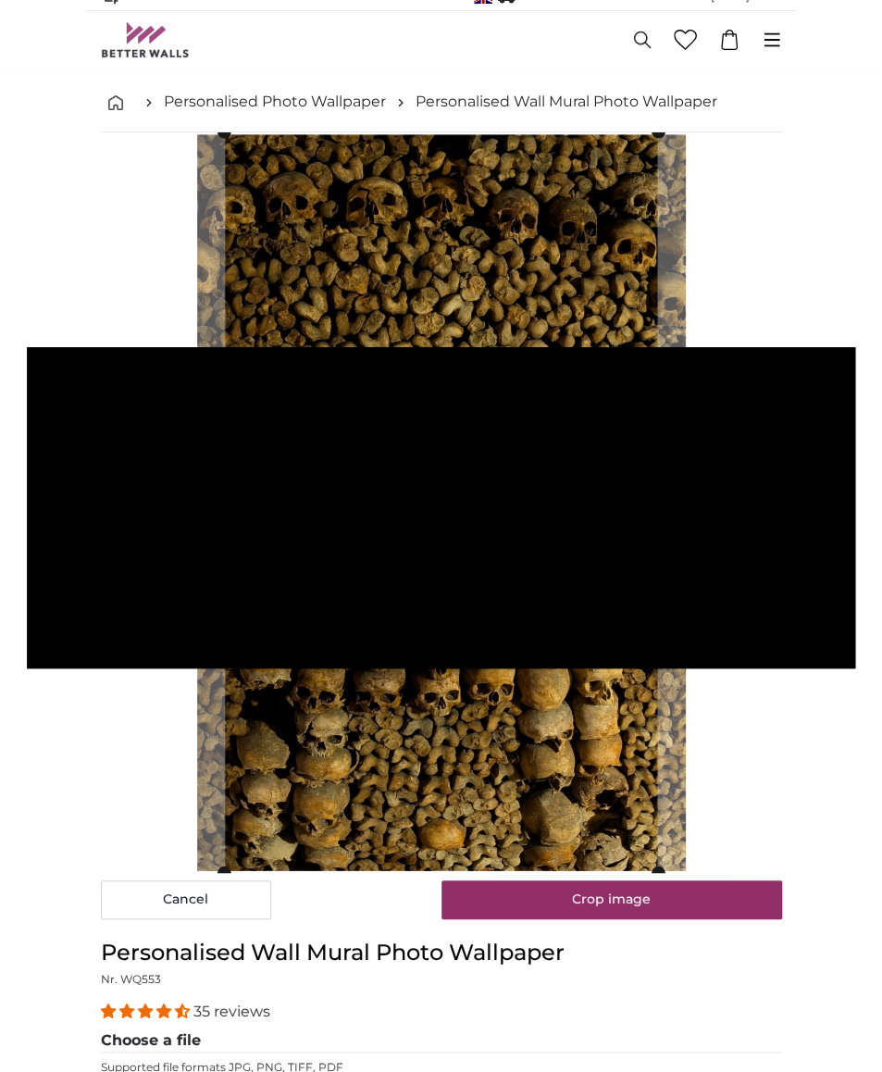
scroll to position [17, 0]
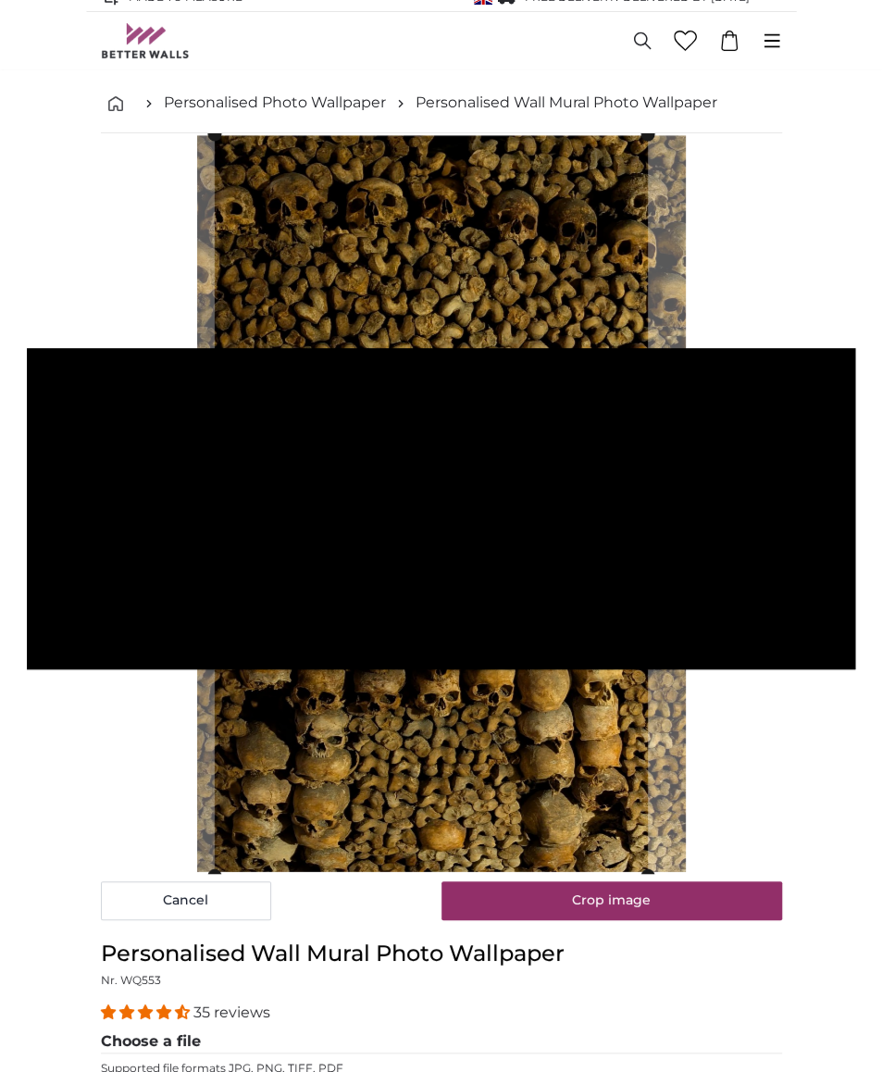
click at [544, 728] on cropper-handle at bounding box center [430, 504] width 433 height 740
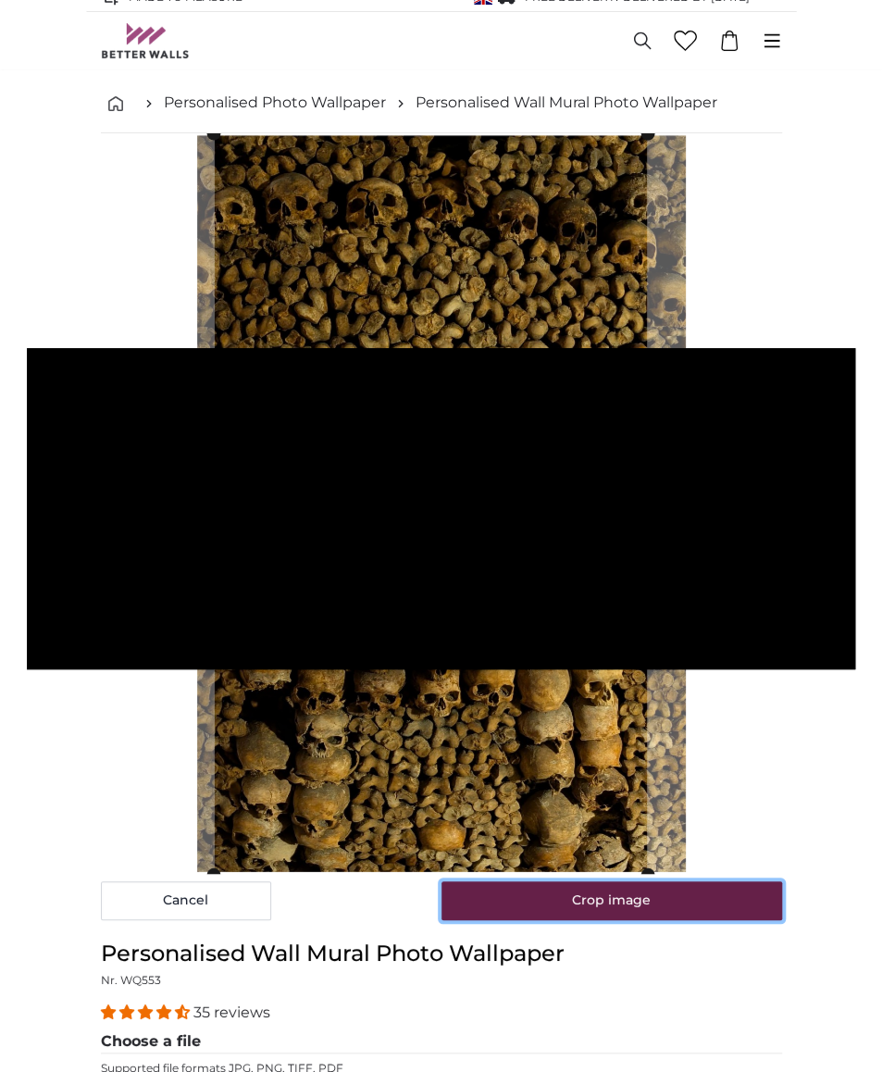
click at [624, 887] on button "Crop image" at bounding box center [611, 900] width 341 height 39
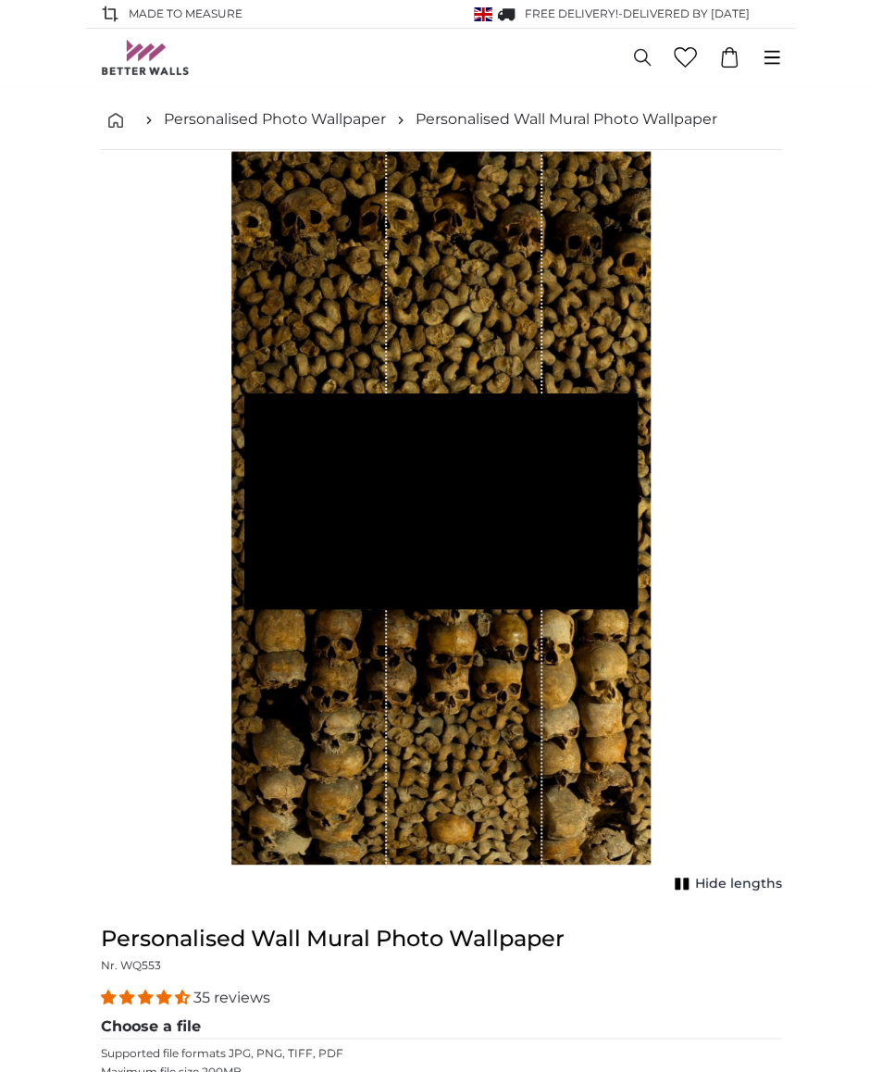
scroll to position [407, 0]
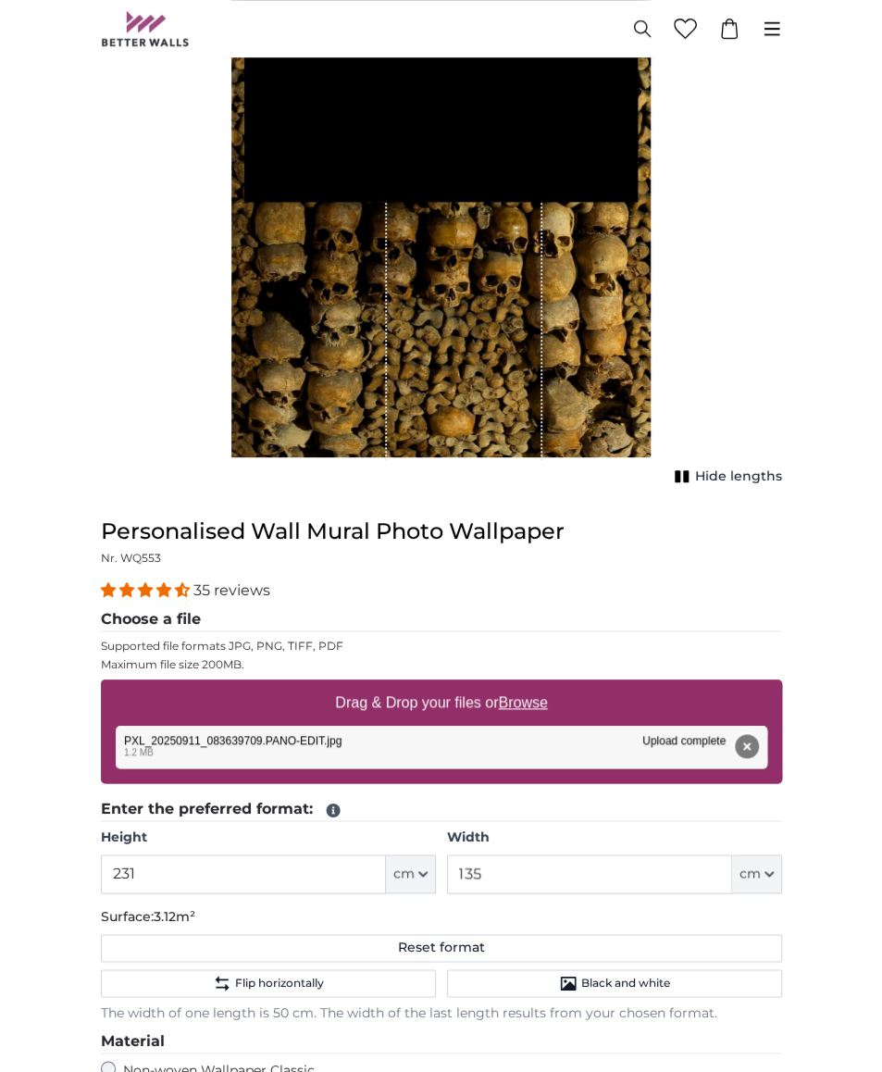
click at [748, 747] on button "Remove" at bounding box center [747, 746] width 24 height 24
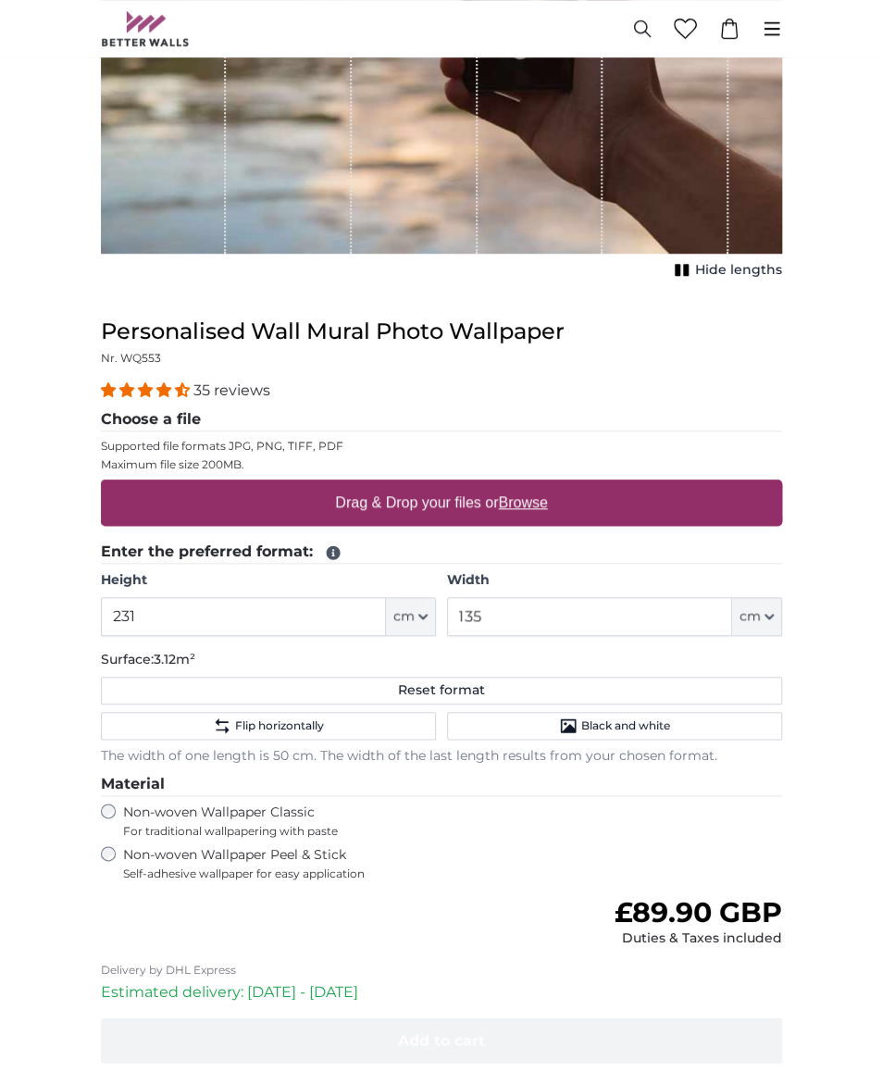
click at [530, 495] on u "Browse" at bounding box center [522, 502] width 49 height 16
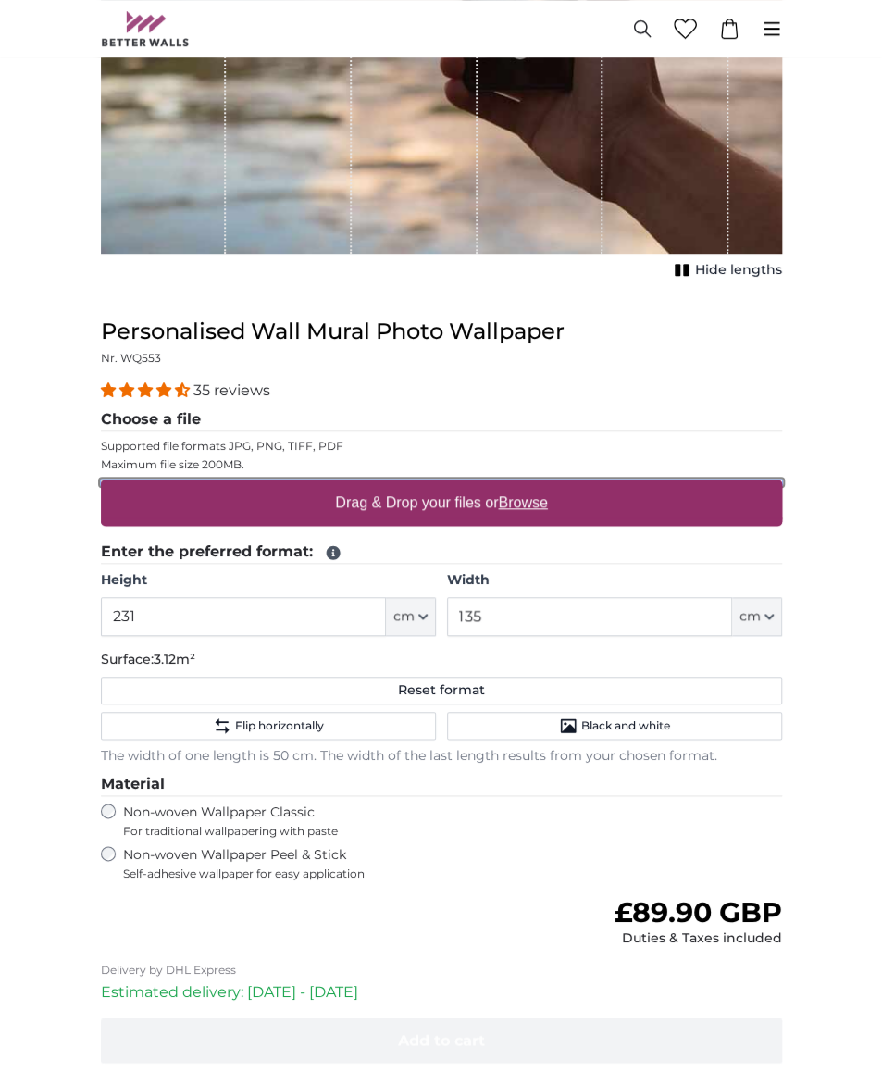
click at [530, 485] on input "Drag & Drop your files or Browse" at bounding box center [441, 482] width 681 height 6
type input "**********"
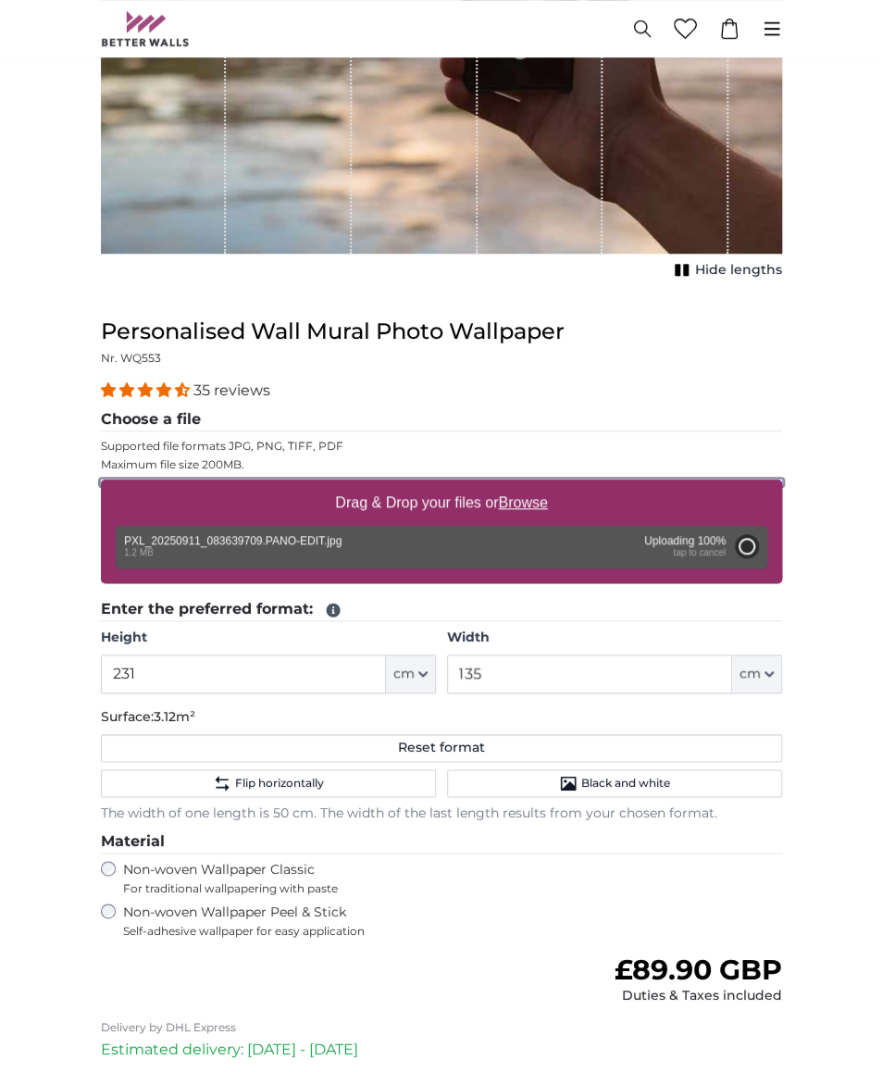
type input "200"
type input "132"
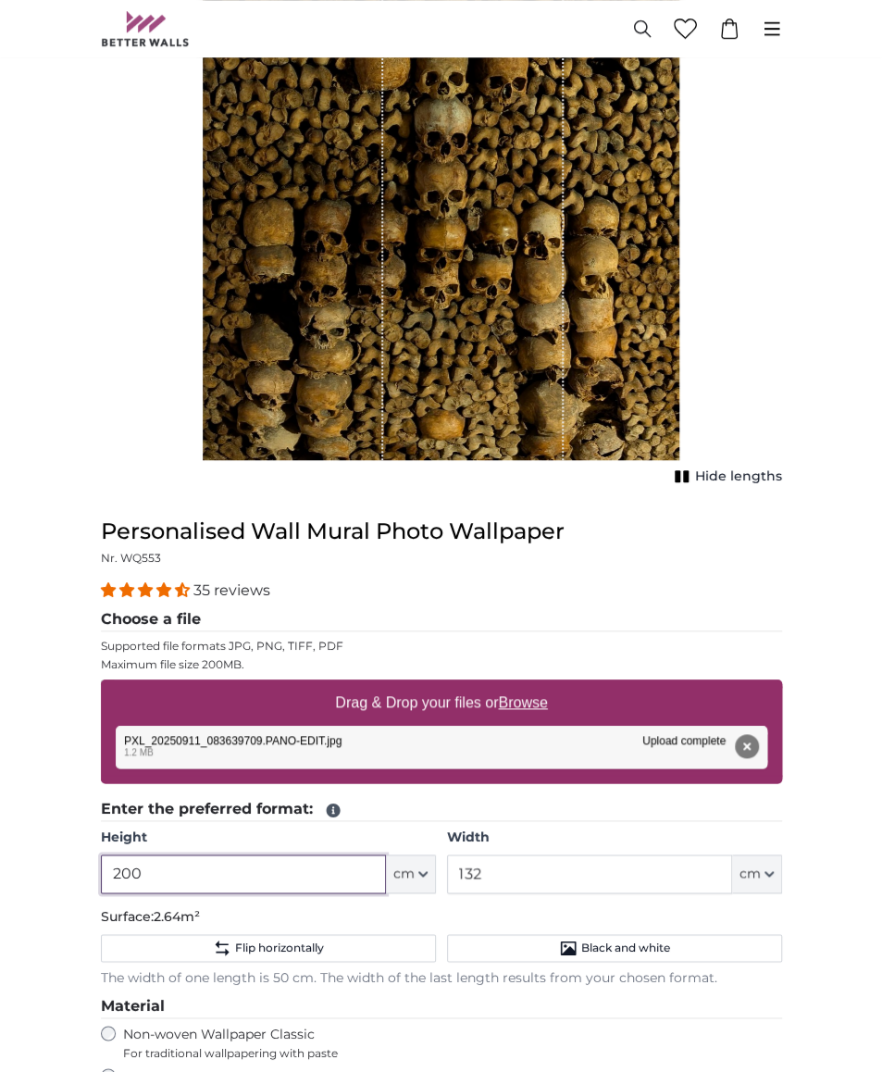
click at [151, 869] on input "200" at bounding box center [243, 873] width 285 height 39
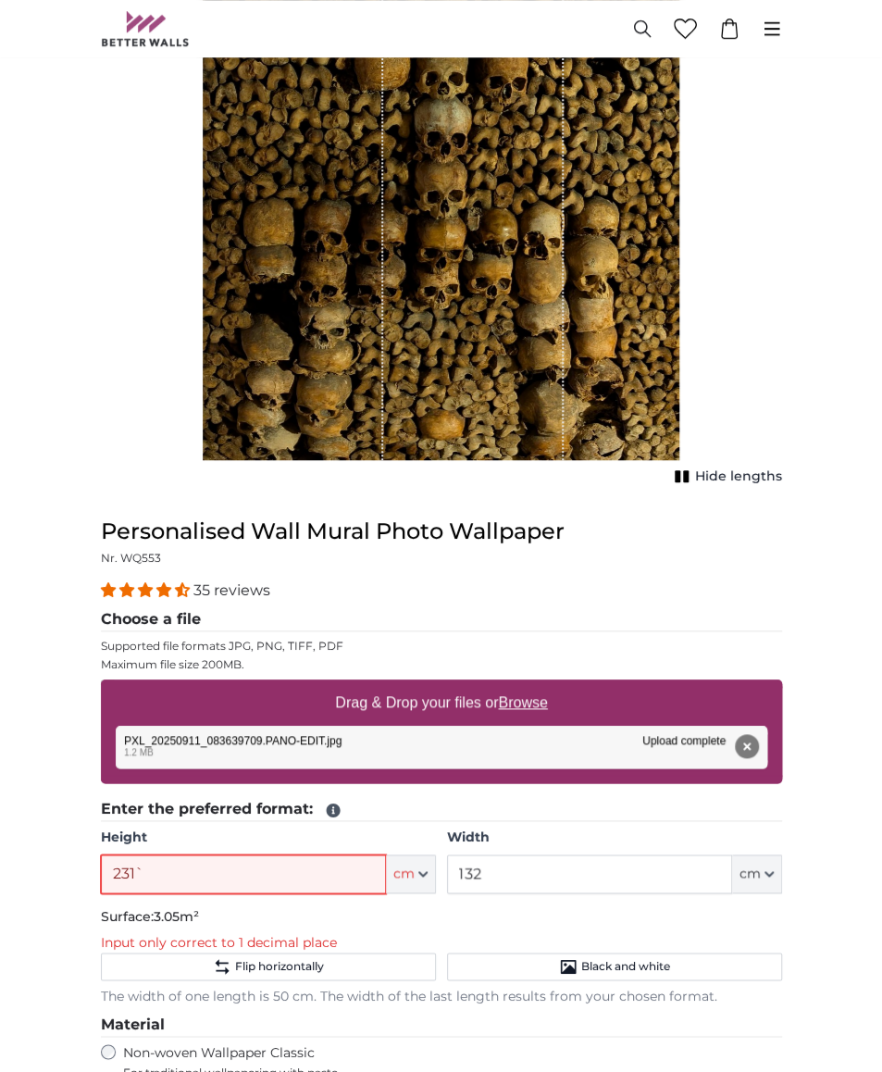
click at [151, 869] on input "231`" at bounding box center [243, 873] width 285 height 39
type input "231"
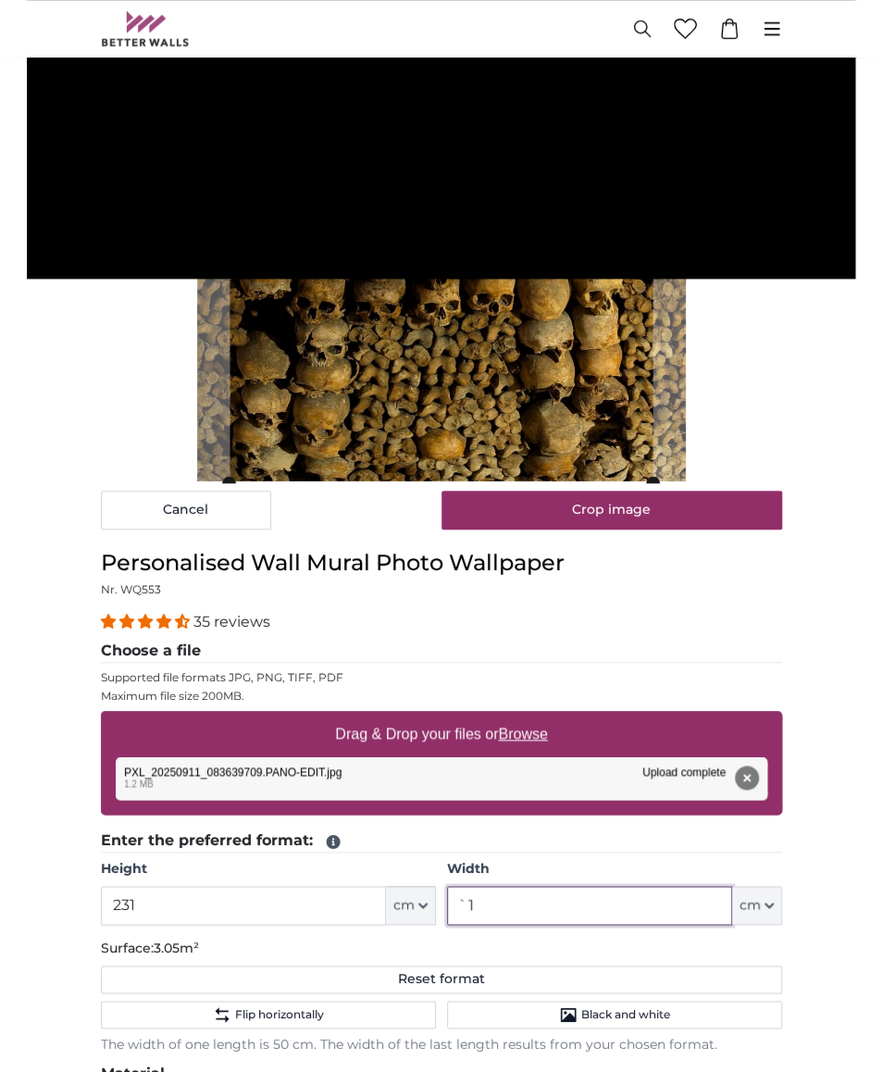
type input "`"
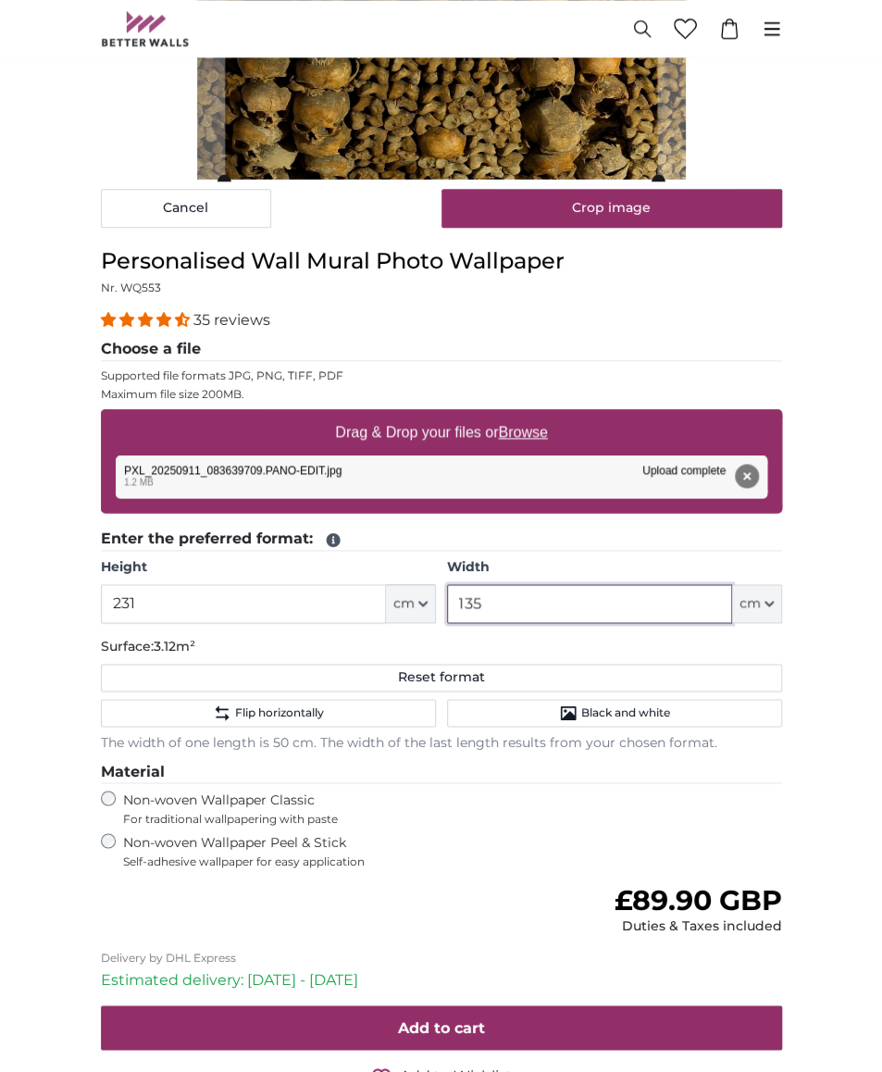
scroll to position [711, 0]
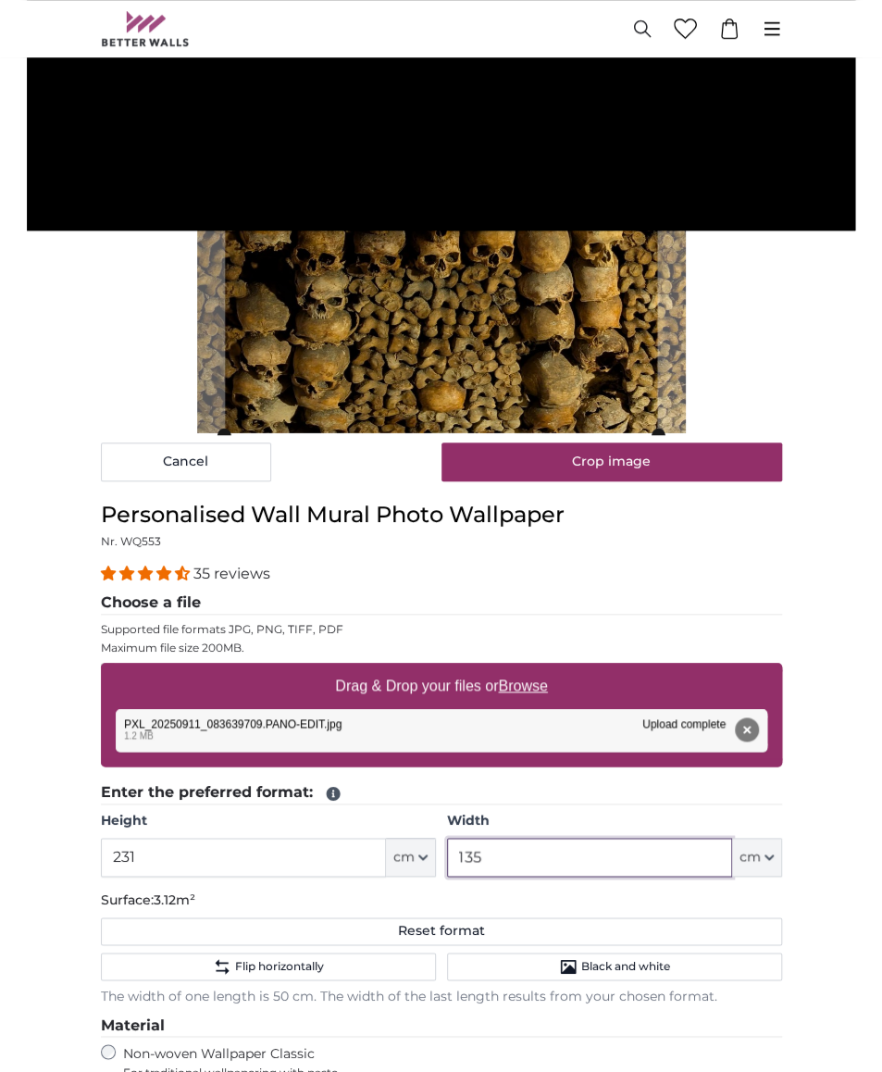
type input "135"
click at [769, 567] on div "35 reviews" at bounding box center [441, 573] width 681 height 21
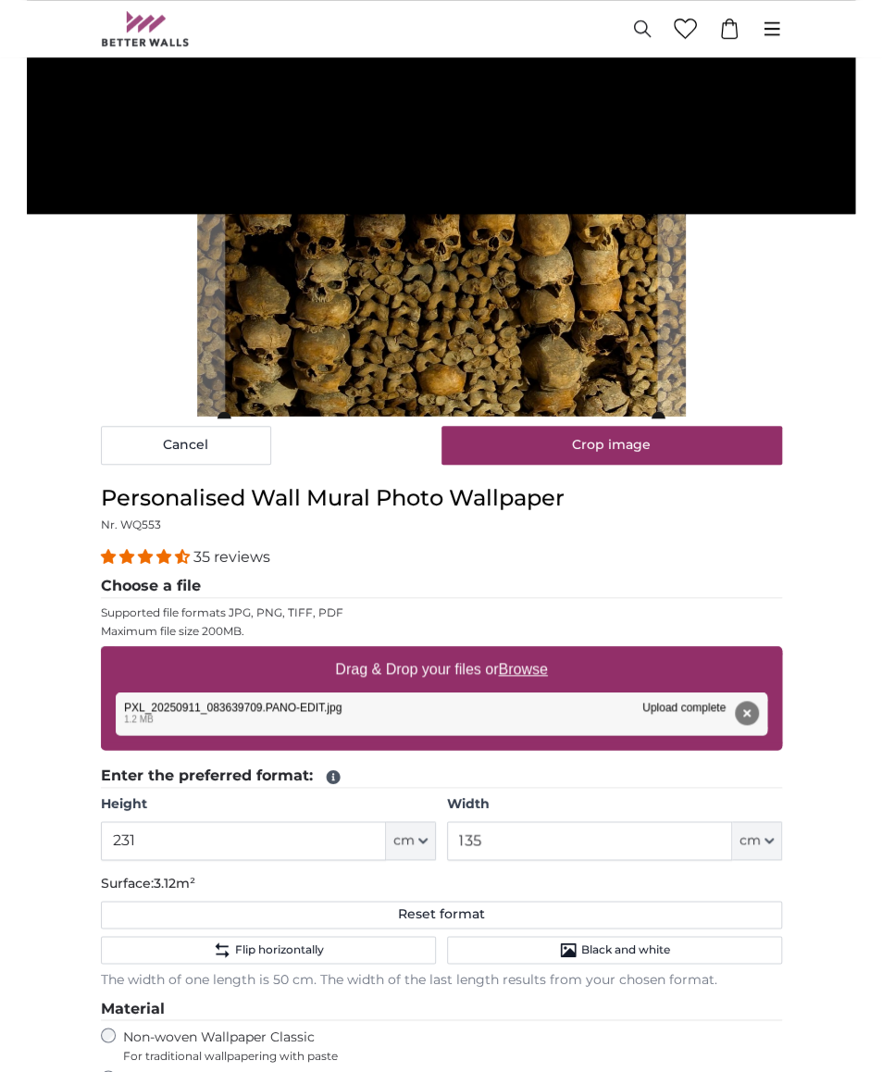
scroll to position [0, 0]
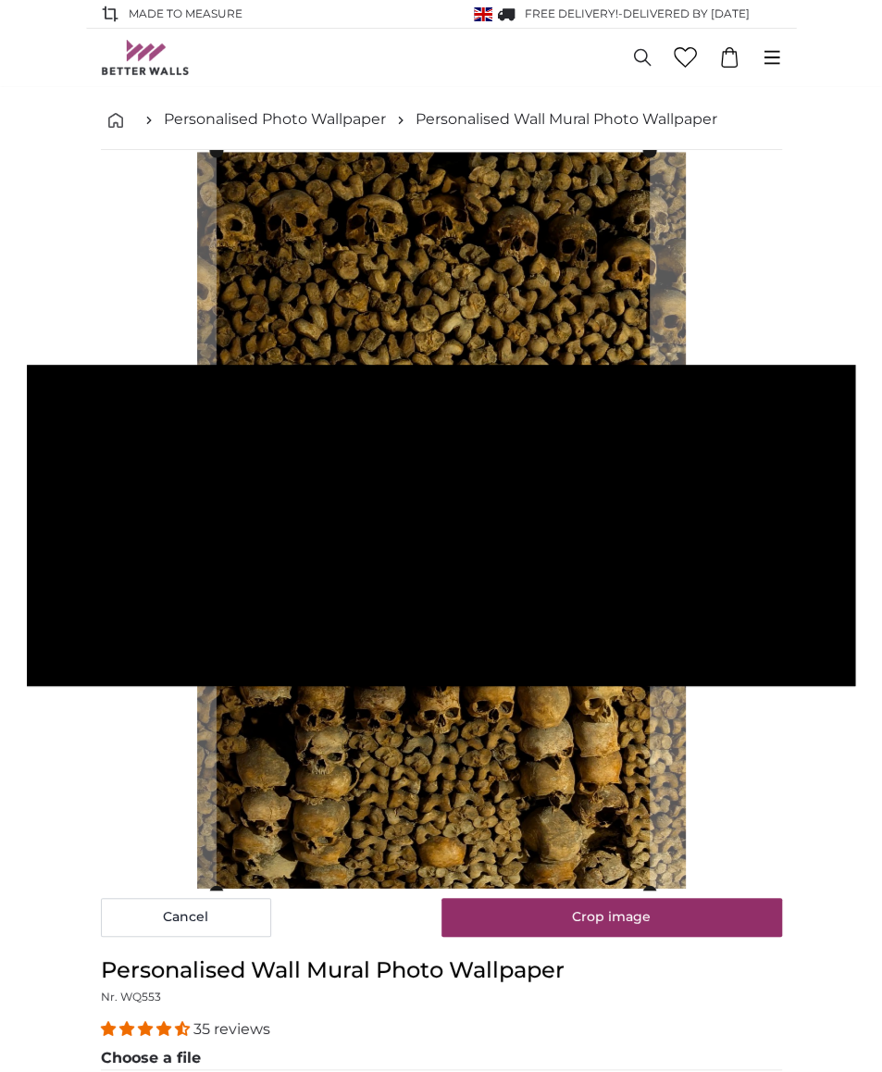
click at [527, 716] on cropper-handle at bounding box center [432, 521] width 433 height 740
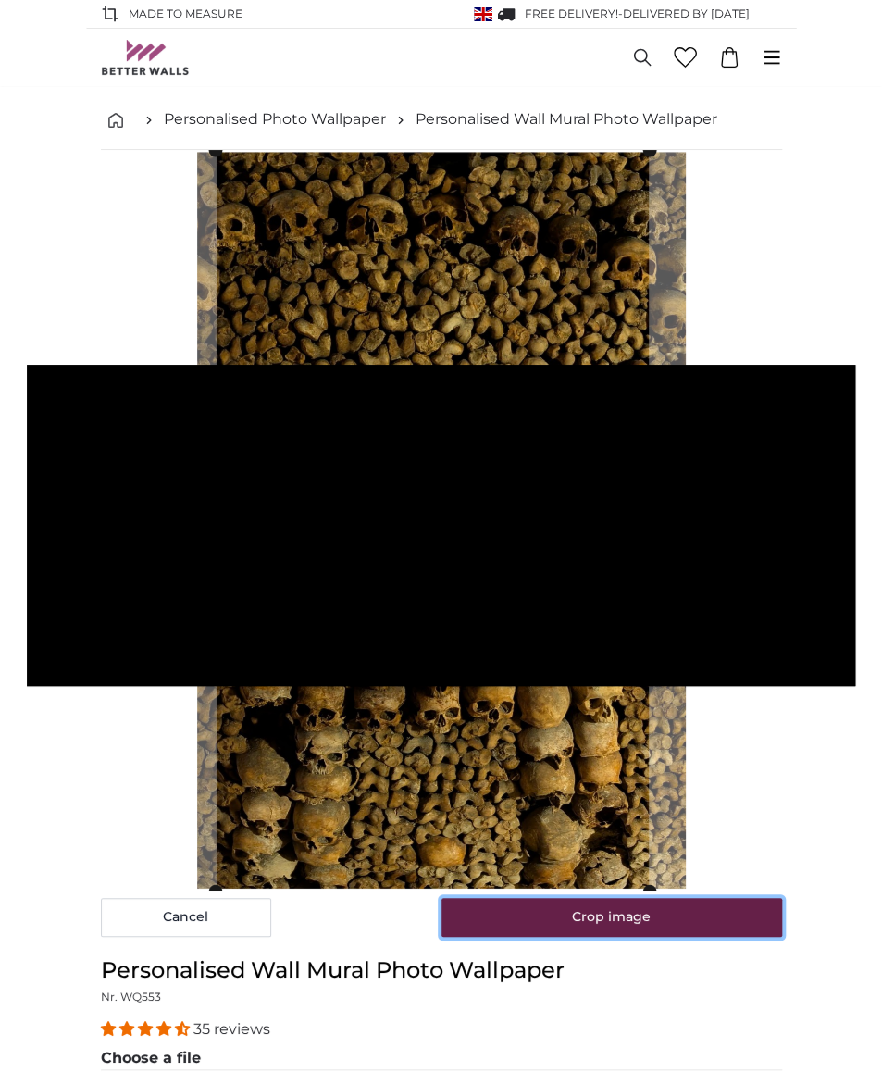
click at [613, 911] on button "Crop image" at bounding box center [611, 917] width 341 height 39
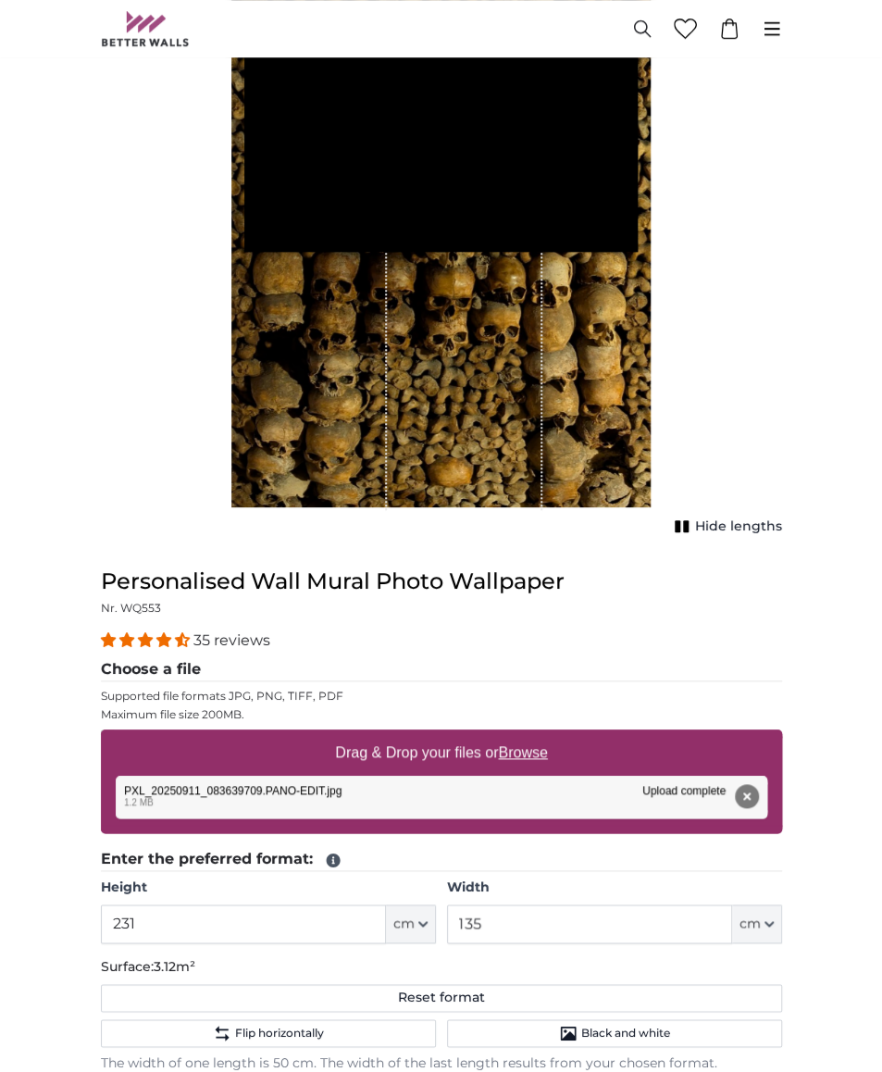
scroll to position [358, 0]
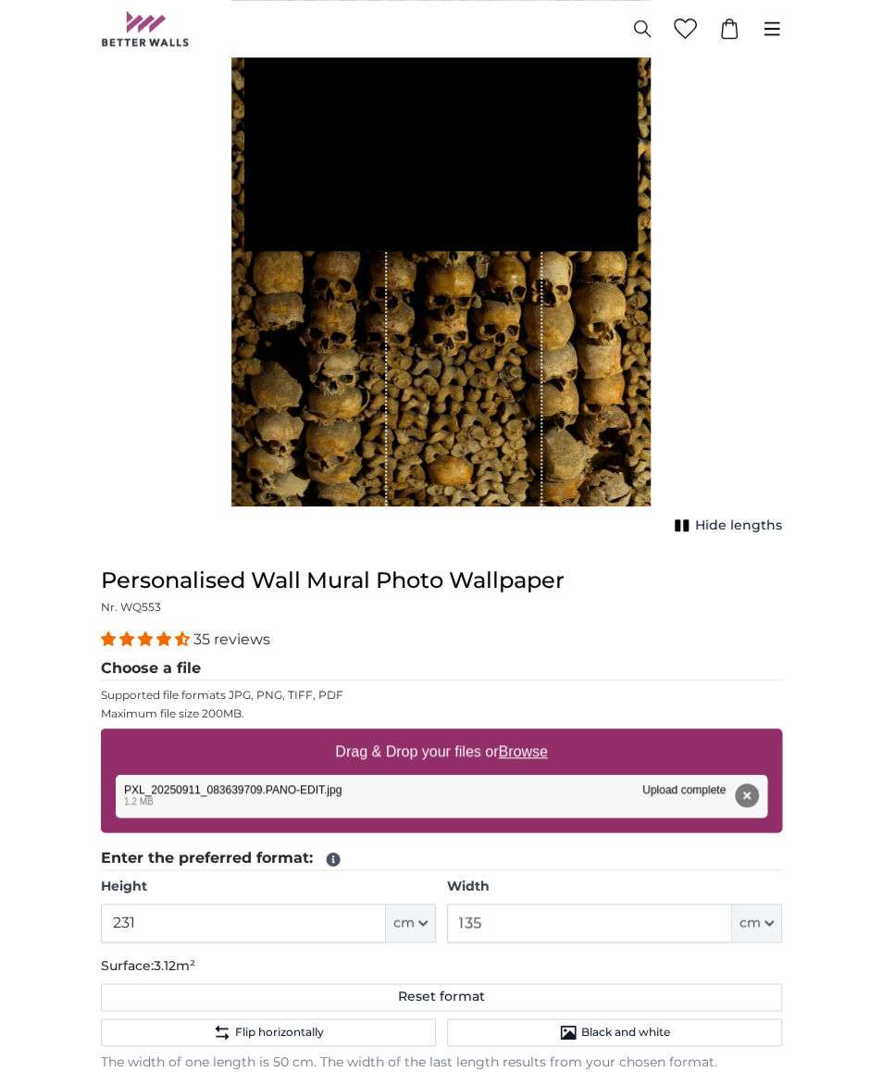
click at [742, 786] on button "Remove" at bounding box center [747, 795] width 24 height 24
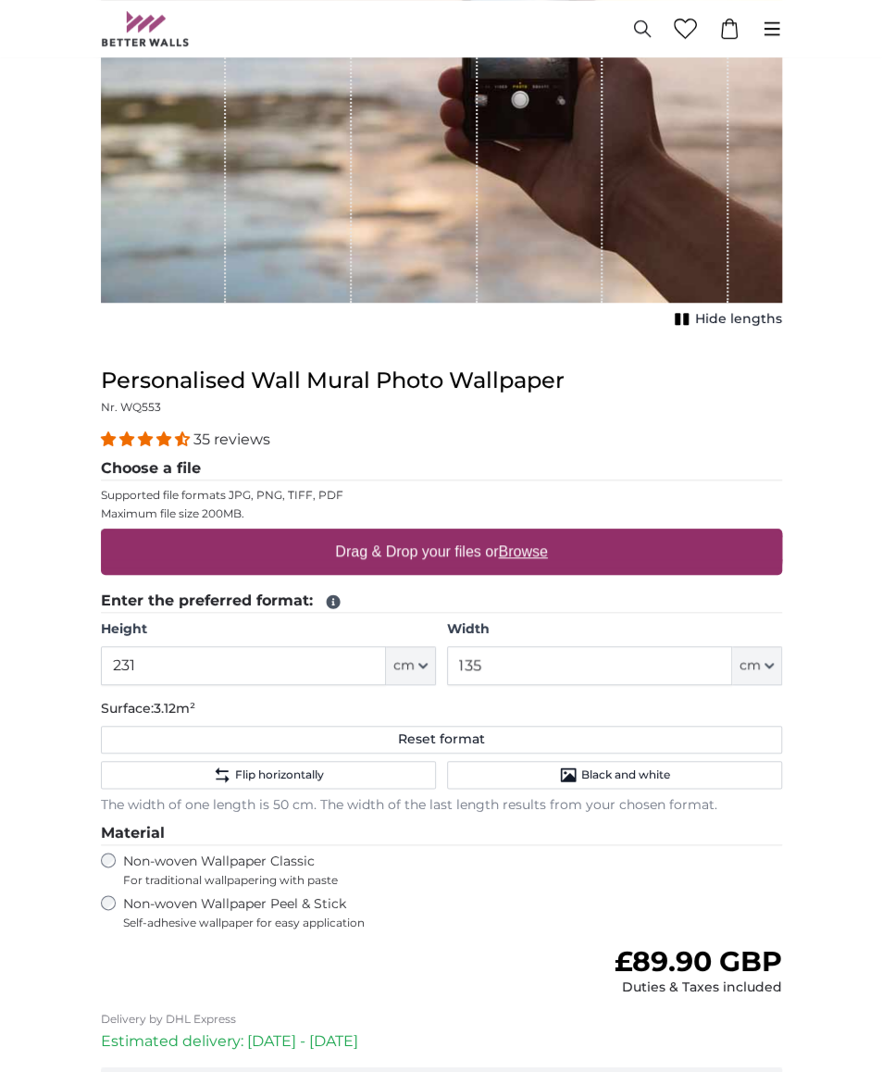
click at [547, 554] on u "Browse" at bounding box center [522, 551] width 49 height 16
click at [548, 534] on input "Drag & Drop your files or Browse" at bounding box center [441, 531] width 681 height 6
type input "**********"
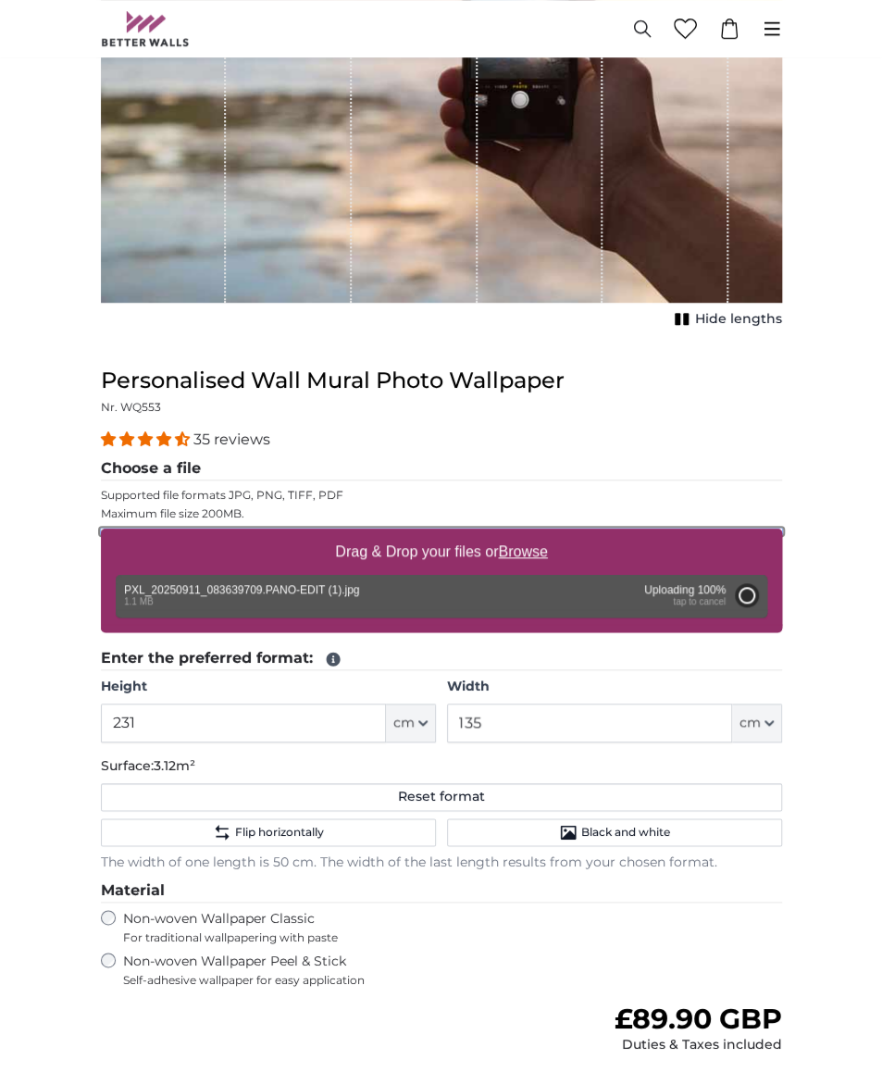
type input "200"
type input "132"
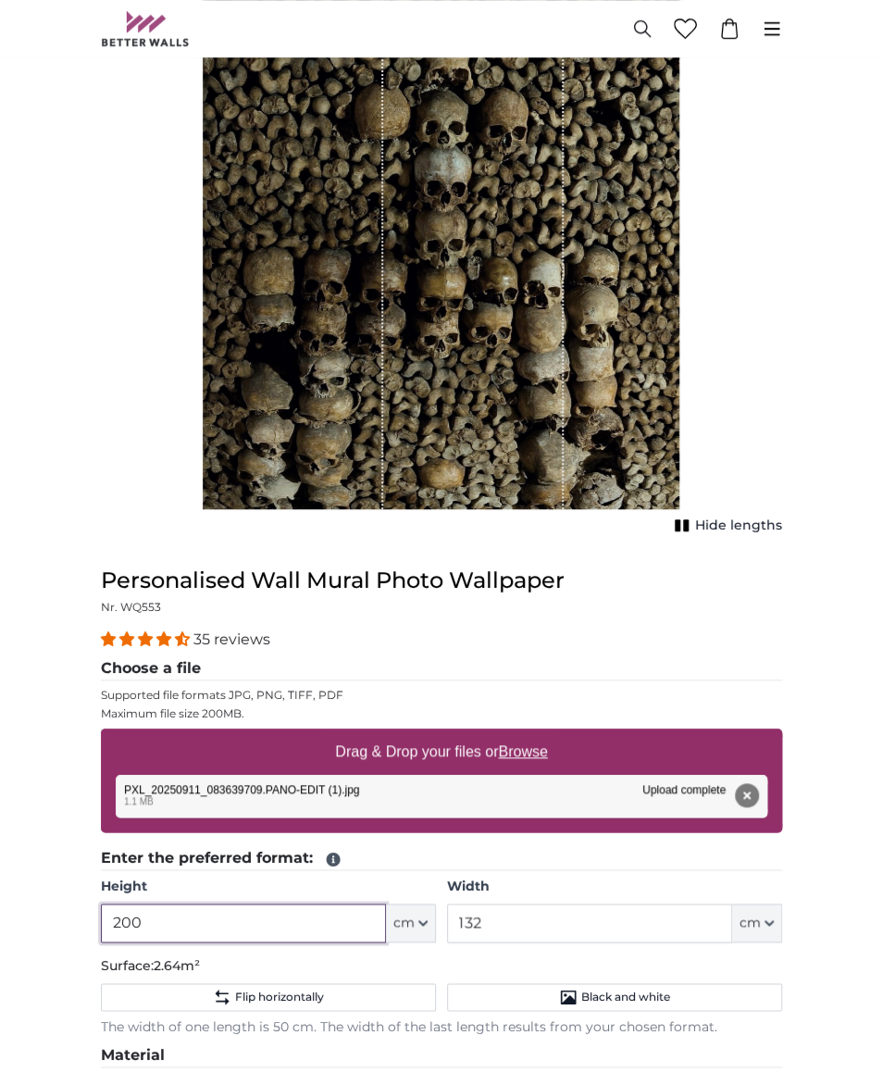
click at [170, 924] on input "200" at bounding box center [243, 922] width 285 height 39
type input "231"
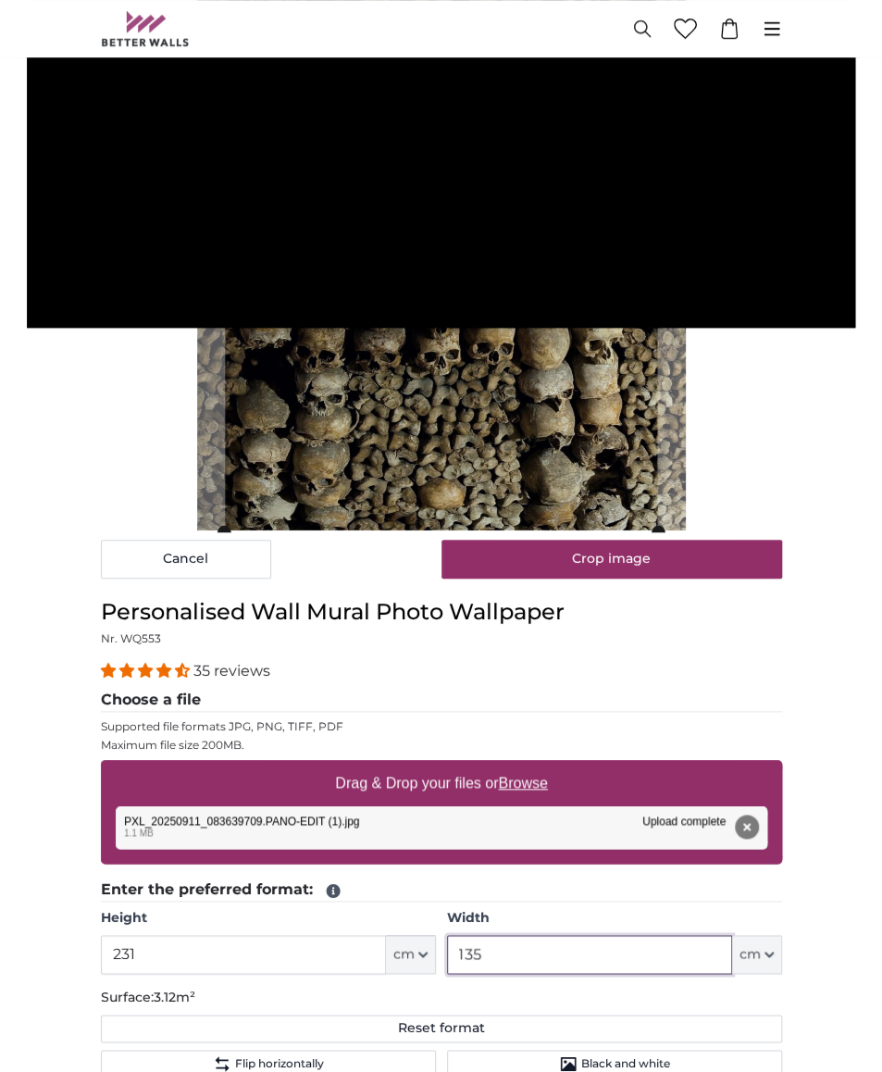
type input "135"
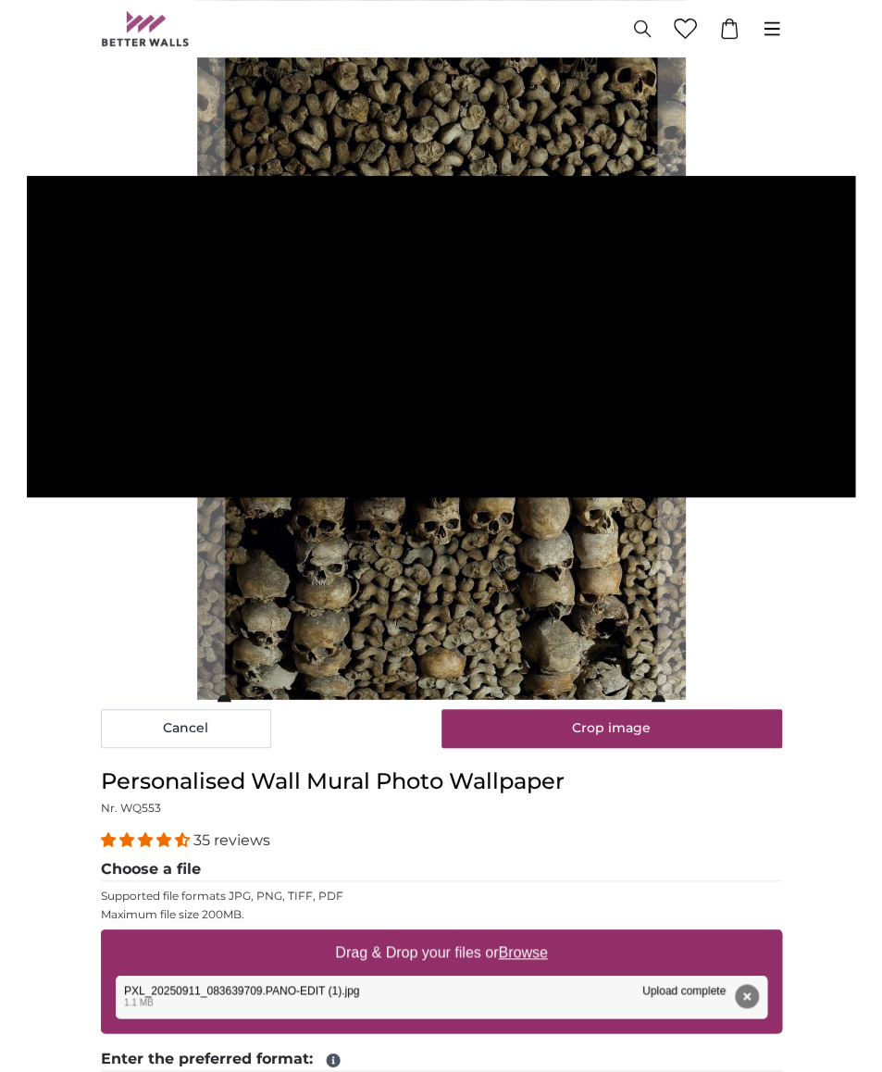
scroll to position [188, 0]
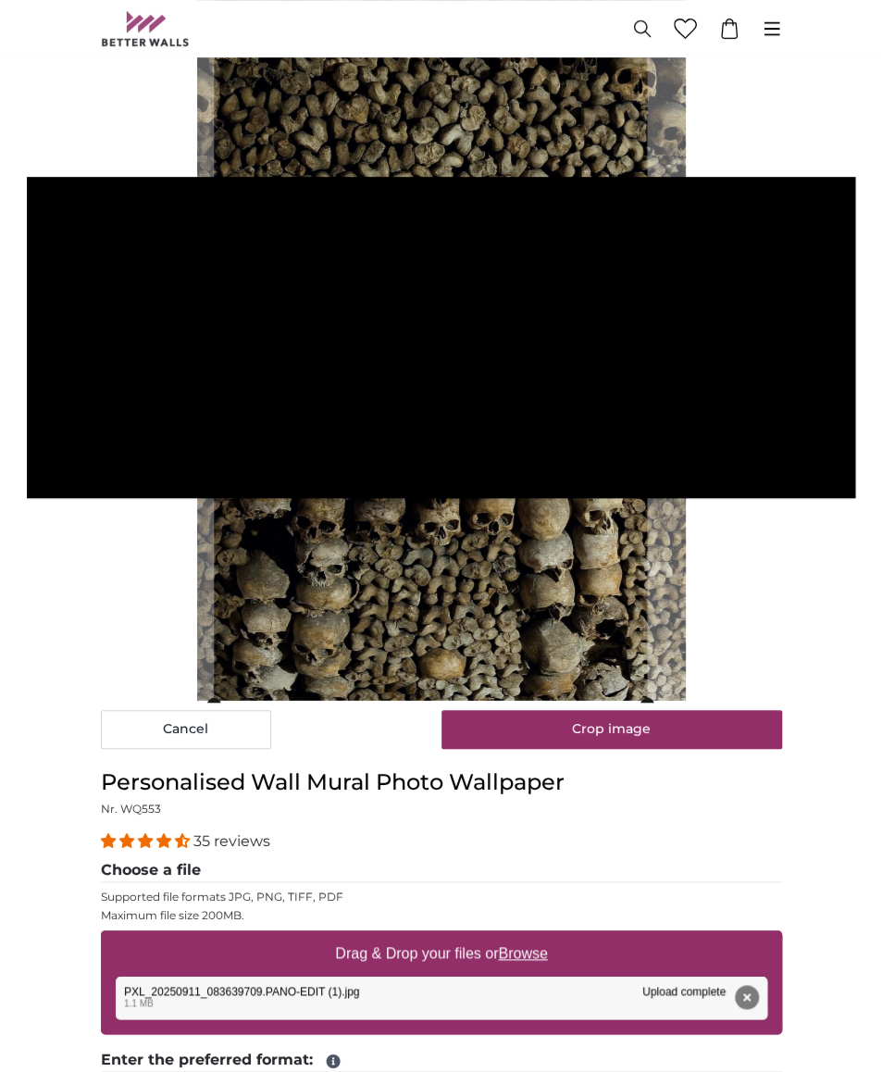
click at [553, 509] on cropper-handle at bounding box center [430, 333] width 433 height 740
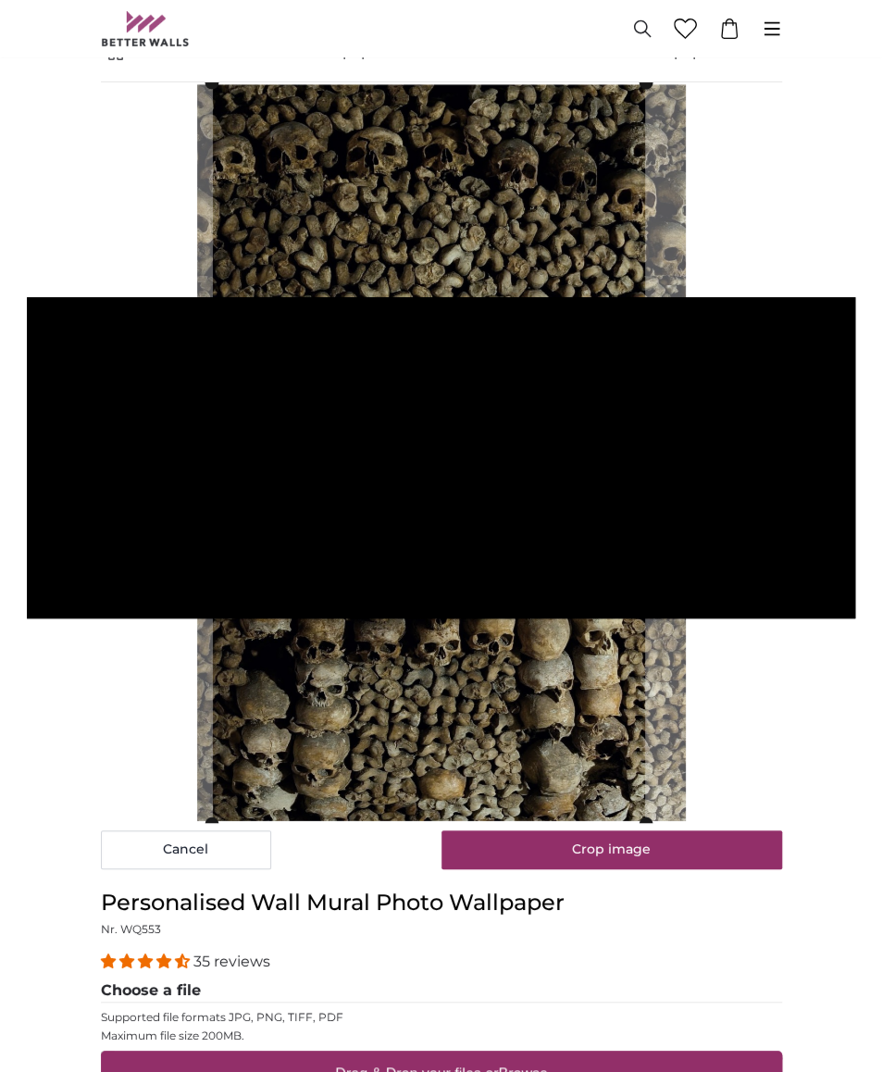
scroll to position [67, 0]
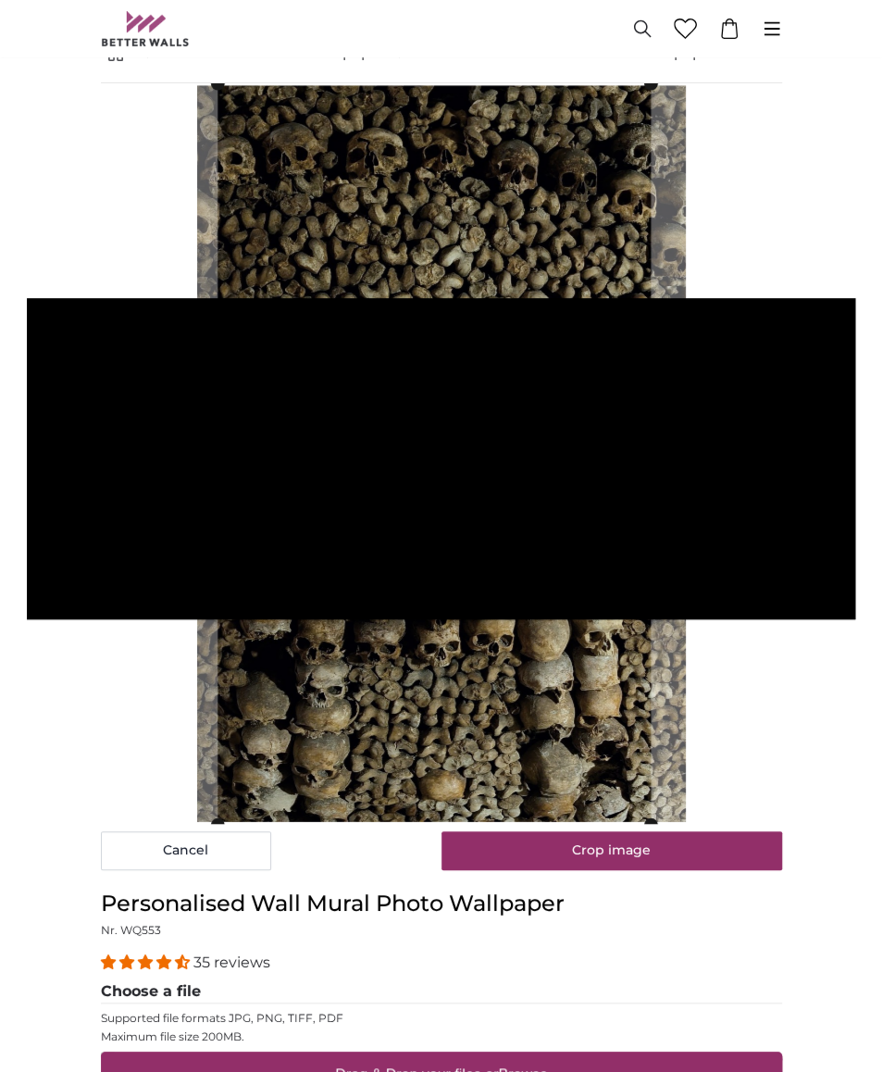
click at [443, 705] on cropper-handle at bounding box center [433, 453] width 433 height 740
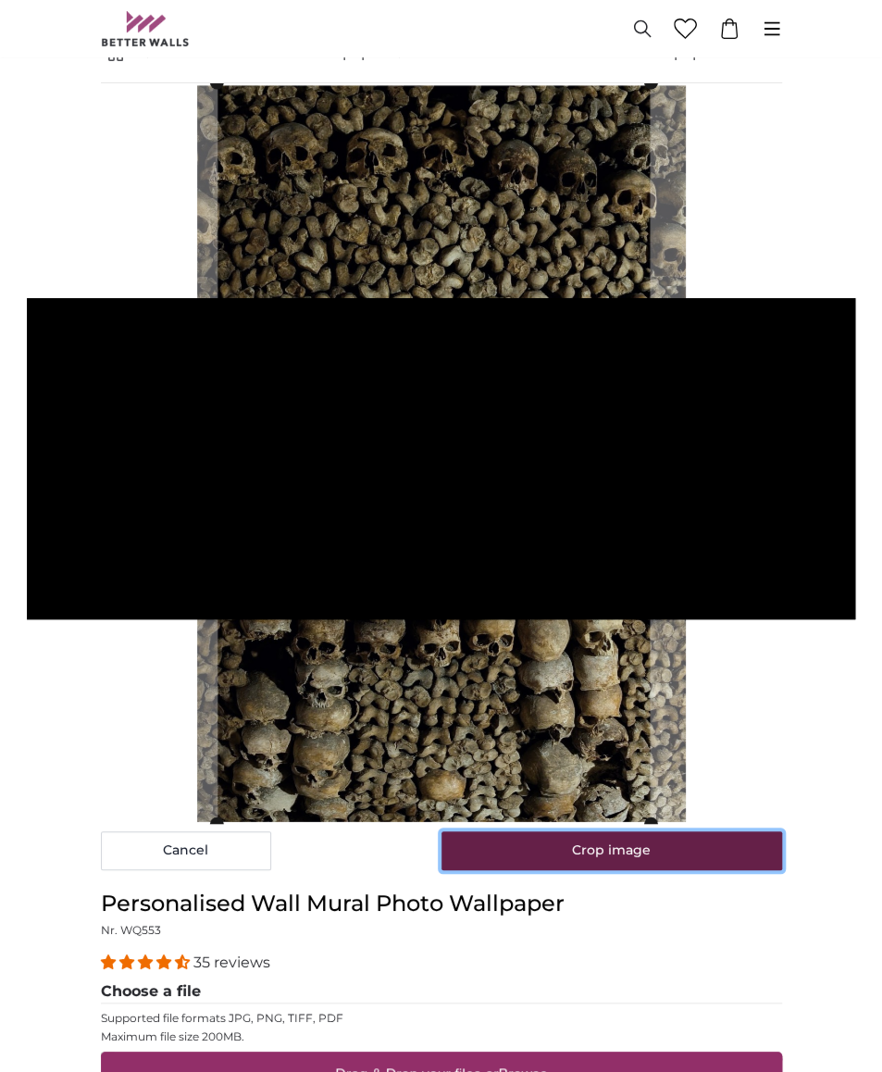
click at [589, 856] on button "Crop image" at bounding box center [611, 850] width 341 height 39
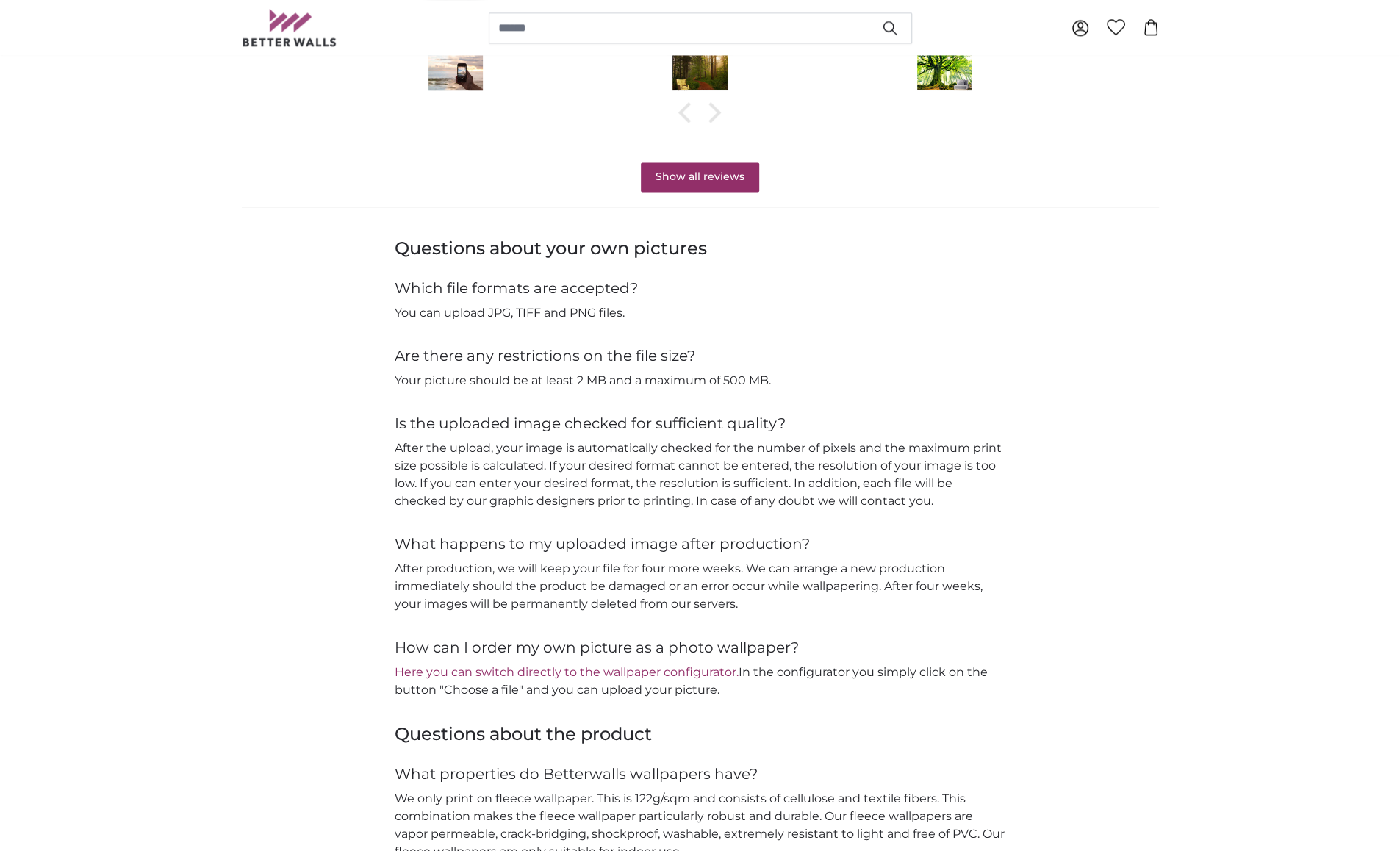
scroll to position [1451, 0]
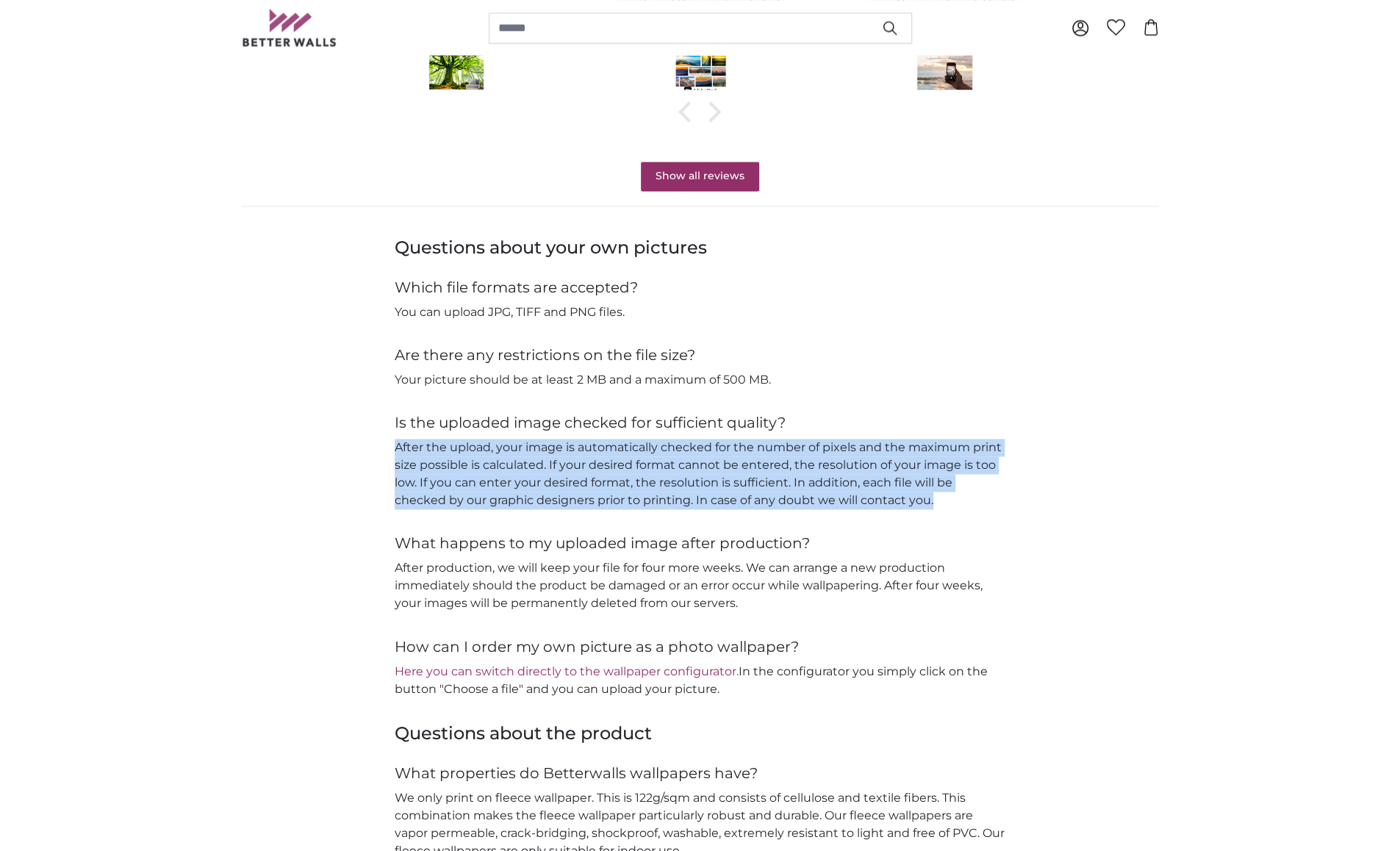
drag, startPoint x: 886, startPoint y: 499, endPoint x: 395, endPoint y: 440, distance: 494.5
click at [395, 440] on p "After the upload, your image is automatically checked for the number of pixels …" at bounding box center [700, 473] width 611 height 71
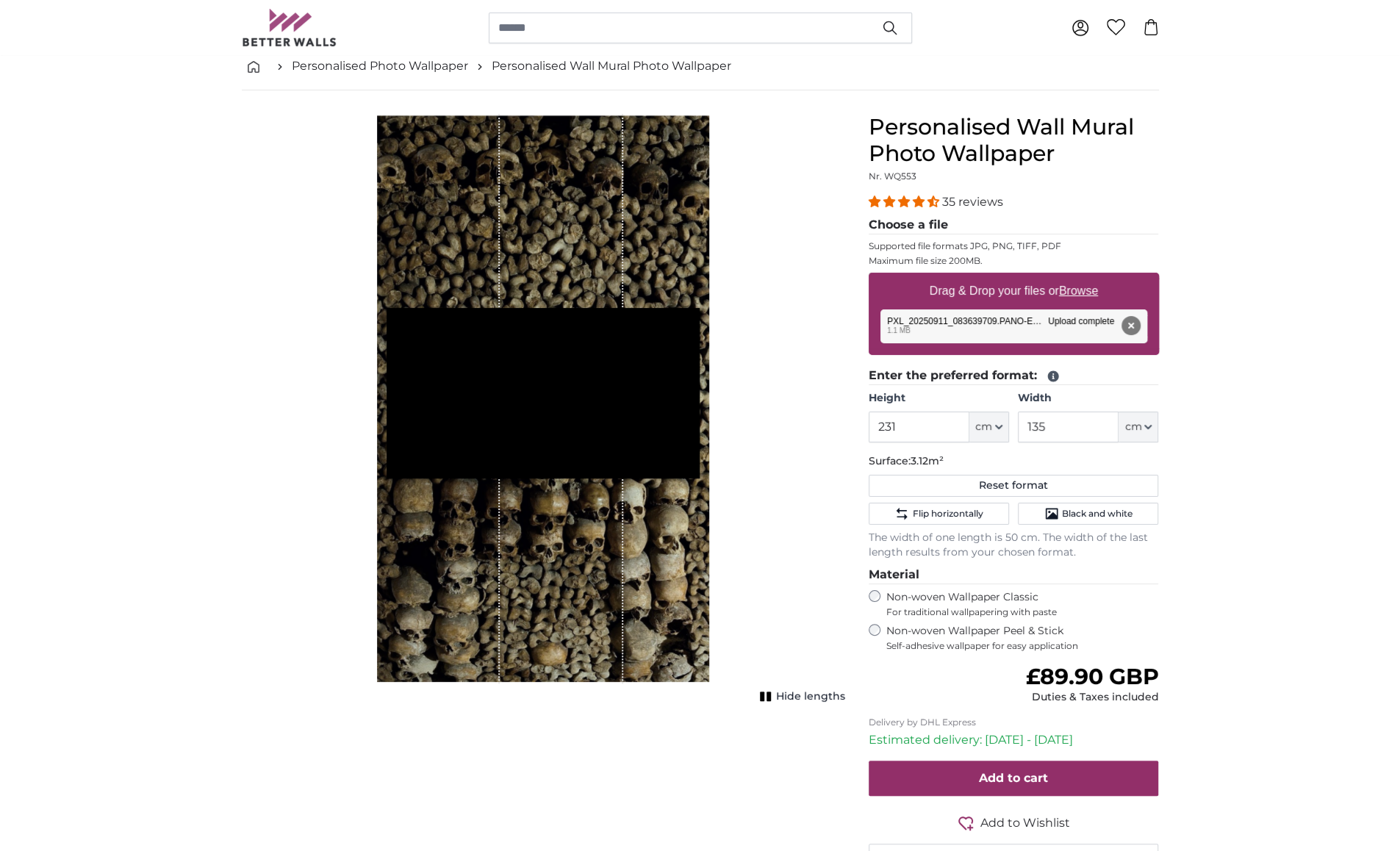
scroll to position [78, 0]
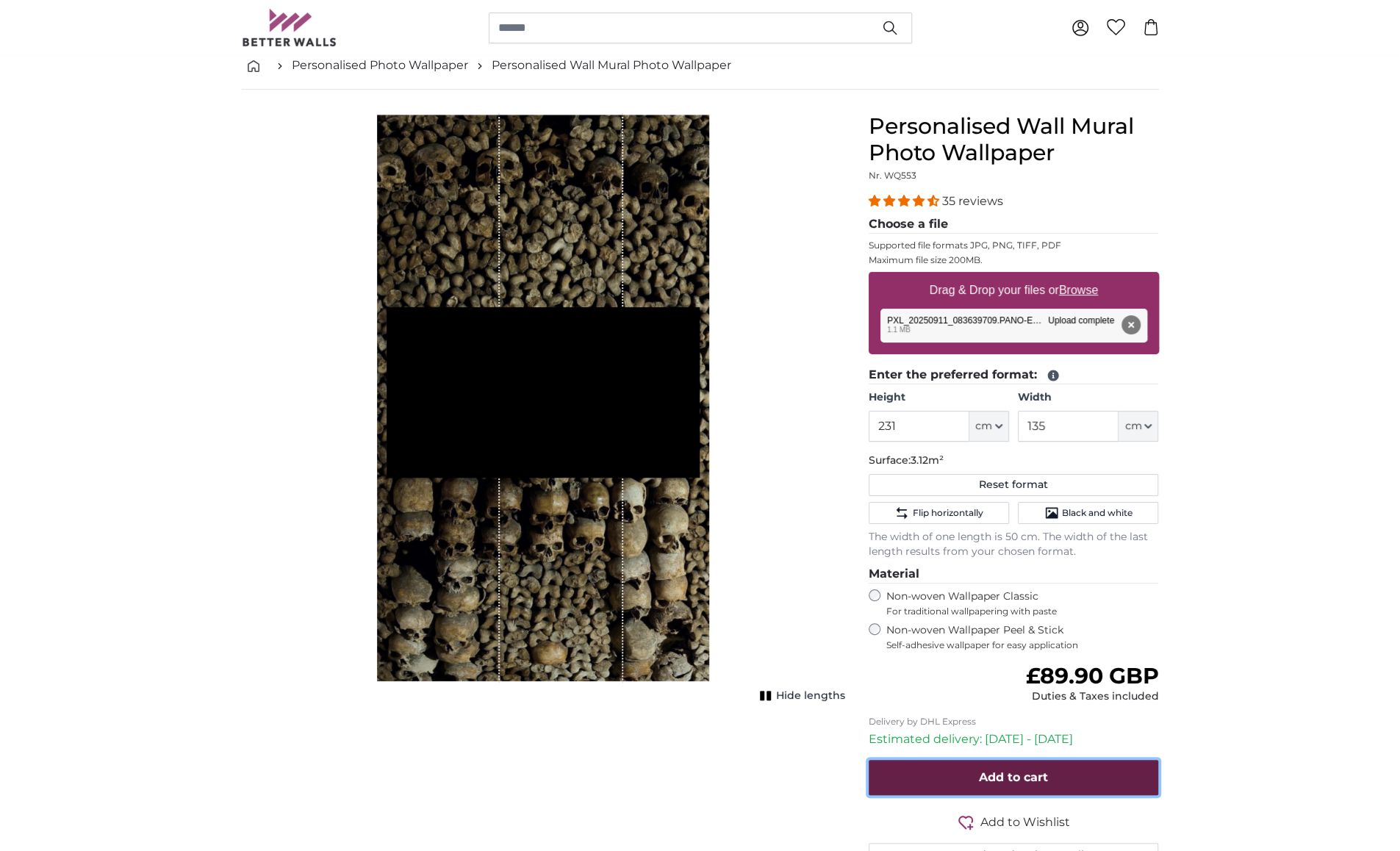
click at [700, 771] on span "Add to cart" at bounding box center [1013, 777] width 69 height 14
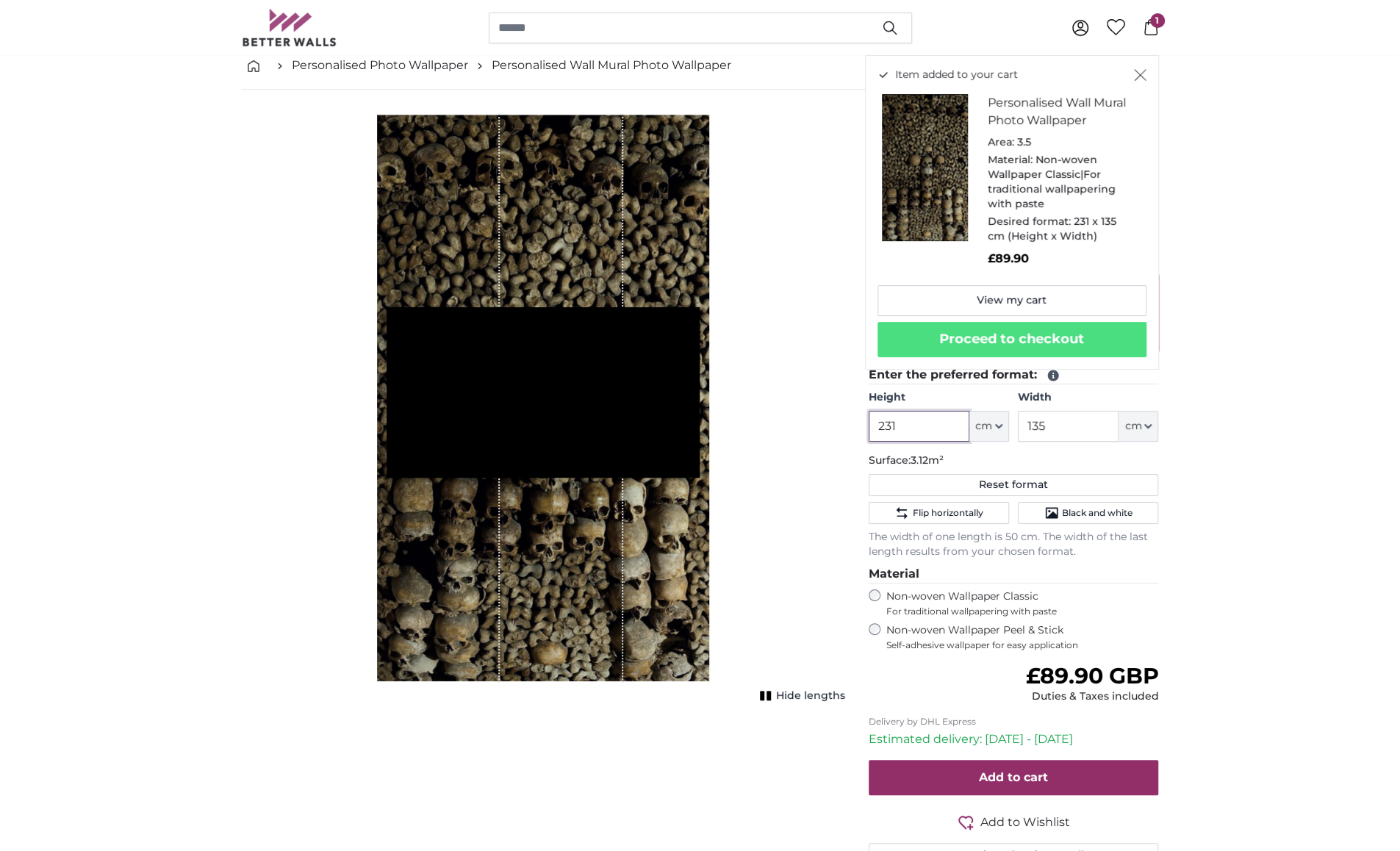
click at [700, 425] on input "231" at bounding box center [919, 426] width 101 height 31
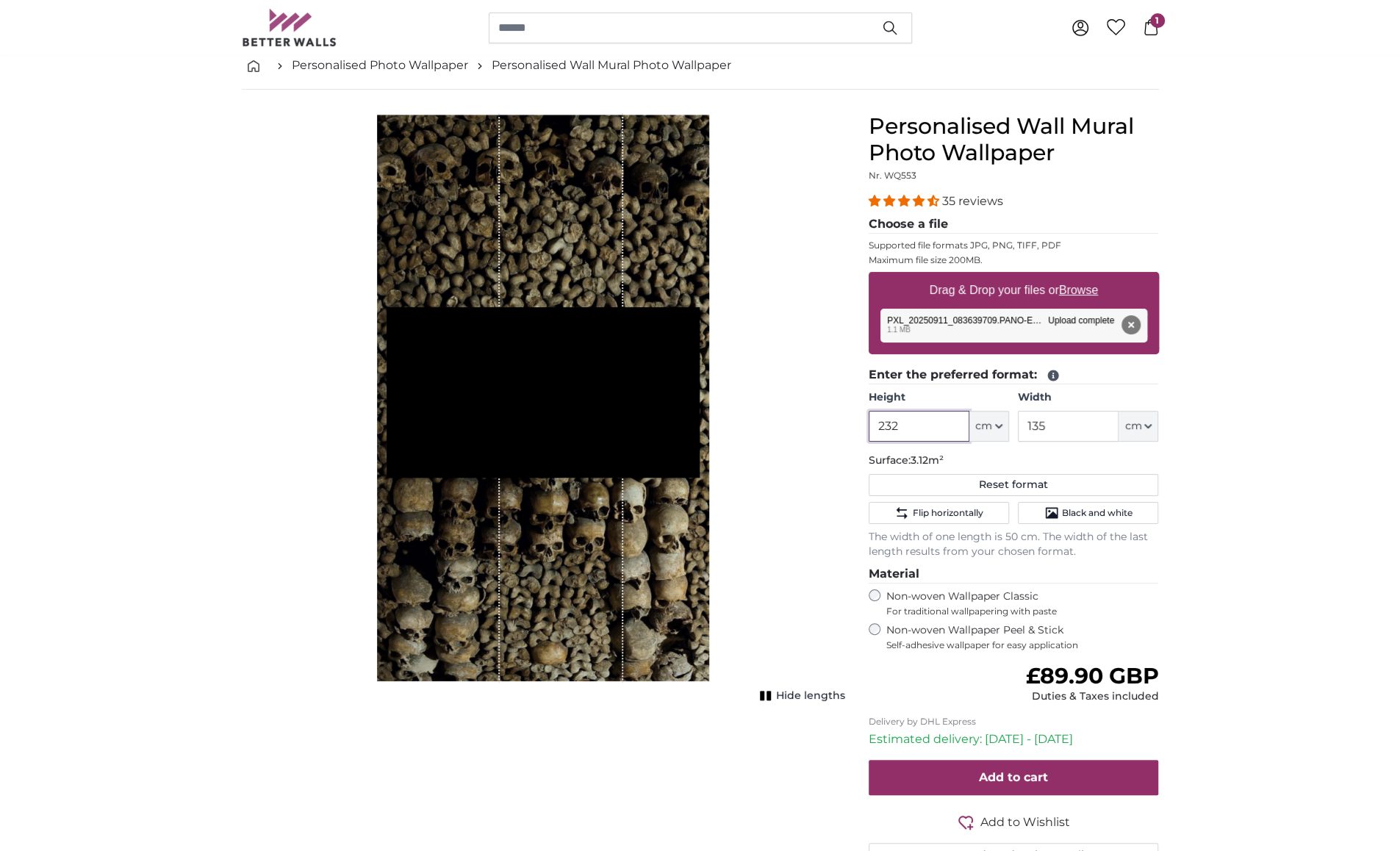
type input "232"
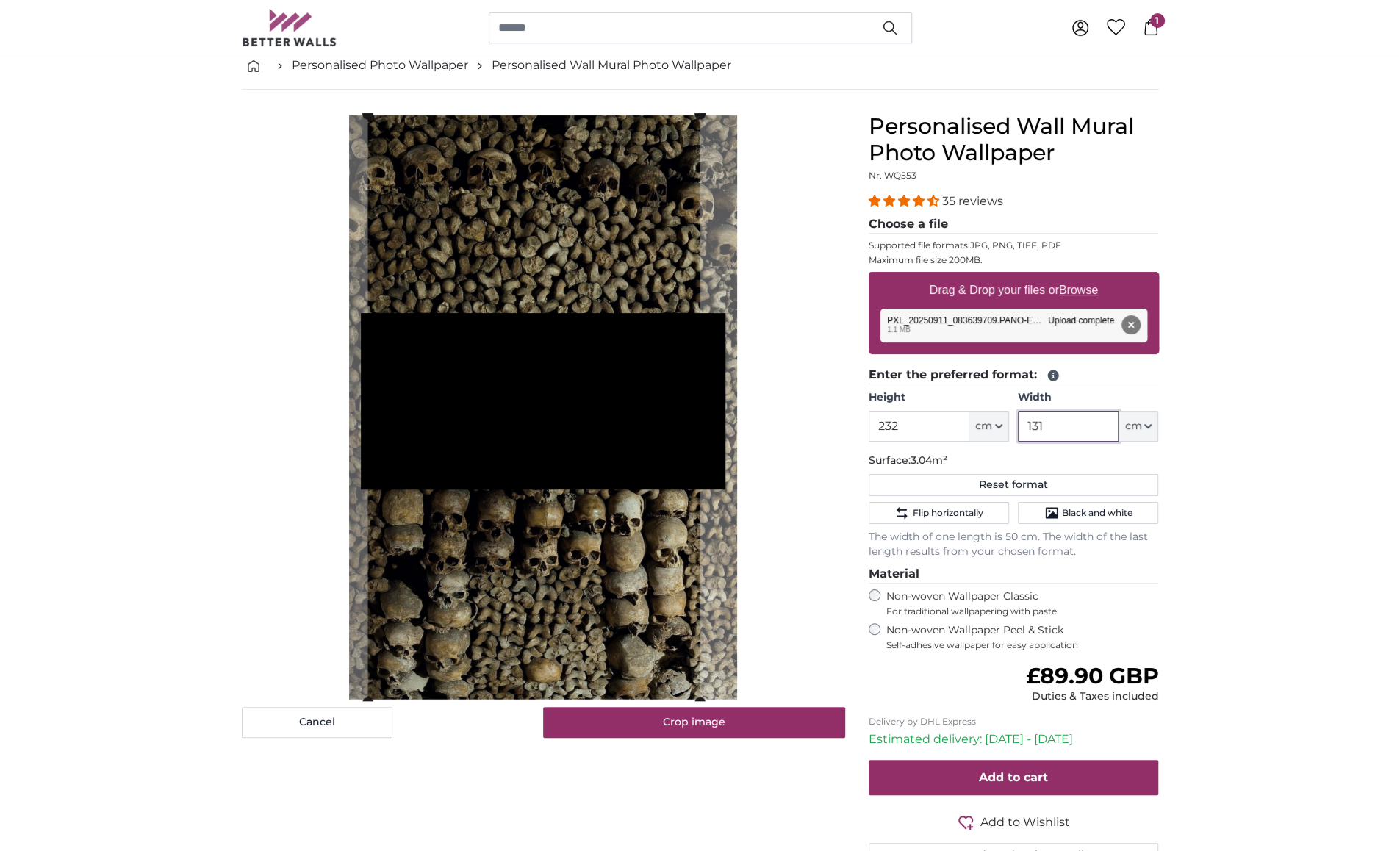
click at [609, 628] on cropper-handle at bounding box center [534, 407] width 332 height 587
type input "131"
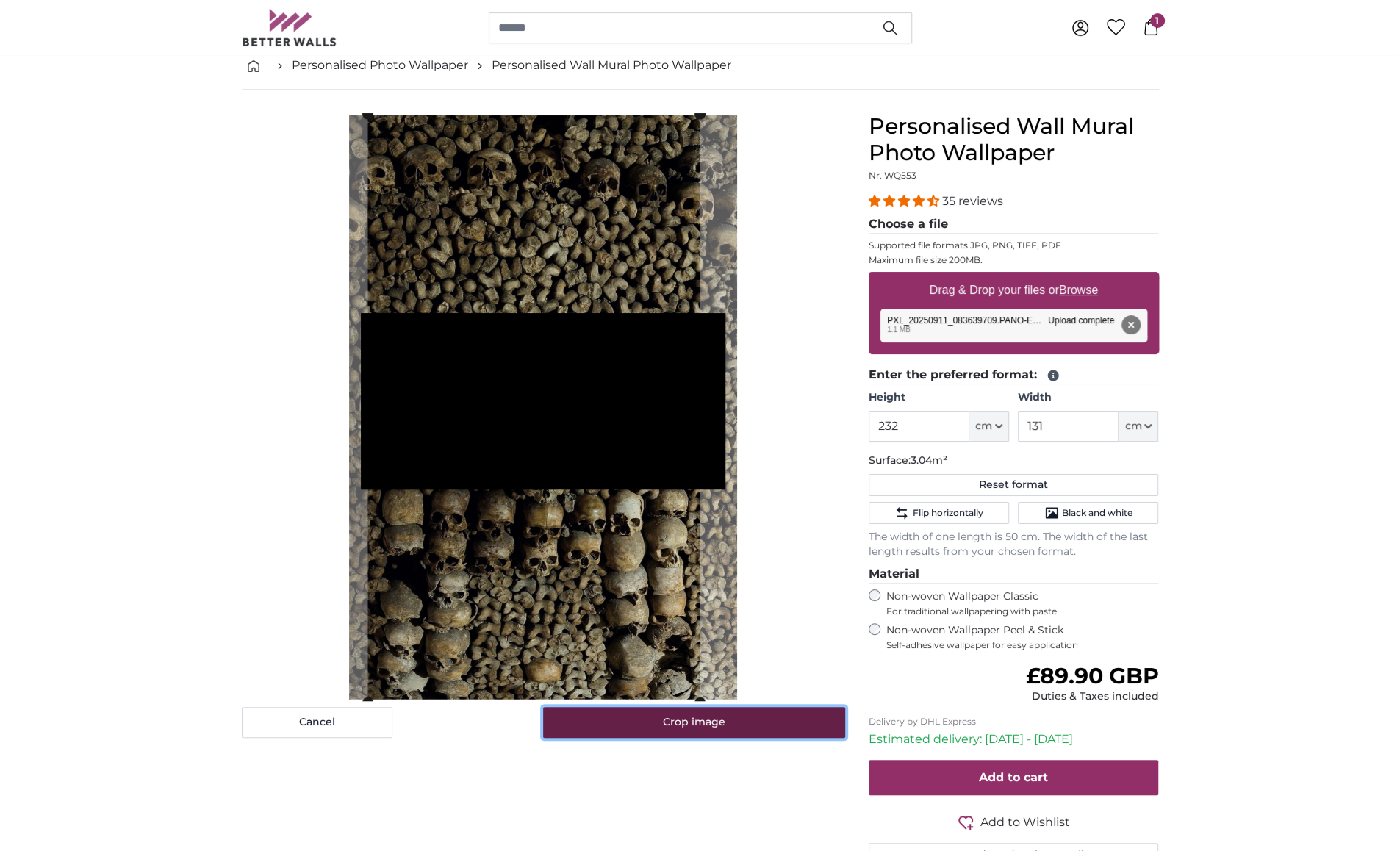
click at [655, 719] on button "Crop image" at bounding box center [694, 722] width 302 height 31
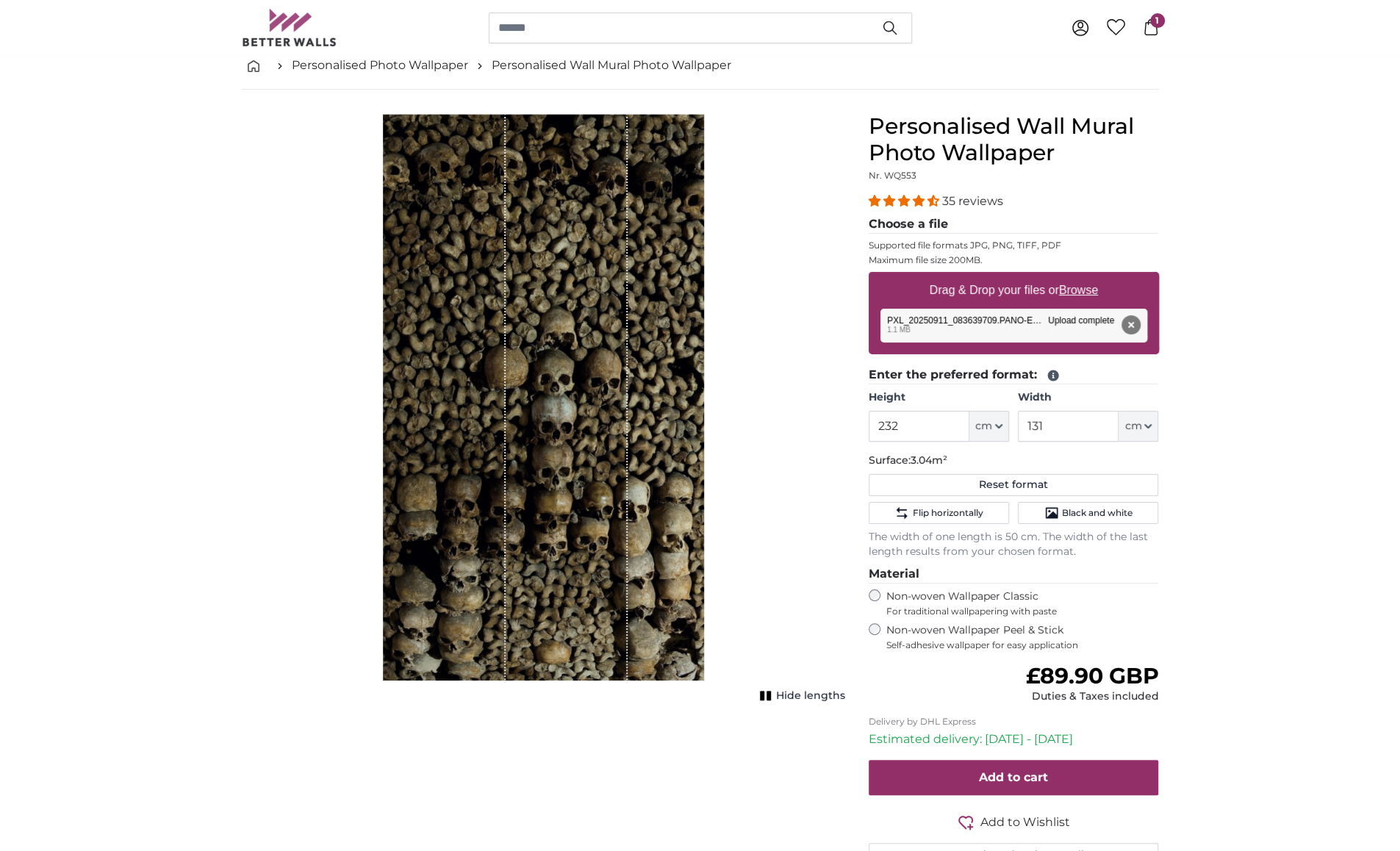
click at [700, 30] on icon at bounding box center [1151, 27] width 16 height 16
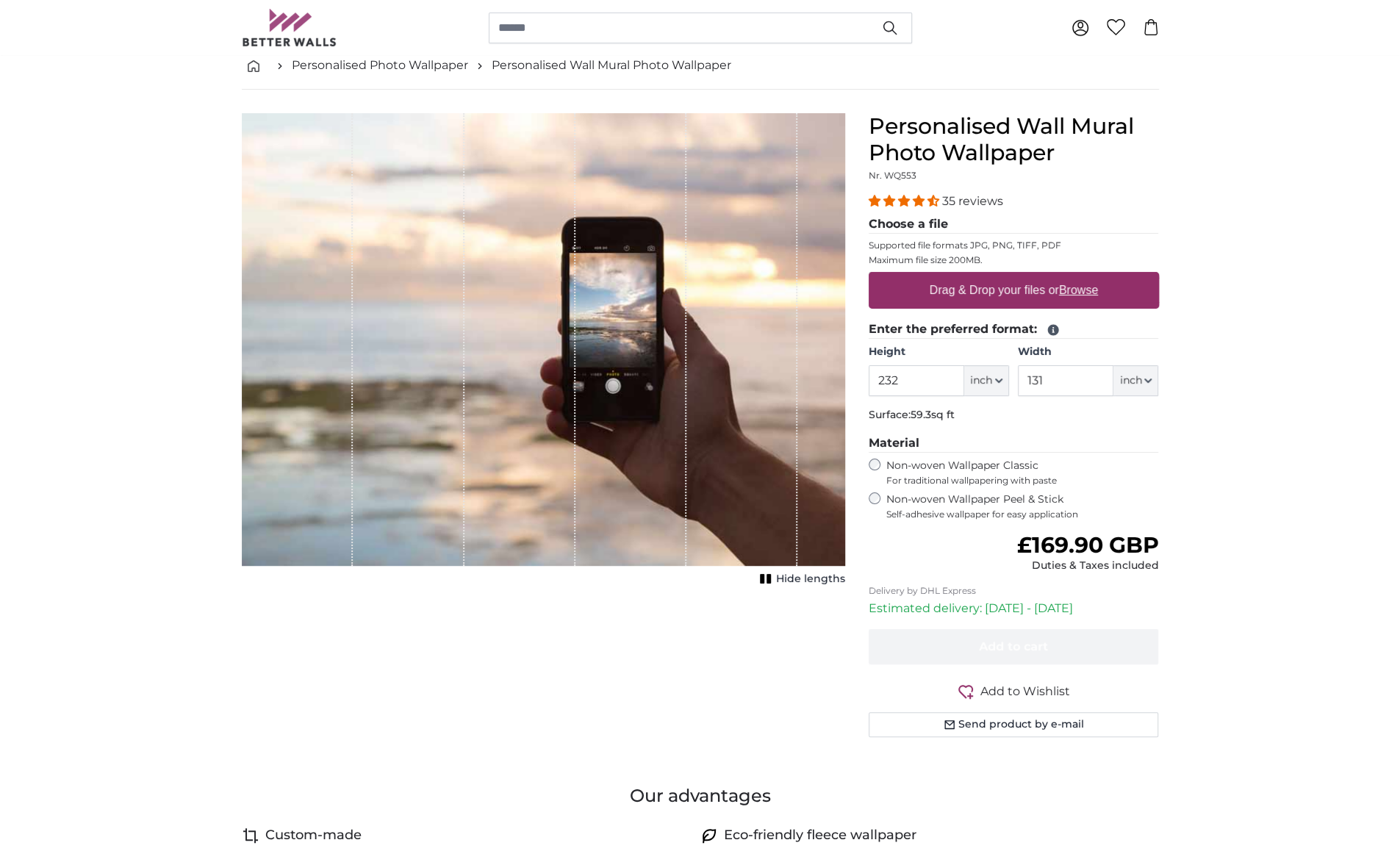
scroll to position [78, 0]
click at [1075, 299] on label "Drag & Drop your files or Browse" at bounding box center [1012, 290] width 180 height 29
click at [1075, 276] on input "Drag & Drop your files or Browse" at bounding box center [1014, 274] width 291 height 5
type input "**********"
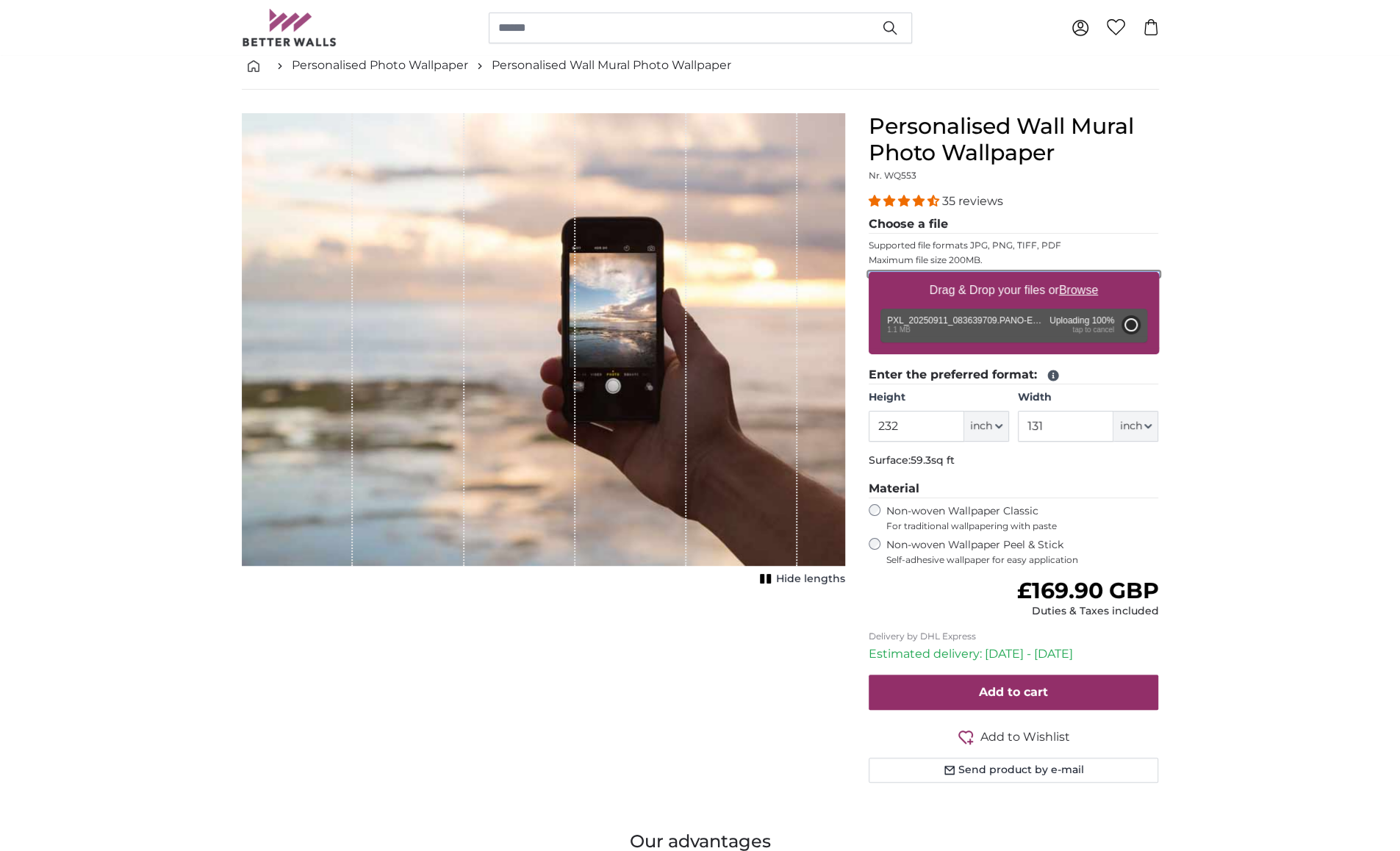
type input "80"
type input "52.8"
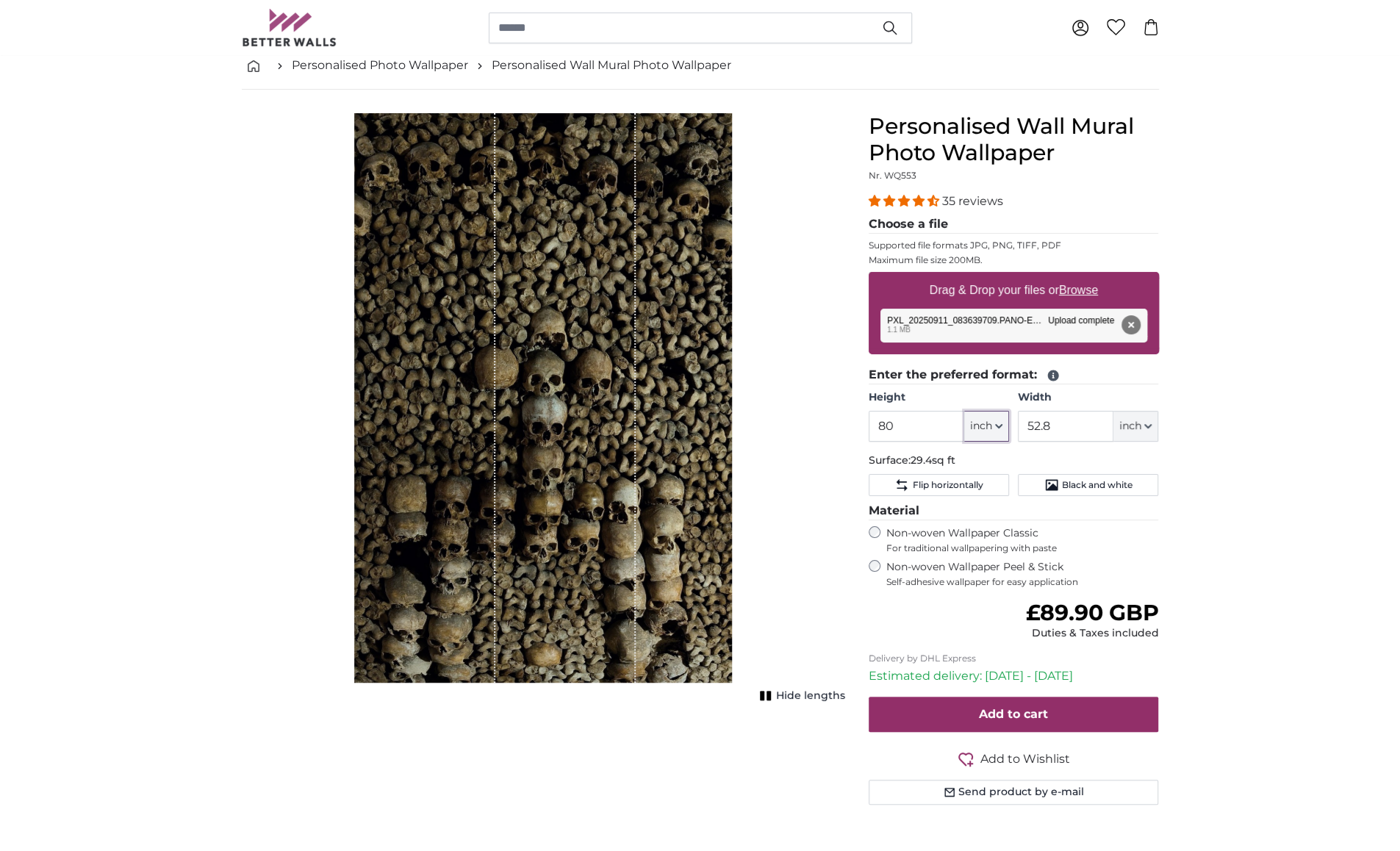
click at [985, 422] on span "inch" at bounding box center [981, 426] width 22 height 15
click at [985, 459] on link "Centimeter (cm)" at bounding box center [986, 463] width 129 height 26
type input "203.2"
type input "134.2"
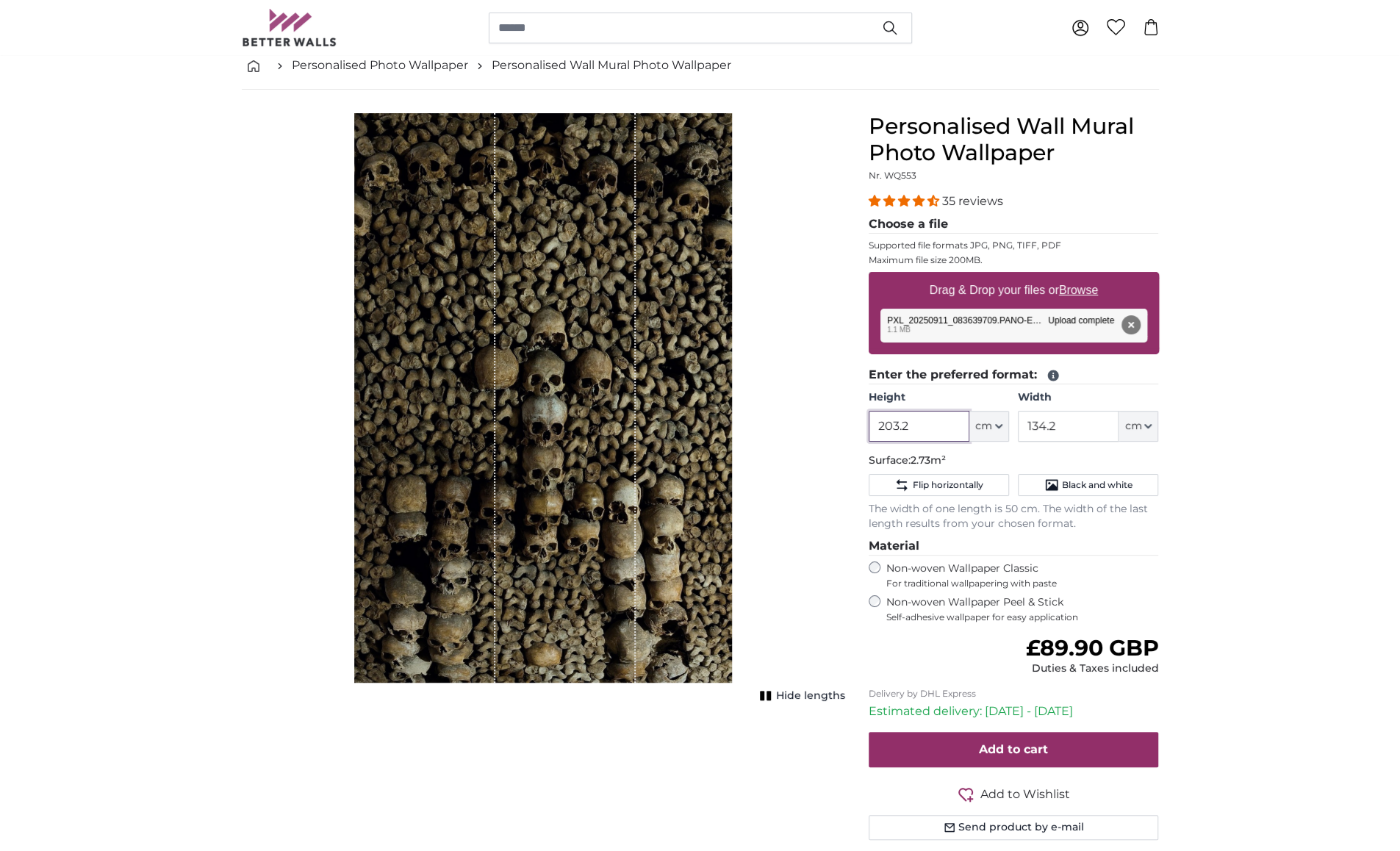
click at [931, 421] on input "203.2" at bounding box center [919, 426] width 101 height 31
type input "232"
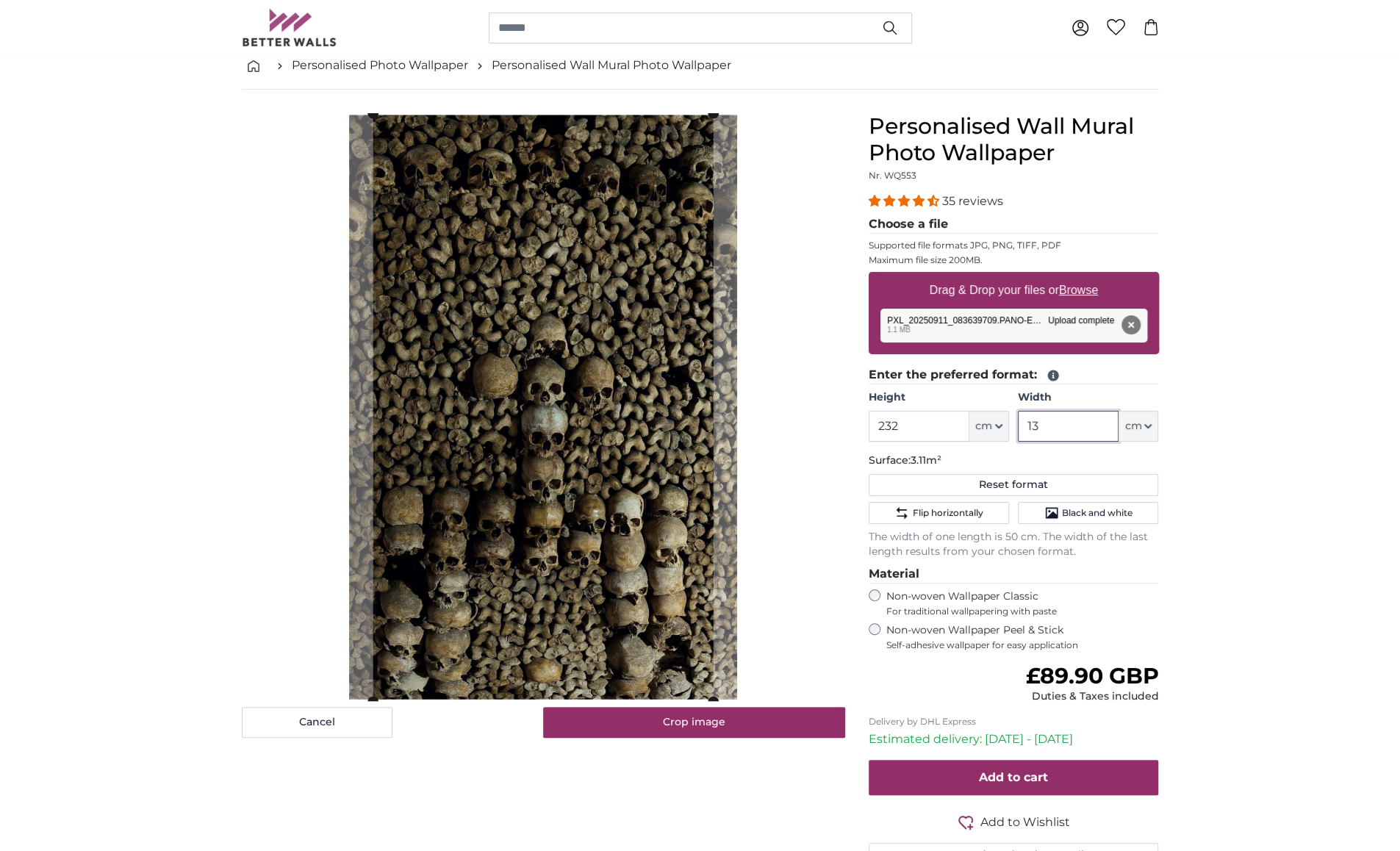
type input "131"
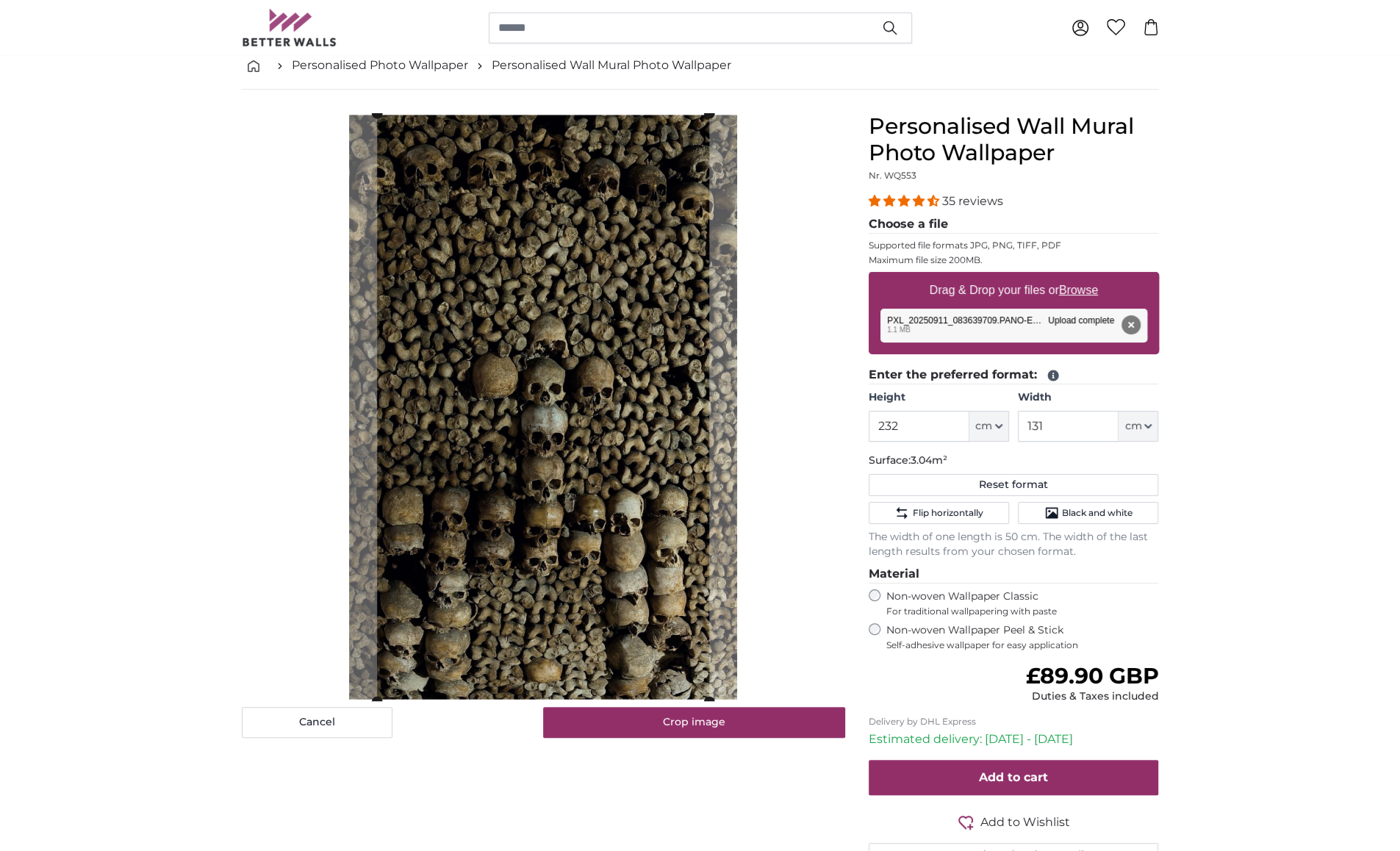
click at [622, 564] on cropper-handle at bounding box center [535, 407] width 332 height 587
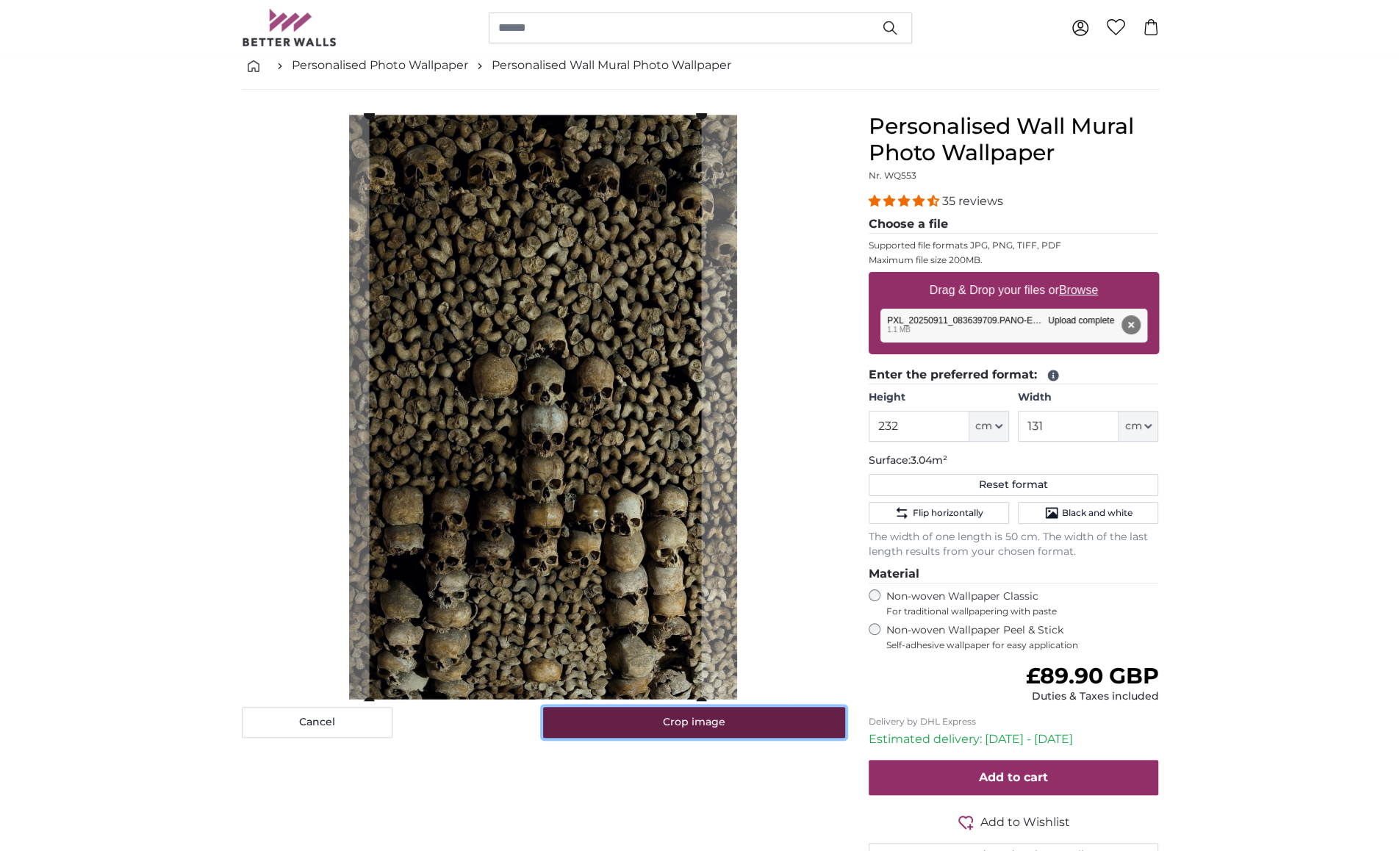
click at [710, 723] on button "Crop image" at bounding box center [694, 722] width 302 height 31
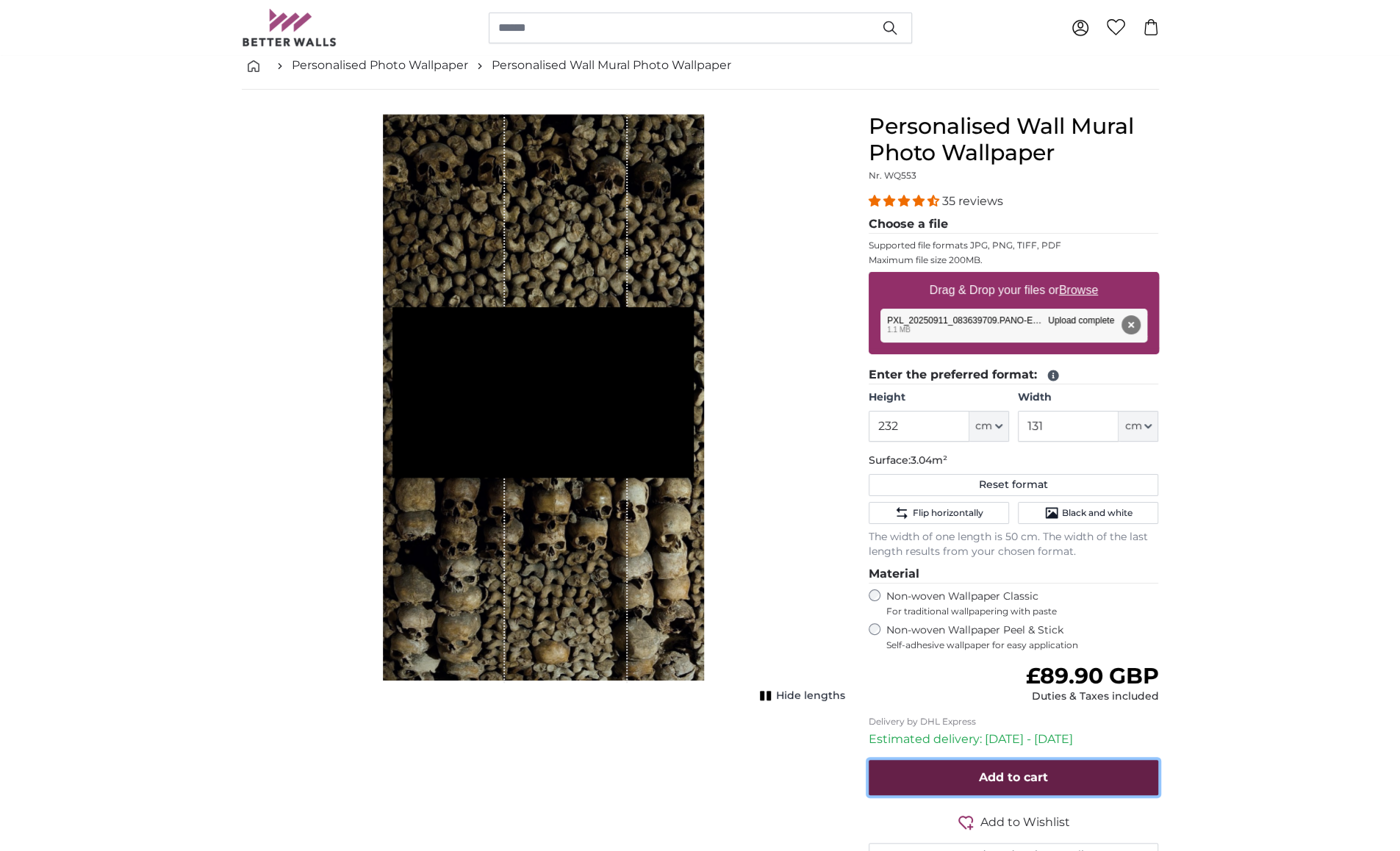
click at [1016, 771] on span "Add to cart" at bounding box center [1013, 777] width 69 height 14
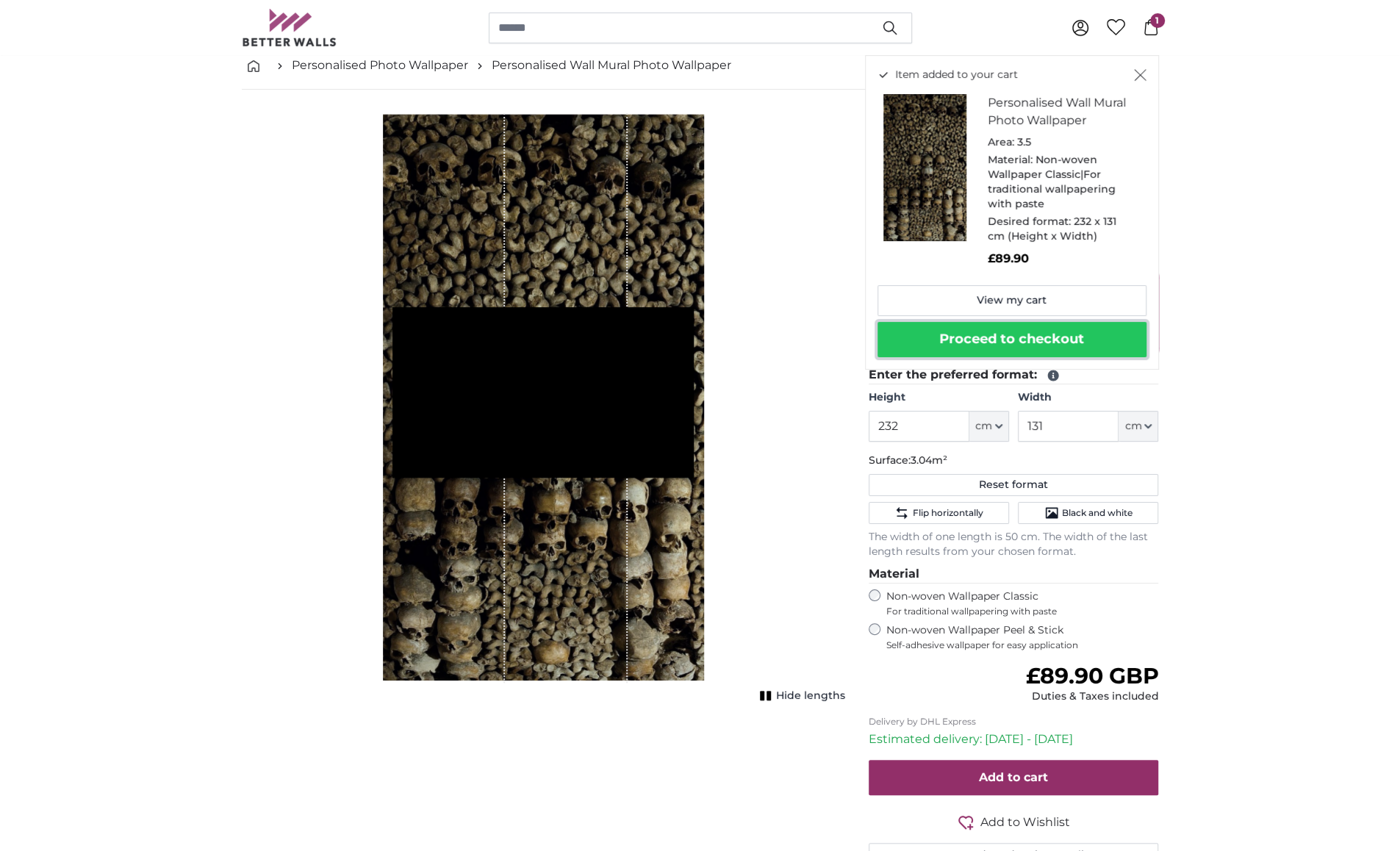
click at [1043, 337] on button "Proceed to checkout" at bounding box center [1012, 339] width 269 height 35
